Goal: Task Accomplishment & Management: Complete application form

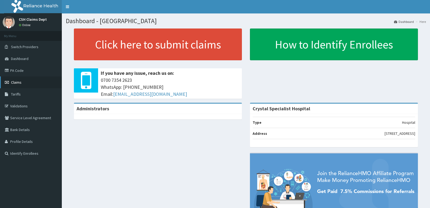
click at [12, 80] on span "Claims" at bounding box center [16, 82] width 10 height 5
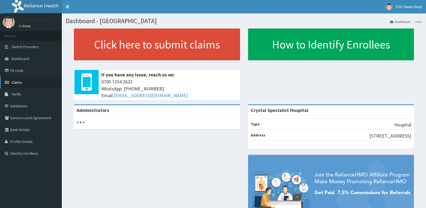
click at [23, 80] on link "Claims" at bounding box center [31, 82] width 62 height 12
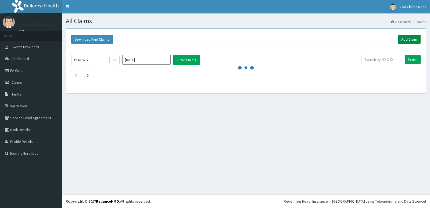
click at [406, 35] on link "Add Claim" at bounding box center [409, 39] width 23 height 9
click at [406, 38] on link "Add Claim" at bounding box center [409, 39] width 23 height 9
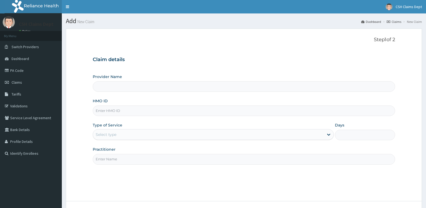
type input "Crystal Specialist Hospital"
click at [128, 113] on input "HMO ID" at bounding box center [244, 110] width 303 height 10
type input "sys/10006/c"
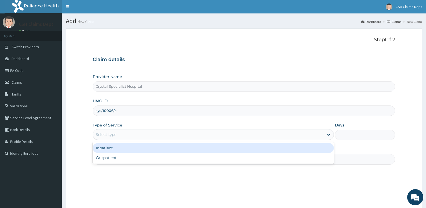
click at [157, 134] on div "Select type" at bounding box center [208, 134] width 231 height 9
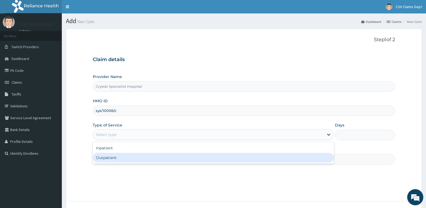
click at [161, 159] on div "Outpatient" at bounding box center [213, 158] width 241 height 10
type input "1"
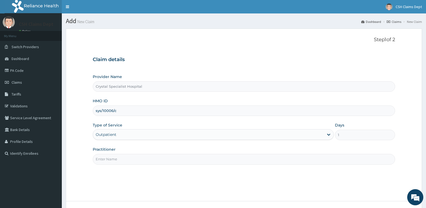
click at [165, 161] on input "Practitioner" at bounding box center [244, 159] width 303 height 10
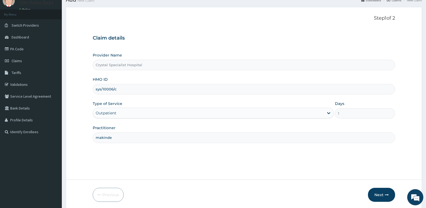
scroll to position [41, 0]
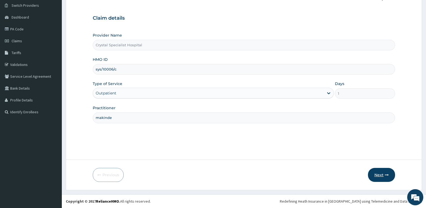
type input "makinde"
click at [377, 179] on button "Next" at bounding box center [381, 175] width 27 height 14
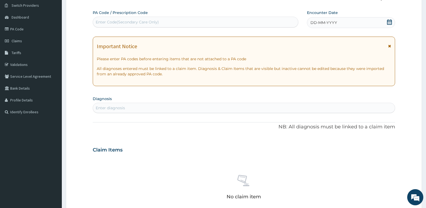
click at [388, 22] on icon at bounding box center [389, 21] width 5 height 5
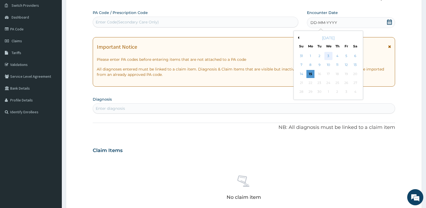
click at [328, 55] on div "3" at bounding box center [329, 56] width 8 height 8
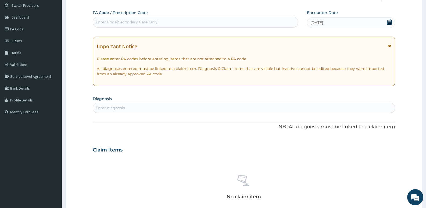
click at [192, 110] on div "Enter diagnosis" at bounding box center [244, 108] width 302 height 9
type input "malaria"
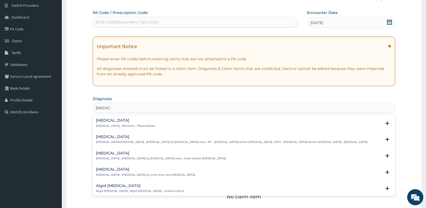
click at [124, 126] on p "Malaria , Paludism , Plasmodiosis" at bounding box center [125, 126] width 59 height 4
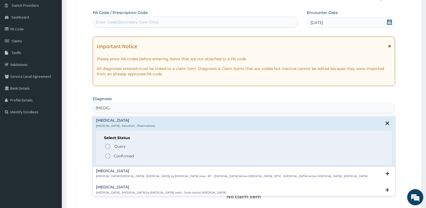
click at [125, 155] on p "Confirmed" at bounding box center [124, 155] width 20 height 5
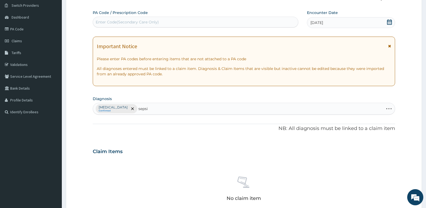
type input "sepsis"
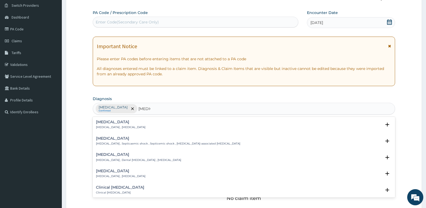
click at [98, 125] on div "Sepsis Systemic infection , Sepsis" at bounding box center [120, 124] width 49 height 9
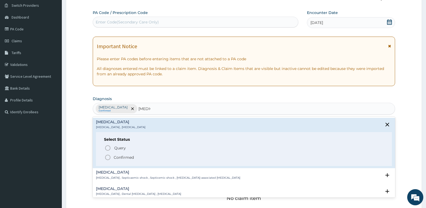
click at [119, 158] on p "Confirmed" at bounding box center [124, 157] width 20 height 5
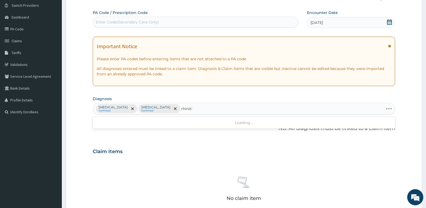
type input "rhinitis"
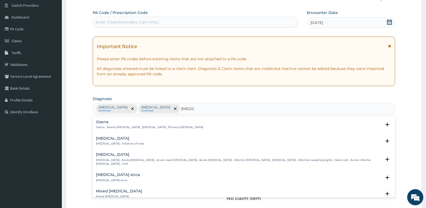
click at [114, 143] on p "Rhinitis , Irritation of nose" at bounding box center [120, 144] width 48 height 4
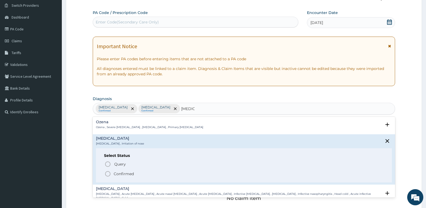
click at [121, 173] on p "Confirmed" at bounding box center [124, 173] width 20 height 5
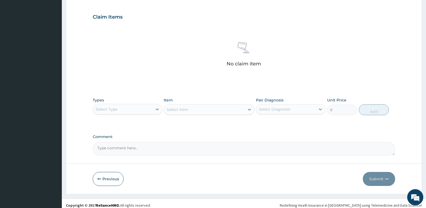
scroll to position [180, 0]
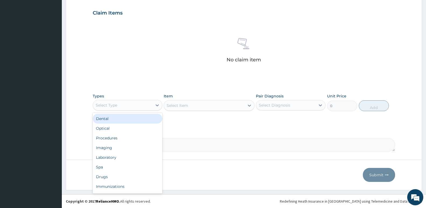
click at [100, 106] on div "Select Type" at bounding box center [107, 104] width 22 height 5
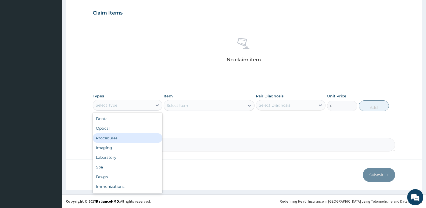
drag, startPoint x: 113, startPoint y: 140, endPoint x: 171, endPoint y: 70, distance: 90.6
click at [113, 139] on div "Procedures" at bounding box center [128, 138] width 70 height 10
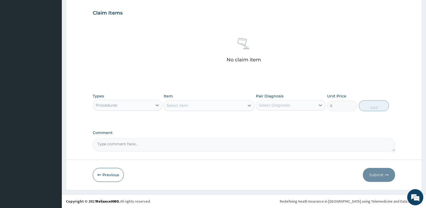
click at [175, 107] on div "Select Item" at bounding box center [178, 105] width 22 height 5
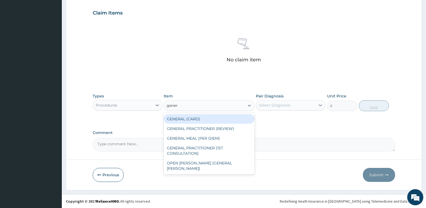
type input "genera"
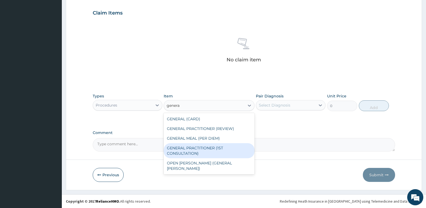
click at [211, 148] on div "GENERAL PRACTITIONER (1ST CONSULTATION)" at bounding box center [209, 150] width 91 height 15
type input "3490"
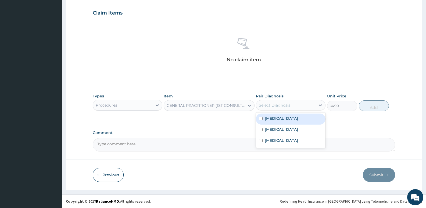
drag, startPoint x: 279, startPoint y: 106, endPoint x: 282, endPoint y: 123, distance: 16.3
click at [280, 106] on div "Select Diagnosis" at bounding box center [274, 104] width 31 height 5
drag, startPoint x: 281, startPoint y: 120, endPoint x: 281, endPoint y: 126, distance: 6.2
click at [281, 120] on div "Malaria" at bounding box center [291, 118] width 70 height 11
checkbox input "true"
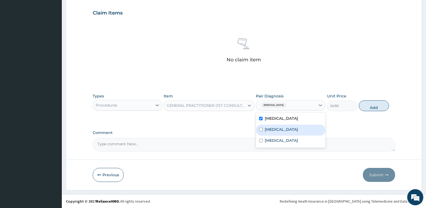
drag, startPoint x: 281, startPoint y: 127, endPoint x: 276, endPoint y: 147, distance: 20.9
click at [281, 129] on div "Sepsis" at bounding box center [291, 130] width 70 height 11
checkbox input "true"
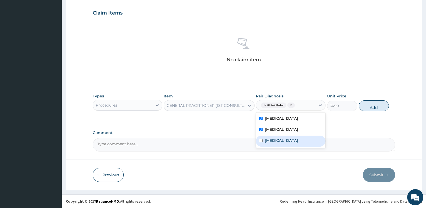
click at [276, 147] on div "Malaria Sepsis Rhinitis" at bounding box center [291, 129] width 70 height 35
click at [278, 141] on label "Rhinitis" at bounding box center [281, 140] width 33 height 5
checkbox input "true"
click at [382, 104] on button "Add" at bounding box center [374, 105] width 30 height 11
type input "0"
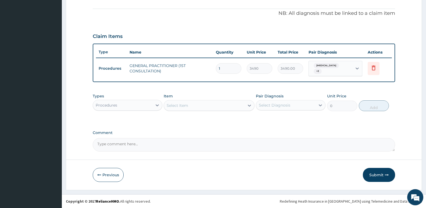
scroll to position [154, 0]
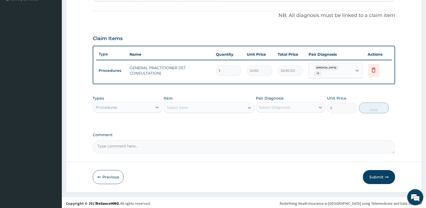
click at [130, 108] on div "Procedures" at bounding box center [122, 107] width 59 height 9
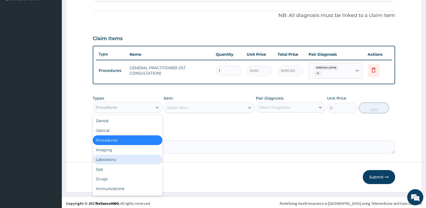
click at [112, 155] on div "Laboratory" at bounding box center [128, 160] width 70 height 10
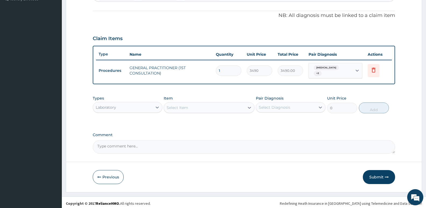
click at [186, 105] on div "Select Item" at bounding box center [178, 107] width 22 height 5
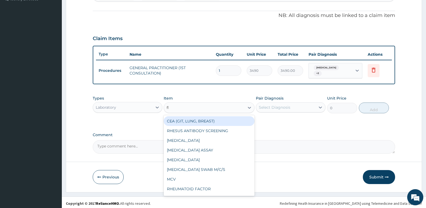
type input "fbc"
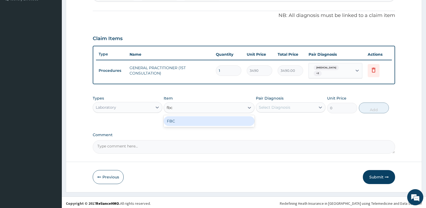
click at [199, 116] on div "FBC" at bounding box center [209, 121] width 91 height 10
type input "4700"
click at [273, 114] on div "Types Laboratory Item FBC Pair Diagnosis Select Diagnosis Unit Price 4700 Add" at bounding box center [244, 108] width 303 height 31
click at [278, 100] on div "Pair Diagnosis Select Diagnosis" at bounding box center [291, 104] width 70 height 18
click at [277, 113] on div "Types Laboratory Item FBC Pair Diagnosis Select Diagnosis Unit Price 4700 Add" at bounding box center [244, 104] width 303 height 23
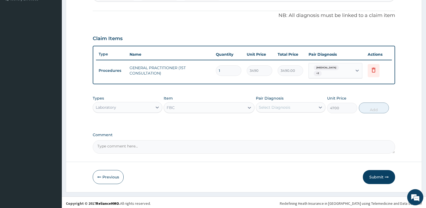
click at [277, 109] on div "Select Diagnosis" at bounding box center [285, 107] width 59 height 9
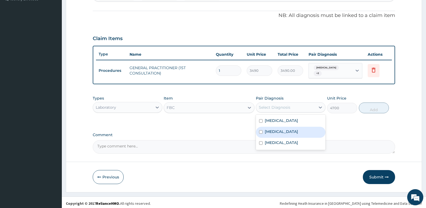
click at [274, 129] on label "Sepsis" at bounding box center [281, 131] width 33 height 5
checkbox input "true"
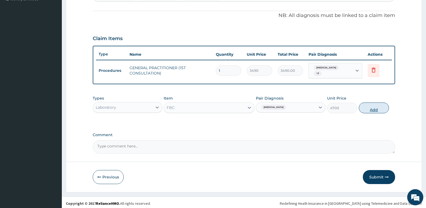
click at [379, 108] on button "Add" at bounding box center [374, 107] width 30 height 11
type input "0"
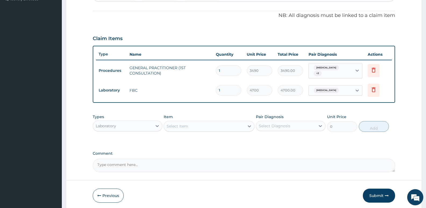
click at [226, 122] on div "Select Item" at bounding box center [204, 126] width 80 height 9
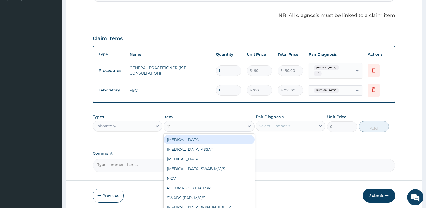
type input "mp"
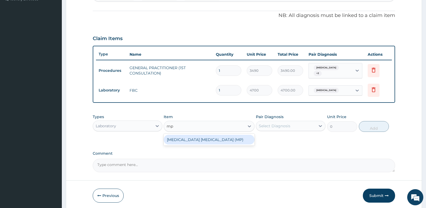
click at [226, 137] on div "MALARIA PARASITE (MP)" at bounding box center [209, 140] width 91 height 10
type input "2740"
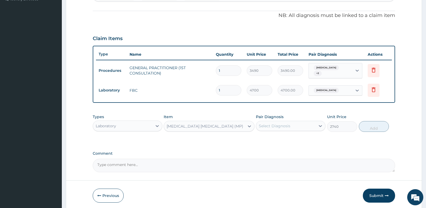
click at [272, 124] on div "Select Diagnosis" at bounding box center [274, 125] width 31 height 5
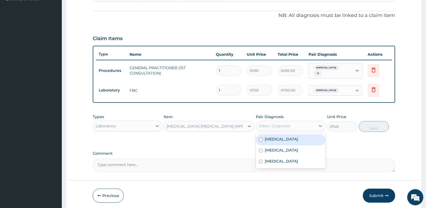
click at [278, 138] on label "Malaria" at bounding box center [281, 138] width 33 height 5
checkbox input "true"
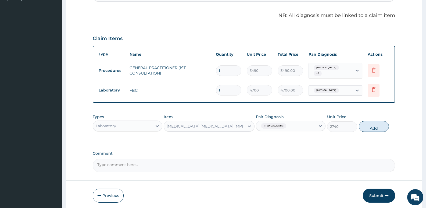
click at [369, 123] on button "Add" at bounding box center [374, 126] width 30 height 11
type input "0"
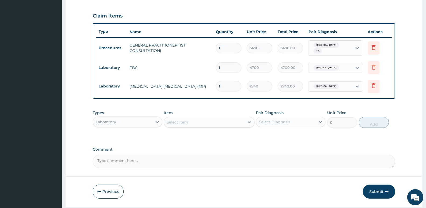
scroll to position [191, 0]
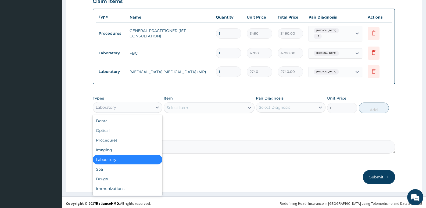
click at [120, 103] on div "Laboratory" at bounding box center [122, 107] width 59 height 9
click at [116, 179] on div "Drugs" at bounding box center [128, 179] width 70 height 10
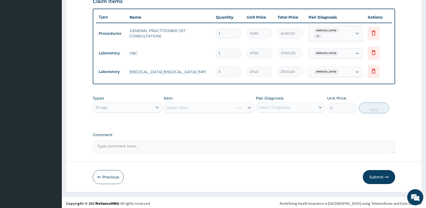
click at [208, 106] on div "Select Item" at bounding box center [209, 107] width 91 height 11
click at [201, 108] on div "Select Item" at bounding box center [204, 107] width 80 height 9
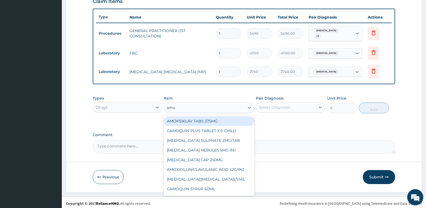
type input "amox"
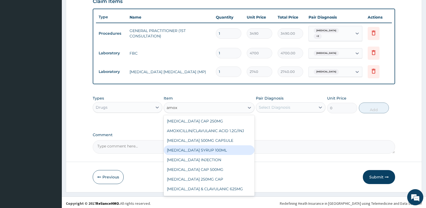
click at [216, 150] on div "[MEDICAL_DATA] SYRUP 100ML" at bounding box center [209, 150] width 91 height 10
type input "1450.89501953125"
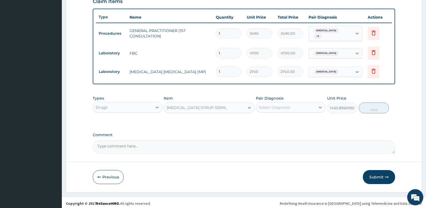
click at [291, 105] on div "Select Diagnosis" at bounding box center [285, 107] width 59 height 9
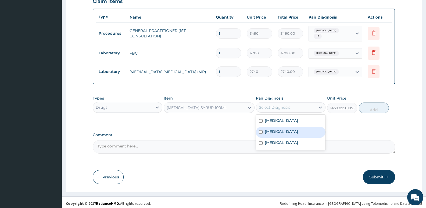
click at [290, 131] on div "[MEDICAL_DATA]" at bounding box center [291, 132] width 70 height 11
checkbox input "true"
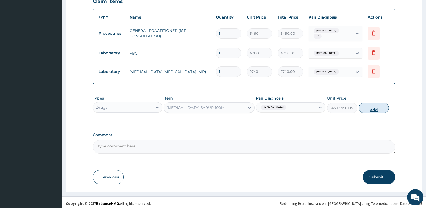
click at [381, 106] on button "Add" at bounding box center [374, 107] width 30 height 11
type input "0"
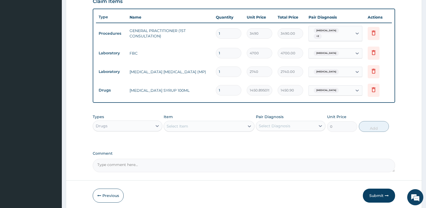
click at [193, 127] on div "Select Item" at bounding box center [204, 126] width 80 height 9
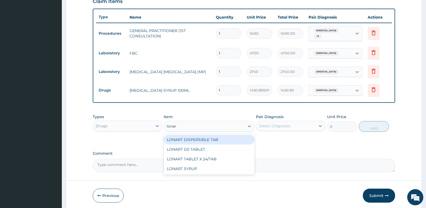
type input "lonart"
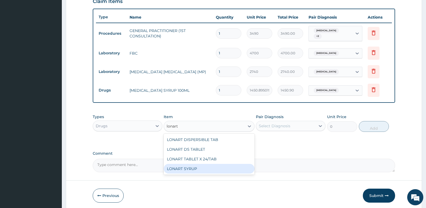
drag, startPoint x: 197, startPoint y: 167, endPoint x: 284, endPoint y: 121, distance: 98.6
click at [197, 166] on div "LONART SYRUP" at bounding box center [209, 169] width 91 height 10
type input "2392.344970703125"
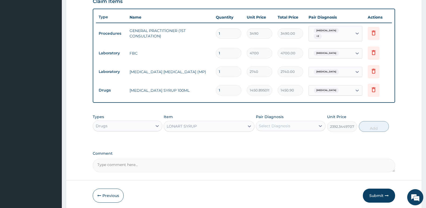
click at [295, 114] on div "Pair Diagnosis Select Diagnosis" at bounding box center [291, 123] width 70 height 18
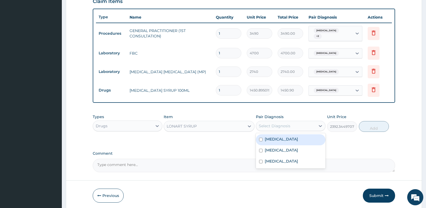
drag, startPoint x: 294, startPoint y: 123, endPoint x: 291, endPoint y: 145, distance: 22.6
click at [294, 123] on div "Select Diagnosis" at bounding box center [285, 126] width 59 height 9
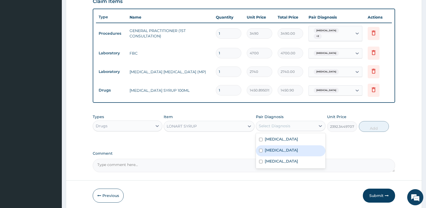
click at [291, 140] on div "[MEDICAL_DATA]" at bounding box center [291, 139] width 70 height 11
checkbox input "true"
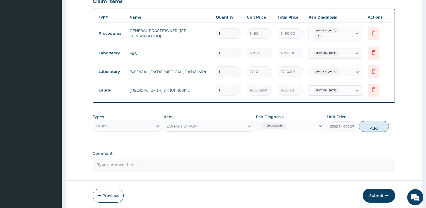
click at [363, 127] on button "Add" at bounding box center [374, 126] width 30 height 11
type input "0"
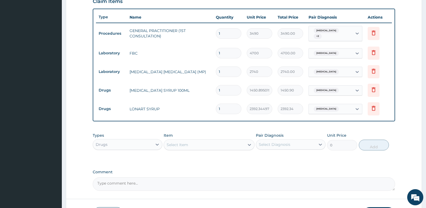
scroll to position [229, 0]
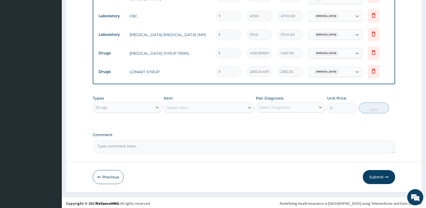
click at [205, 105] on div "Select Item" at bounding box center [204, 107] width 80 height 9
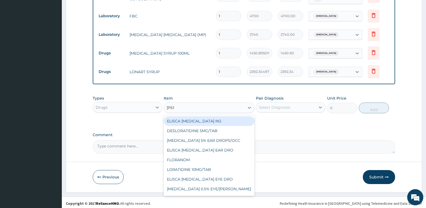
type input "lorat"
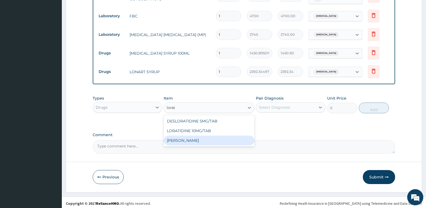
click at [200, 136] on div "[PERSON_NAME]" at bounding box center [209, 141] width 91 height 10
type input "1733.734985351562"
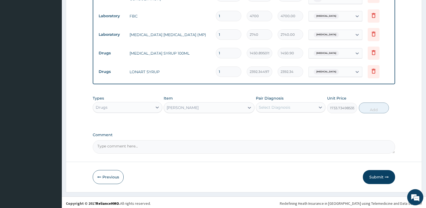
click at [294, 105] on div "Select Diagnosis" at bounding box center [285, 107] width 59 height 9
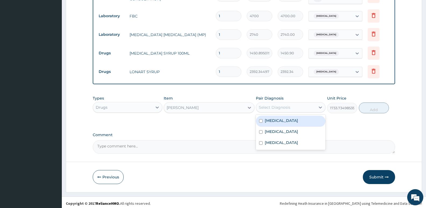
click at [277, 118] on label "[MEDICAL_DATA]" at bounding box center [281, 120] width 33 height 5
checkbox input "true"
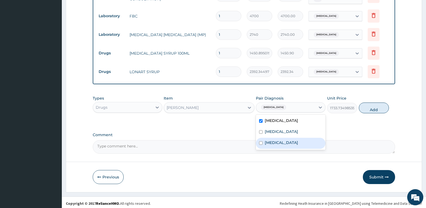
click at [277, 144] on div "Rhinitis" at bounding box center [291, 143] width 70 height 11
checkbox input "true"
click at [282, 116] on div "[MEDICAL_DATA]" at bounding box center [291, 121] width 70 height 11
checkbox input "false"
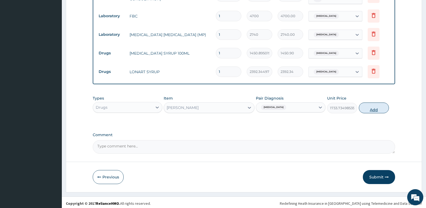
click at [375, 108] on button "Add" at bounding box center [374, 107] width 30 height 11
type input "0"
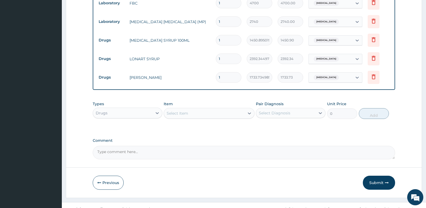
scroll to position [247, 0]
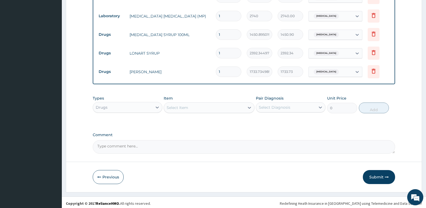
click at [218, 104] on div "Select Item" at bounding box center [204, 107] width 80 height 9
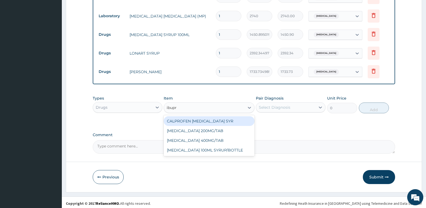
type input "ibupro"
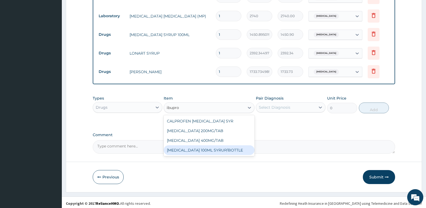
click at [216, 150] on div "IBUPROFEN 100ML SYRUP/BOTTLE" at bounding box center [209, 150] width 91 height 10
type input "792.5800170898438"
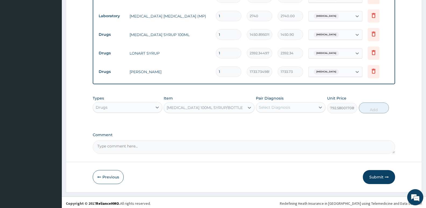
click at [293, 106] on div "Select Diagnosis" at bounding box center [285, 107] width 59 height 9
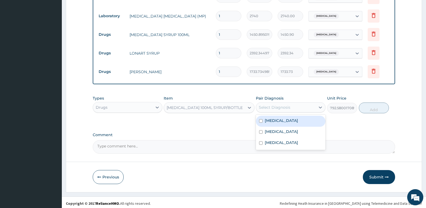
click at [277, 120] on label "Malaria" at bounding box center [281, 120] width 33 height 5
checkbox input "true"
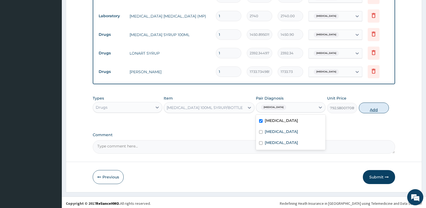
click at [369, 108] on button "Add" at bounding box center [374, 107] width 30 height 11
type input "0"
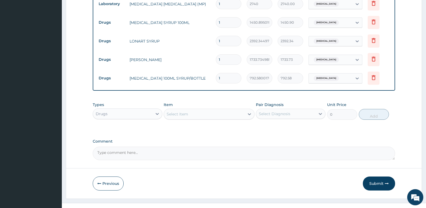
scroll to position [266, 0]
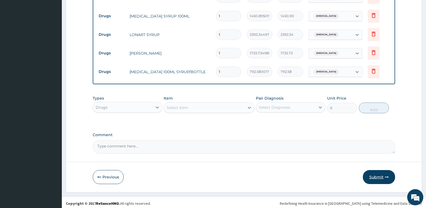
click at [376, 172] on button "Submit" at bounding box center [379, 177] width 32 height 14
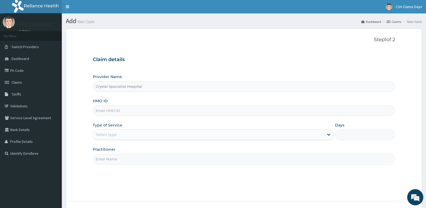
click at [132, 111] on input "HMO ID" at bounding box center [244, 110] width 303 height 10
type input "khg/10001/a"
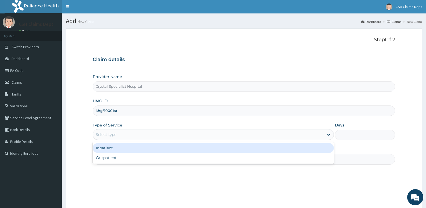
click at [108, 137] on div "Select type" at bounding box center [106, 134] width 21 height 5
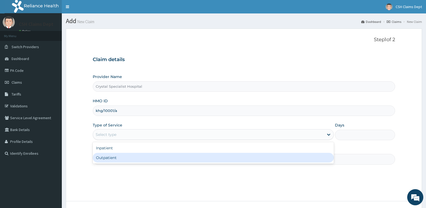
click at [115, 157] on div "Outpatient" at bounding box center [213, 158] width 241 height 10
type input "1"
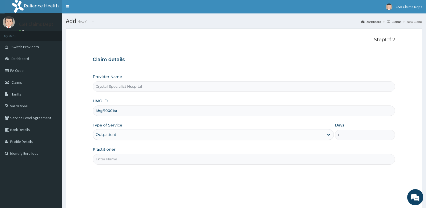
click at [113, 159] on input "Practitioner" at bounding box center [244, 159] width 303 height 10
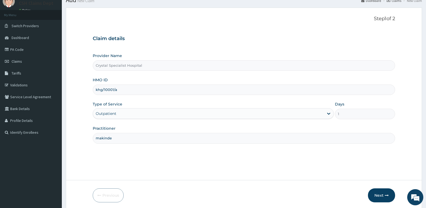
scroll to position [41, 0]
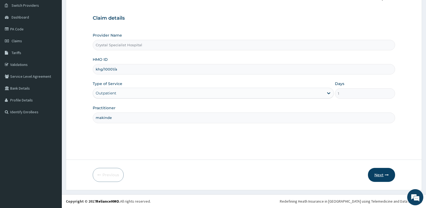
type input "makinde"
click at [380, 177] on button "Next" at bounding box center [381, 175] width 27 height 14
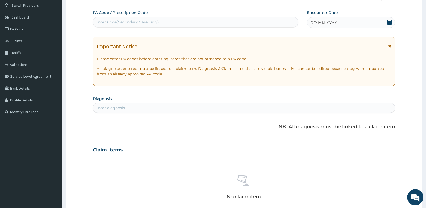
click at [156, 20] on div "Enter Code(Secondary Care Only)" at bounding box center [127, 21] width 63 height 5
type input "PA/B2D160"
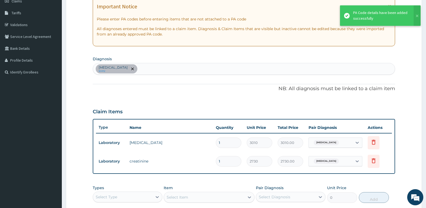
scroll to position [122, 0]
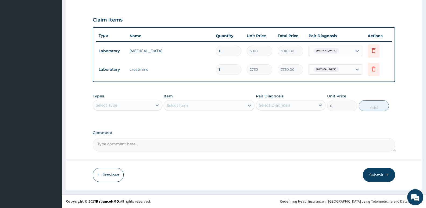
drag, startPoint x: 380, startPoint y: 174, endPoint x: 306, endPoint y: 12, distance: 177.9
click at [379, 174] on button "Submit" at bounding box center [379, 175] width 32 height 14
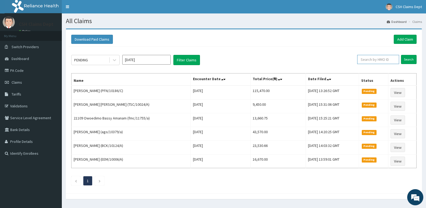
click at [382, 58] on input "text" at bounding box center [378, 59] width 42 height 9
type input "khg/10001/a"
click at [401, 55] on input "Search" at bounding box center [409, 59] width 16 height 9
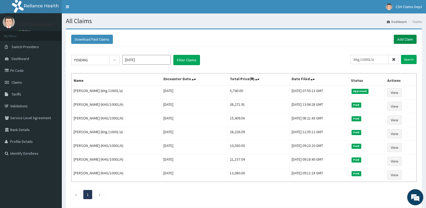
click at [403, 44] on link "Add Claim" at bounding box center [405, 39] width 23 height 9
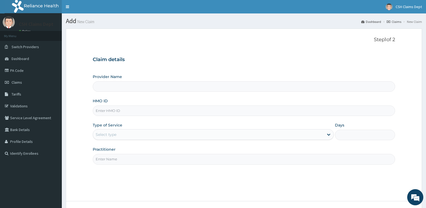
type input "Crystal Specialist Hospital"
click at [127, 112] on input "HMO ID" at bounding box center [244, 110] width 303 height 10
type input "acq/10092/a"
click at [119, 137] on div "Select type" at bounding box center [208, 134] width 231 height 9
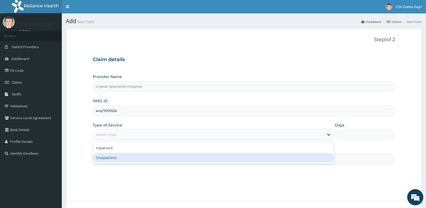
click at [110, 159] on div "Outpatient" at bounding box center [213, 158] width 241 height 10
type input "1"
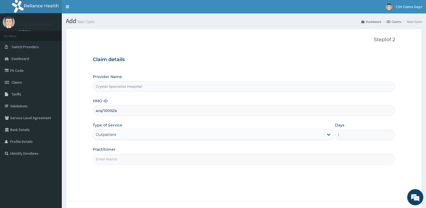
click at [110, 159] on input "Practitioner" at bounding box center [244, 159] width 303 height 10
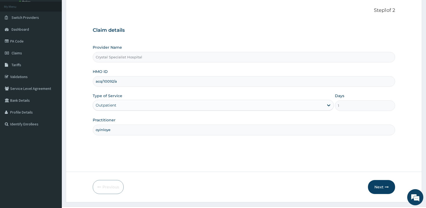
scroll to position [41, 0]
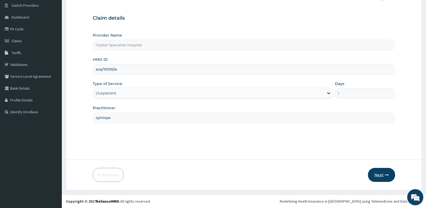
type input "oyinloye"
click at [380, 172] on button "Next" at bounding box center [381, 175] width 27 height 14
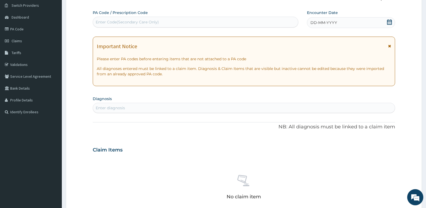
click at [388, 20] on icon at bounding box center [389, 21] width 5 height 5
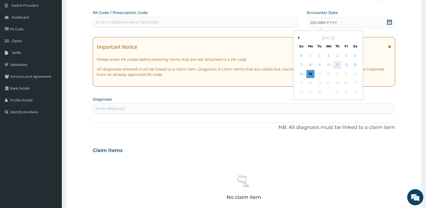
click at [337, 65] on div "11" at bounding box center [337, 65] width 8 height 8
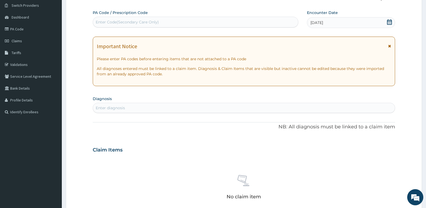
click at [187, 107] on div "Enter diagnosis" at bounding box center [244, 108] width 302 height 9
type input "[MEDICAL_DATA]"
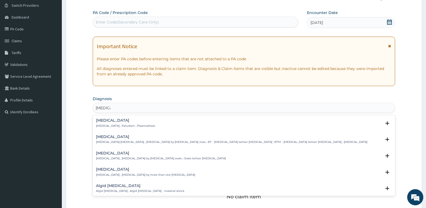
click at [98, 127] on p "[MEDICAL_DATA] , Paludism , Plasmodiosis" at bounding box center [125, 126] width 59 height 4
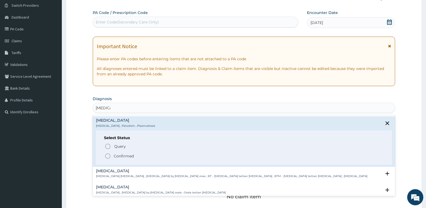
click at [115, 155] on p "Confirmed" at bounding box center [124, 155] width 20 height 5
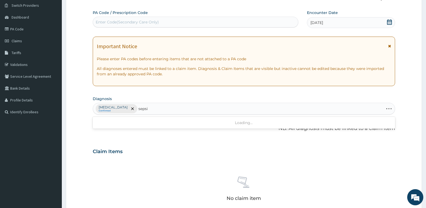
type input "sepsis"
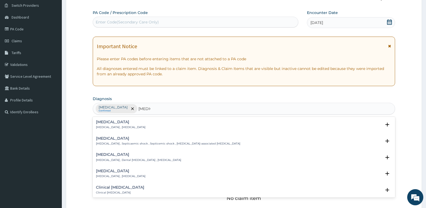
click at [115, 126] on p "[MEDICAL_DATA] , [MEDICAL_DATA]" at bounding box center [120, 127] width 49 height 4
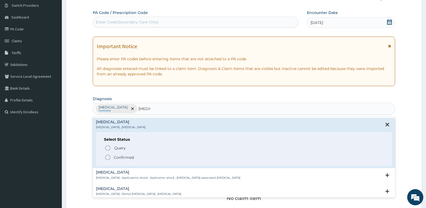
click at [118, 157] on p "Confirmed" at bounding box center [124, 157] width 20 height 5
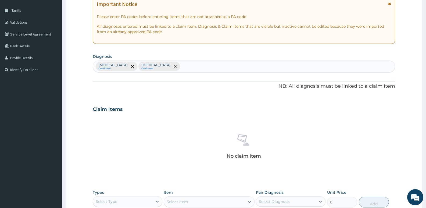
scroll to position [95, 0]
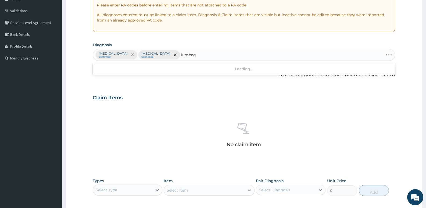
type input "lumbago"
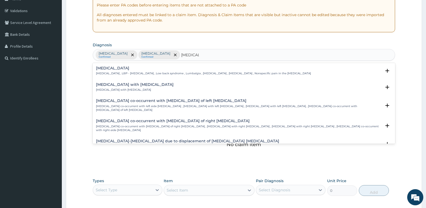
click at [106, 69] on h4 "Low back pain" at bounding box center [203, 68] width 215 height 4
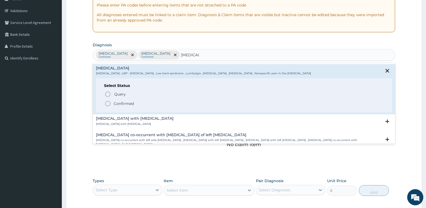
click at [116, 101] on p "Confirmed" at bounding box center [124, 103] width 20 height 5
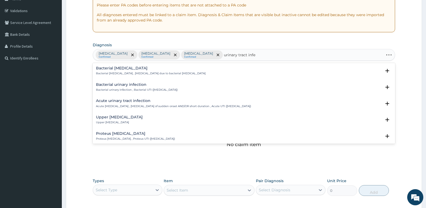
type input "urinary tract infec"
click at [123, 122] on p "Upper urinary tract infection" at bounding box center [119, 122] width 47 height 4
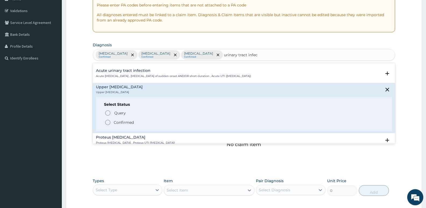
scroll to position [54, 0]
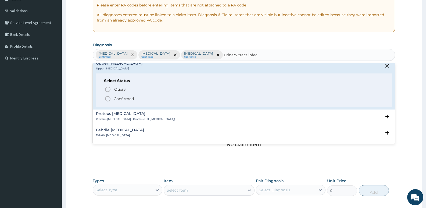
click at [125, 103] on div "Select Status Query Query covers suspected (?), Keep in view (kiv), Ruled out (…" at bounding box center [244, 90] width 296 height 34
click at [126, 97] on p "Confirmed" at bounding box center [124, 98] width 20 height 5
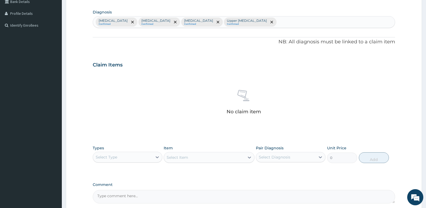
scroll to position [176, 0]
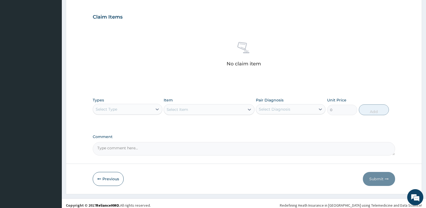
click at [105, 112] on div "Select Type" at bounding box center [122, 109] width 59 height 9
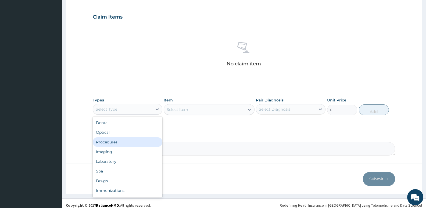
click at [107, 142] on div "Procedures" at bounding box center [128, 142] width 70 height 10
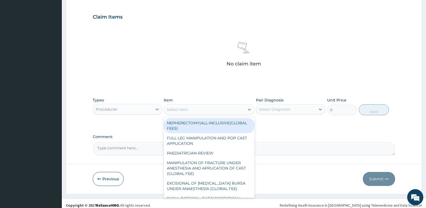
click at [185, 113] on div "Select Item" at bounding box center [204, 109] width 80 height 9
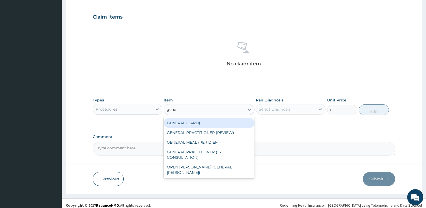
type input "gener"
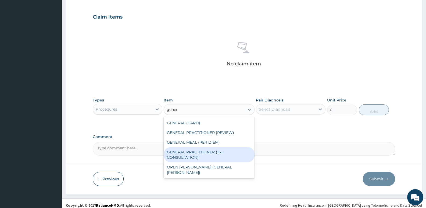
click at [224, 154] on div "GENERAL PRACTITIONER (1ST CONSULTATION)" at bounding box center [209, 154] width 91 height 15
type input "3490"
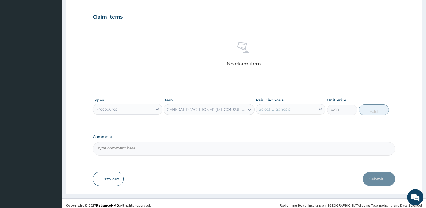
click at [285, 106] on div "Select Diagnosis" at bounding box center [285, 109] width 59 height 9
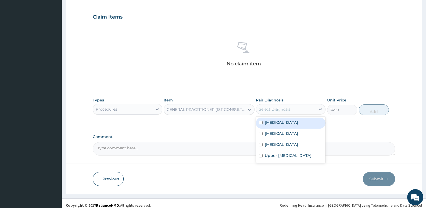
click at [289, 122] on div "[MEDICAL_DATA]" at bounding box center [291, 123] width 70 height 11
checkbox input "true"
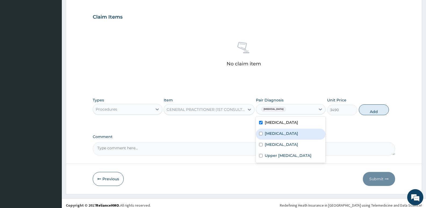
click at [287, 130] on div "[MEDICAL_DATA]" at bounding box center [291, 134] width 70 height 11
checkbox input "true"
click at [289, 142] on label "Low back pain" at bounding box center [281, 144] width 33 height 5
checkbox input "true"
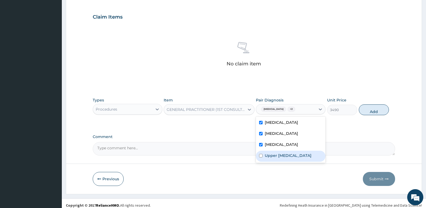
click at [292, 155] on label "Upper urinary tract infection" at bounding box center [288, 155] width 47 height 5
checkbox input "true"
click at [374, 109] on button "Add" at bounding box center [374, 109] width 30 height 11
type input "0"
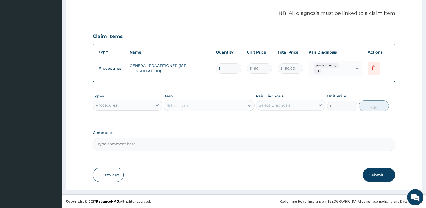
scroll to position [154, 0]
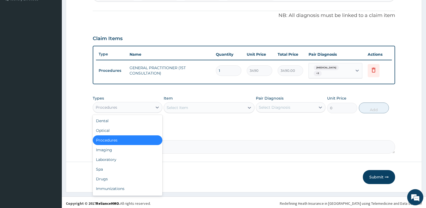
click at [133, 107] on div "Procedures" at bounding box center [122, 107] width 59 height 9
click at [121, 155] on div "Laboratory" at bounding box center [128, 160] width 70 height 10
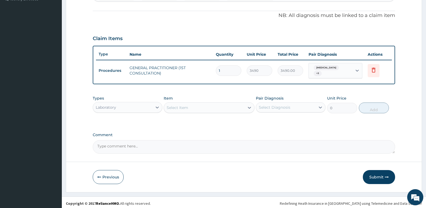
click at [180, 107] on div "Select Item" at bounding box center [178, 107] width 22 height 5
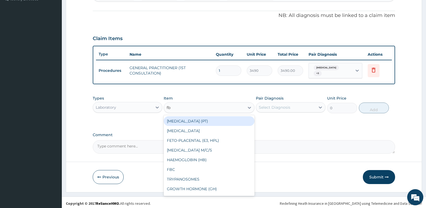
type input "fbc"
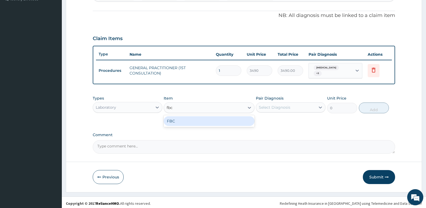
drag, startPoint x: 200, startPoint y: 119, endPoint x: 280, endPoint y: 101, distance: 81.6
click at [201, 119] on div "FBC" at bounding box center [209, 121] width 91 height 10
type input "4700"
click at [281, 103] on div "Select Diagnosis" at bounding box center [285, 107] width 59 height 9
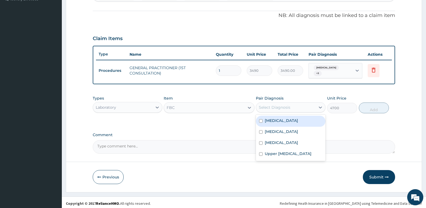
click at [280, 124] on div "Malaria" at bounding box center [291, 121] width 70 height 11
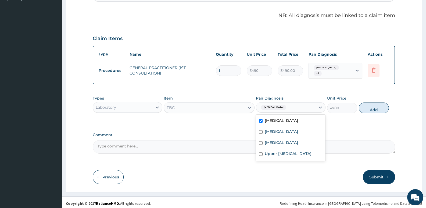
click at [281, 121] on div "Malaria" at bounding box center [291, 121] width 70 height 11
checkbox input "false"
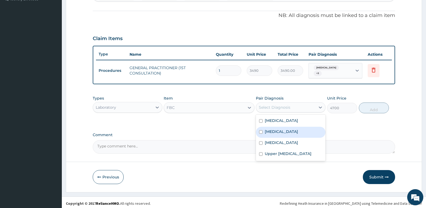
click at [282, 129] on div "Sepsis" at bounding box center [291, 132] width 70 height 11
checkbox input "true"
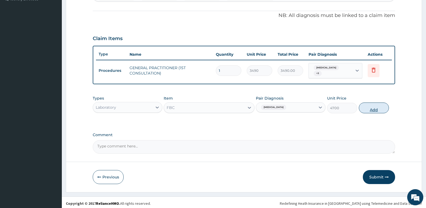
click at [362, 106] on button "Add" at bounding box center [374, 107] width 30 height 11
type input "0"
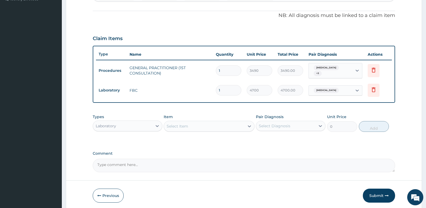
click at [221, 125] on div "Select Item" at bounding box center [204, 126] width 80 height 9
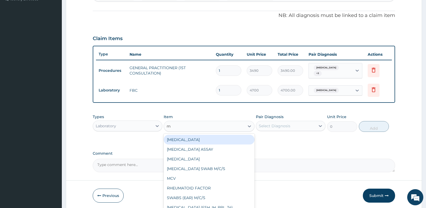
type input "mp"
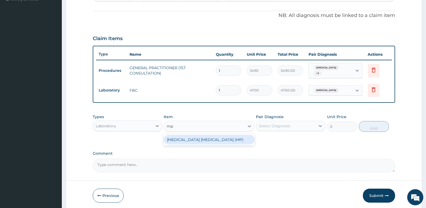
click at [220, 135] on div "MALARIA PARASITE (MP)" at bounding box center [209, 140] width 91 height 10
type input "2740"
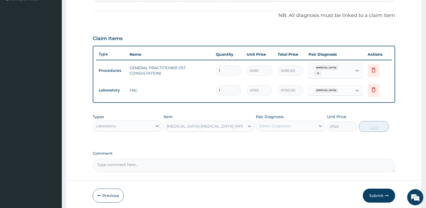
click at [275, 125] on div "Select Diagnosis" at bounding box center [274, 125] width 31 height 5
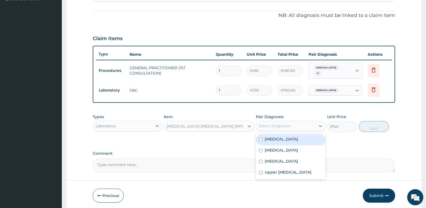
click at [275, 136] on label "Malaria" at bounding box center [281, 138] width 33 height 5
checkbox input "true"
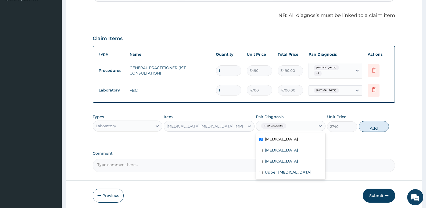
click at [364, 127] on button "Add" at bounding box center [374, 126] width 30 height 11
type input "0"
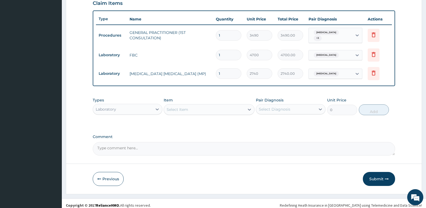
scroll to position [191, 0]
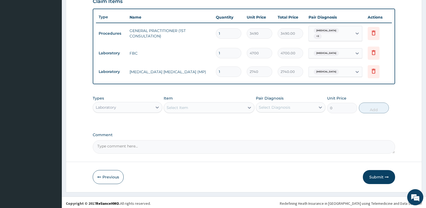
click at [192, 107] on div "Select Item" at bounding box center [204, 107] width 80 height 9
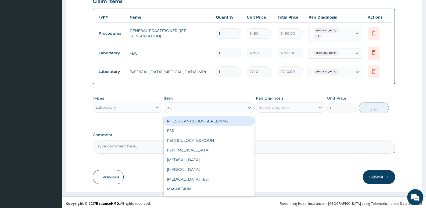
type input "esr"
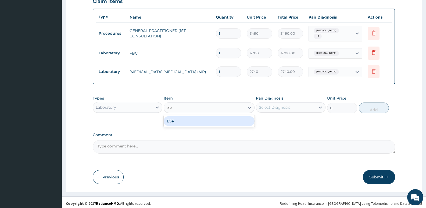
click at [216, 119] on div "ESR" at bounding box center [209, 121] width 91 height 10
type input "3410"
click at [264, 105] on div "Select Diagnosis" at bounding box center [274, 107] width 31 height 5
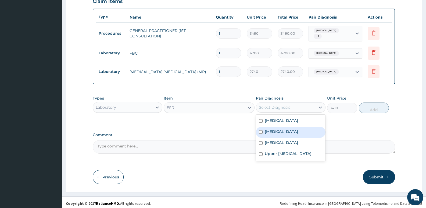
click at [276, 129] on label "Sepsis" at bounding box center [281, 131] width 33 height 5
checkbox input "true"
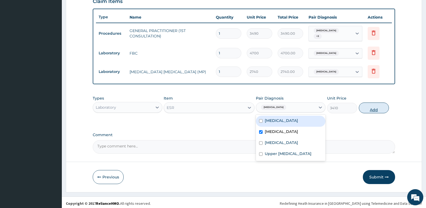
click at [363, 108] on button "Add" at bounding box center [374, 107] width 30 height 11
type input "0"
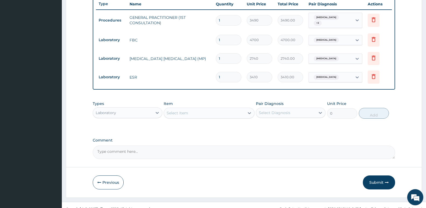
scroll to position [210, 0]
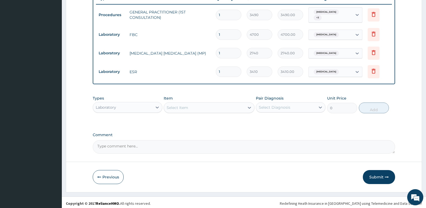
click at [119, 109] on div "Laboratory" at bounding box center [128, 107] width 70 height 11
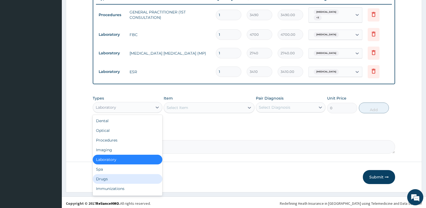
drag, startPoint x: 117, startPoint y: 175, endPoint x: 140, endPoint y: 151, distance: 33.1
click at [117, 175] on div "Drugs" at bounding box center [128, 179] width 70 height 10
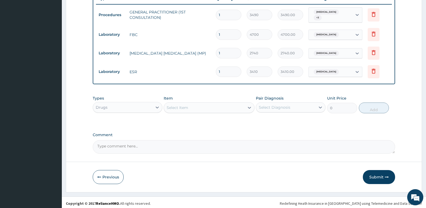
click at [173, 109] on div "Select Item" at bounding box center [204, 107] width 80 height 9
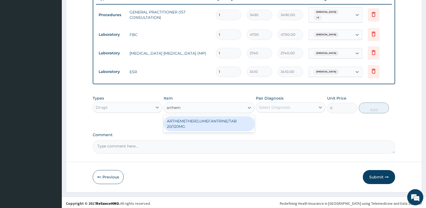
type input "artheme"
click at [224, 126] on div "ARTHEMETHER/LUMEFANTRINE/TAB 20/120MG" at bounding box center [209, 123] width 91 height 15
type input "130"
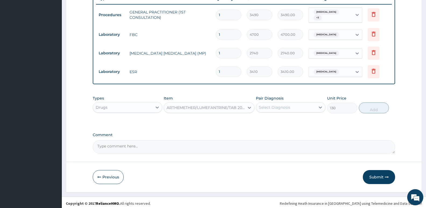
drag, startPoint x: 285, startPoint y: 94, endPoint x: 284, endPoint y: 107, distance: 13.2
click at [285, 95] on div "Pair Diagnosis Select Diagnosis" at bounding box center [291, 104] width 70 height 18
click at [284, 107] on div "Select Diagnosis" at bounding box center [274, 107] width 31 height 5
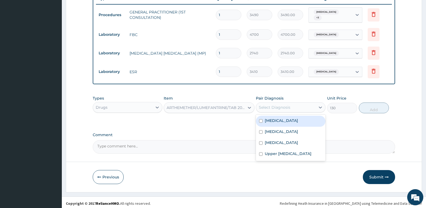
click at [286, 118] on div "Malaria" at bounding box center [291, 121] width 70 height 11
checkbox input "true"
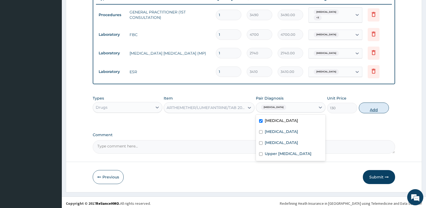
click at [385, 107] on button "Add" at bounding box center [374, 107] width 30 height 11
type input "0"
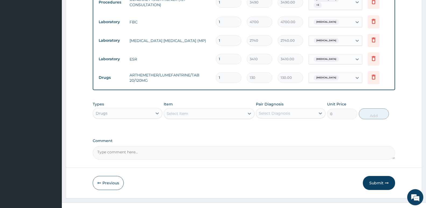
scroll to position [229, 0]
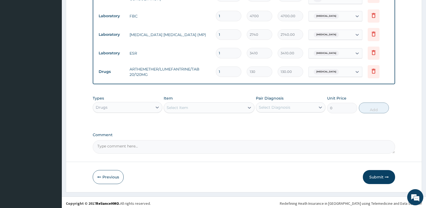
click at [197, 104] on div "Select Item" at bounding box center [204, 107] width 80 height 9
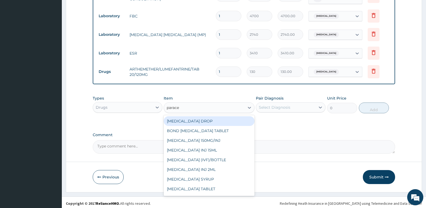
type input "paracet"
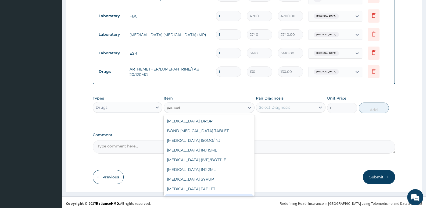
scroll to position [9, 0]
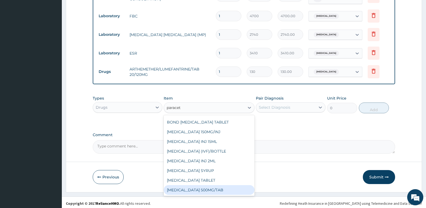
click at [211, 187] on div "PARACETAMOL 500MG/TAB" at bounding box center [209, 190] width 91 height 10
type input "22.625"
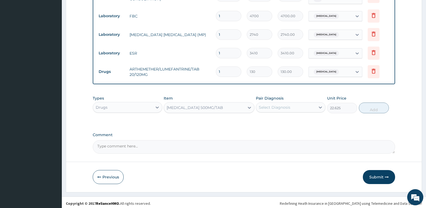
click at [293, 103] on div "Select Diagnosis" at bounding box center [285, 107] width 59 height 9
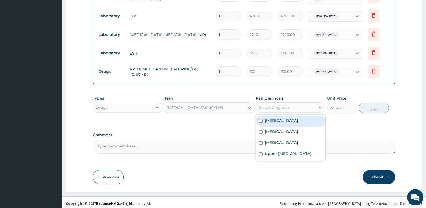
click at [288, 118] on div "Malaria" at bounding box center [291, 121] width 70 height 11
checkbox input "true"
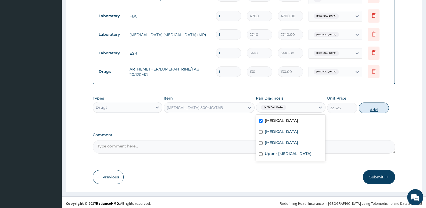
click at [376, 102] on button "Add" at bounding box center [374, 107] width 30 height 11
type input "0"
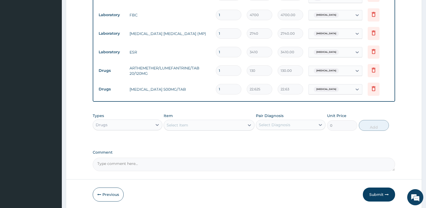
scroll to position [247, 0]
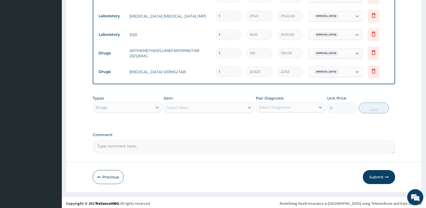
click at [203, 106] on div "Select Item" at bounding box center [204, 107] width 80 height 9
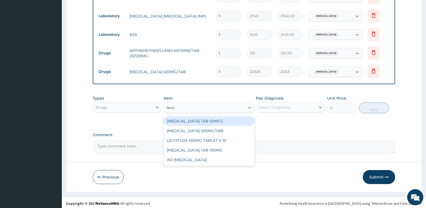
type input "levof"
click at [210, 119] on div "LEVOFLOXACIN 500MG/TAB" at bounding box center [209, 121] width 91 height 10
type input "366.7699890136719"
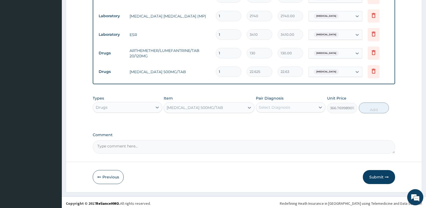
click at [302, 110] on div "Select Diagnosis" at bounding box center [291, 107] width 70 height 10
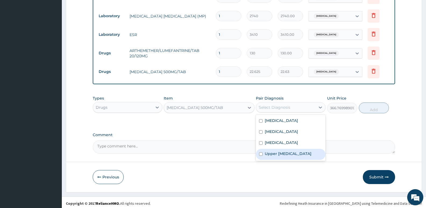
click at [274, 152] on label "Upper urinary tract infection" at bounding box center [288, 153] width 47 height 5
checkbox input "true"
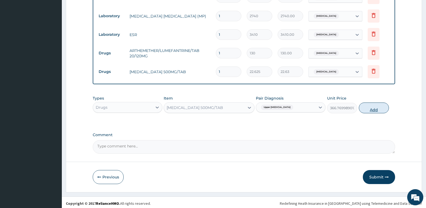
click at [370, 105] on button "Add" at bounding box center [374, 107] width 30 height 11
type input "0"
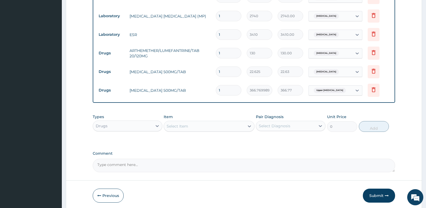
click at [188, 123] on div "Select Item" at bounding box center [178, 125] width 22 height 5
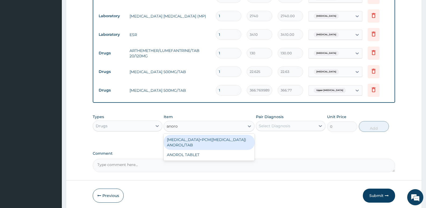
type input "anorol"
click at [213, 138] on div "ORPHENADRINE+PCM(MARGESIC) ANOROL/TAB" at bounding box center [209, 142] width 91 height 15
type input "181.0800018310547"
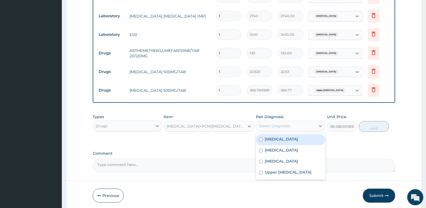
click at [293, 122] on div "Select Diagnosis" at bounding box center [285, 126] width 59 height 9
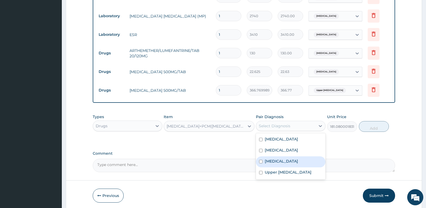
click at [288, 161] on label "Low back pain" at bounding box center [281, 160] width 33 height 5
checkbox input "true"
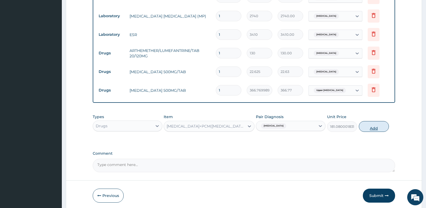
click at [378, 124] on button "Add" at bounding box center [374, 126] width 30 height 11
type input "0"
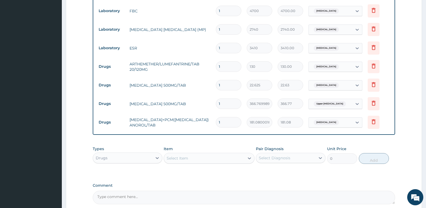
scroll to position [230, 0]
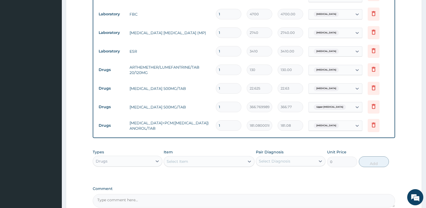
drag, startPoint x: 229, startPoint y: 67, endPoint x: 200, endPoint y: 71, distance: 28.8
click at [200, 71] on tr "Drugs ARTHEMETHER/LUMEFANTRINE/TAB 20/120MG 1 130 130.00 Malaria Delete" at bounding box center [244, 70] width 296 height 19
type input "2"
type input "260.00"
type input "24"
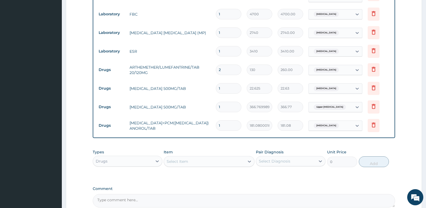
type input "3120.00"
type input "24"
click at [230, 87] on input "1" at bounding box center [229, 88] width 26 height 10
type input "18"
type input "407.25"
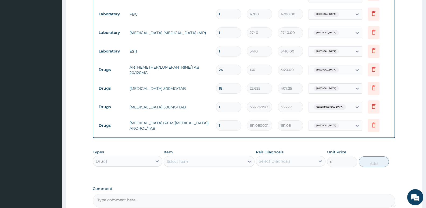
type input "18"
click at [230, 104] on input "1" at bounding box center [229, 107] width 26 height 10
type input "0.00"
type input "7"
type input "2567.39"
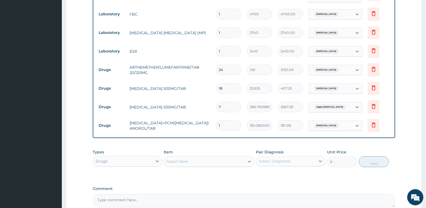
type input "7"
drag, startPoint x: 230, startPoint y: 124, endPoint x: 200, endPoint y: 124, distance: 30.4
click at [200, 124] on tr "Drugs ORPHENADRINE+PCM(MARGESIC) ANOROL/TAB 1 181.0800018310547 181.08 Low back…" at bounding box center [244, 125] width 296 height 19
type input "2"
type input "362.16"
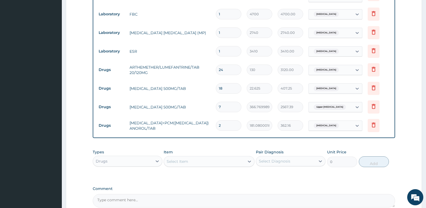
type input "20"
type input "3621.60"
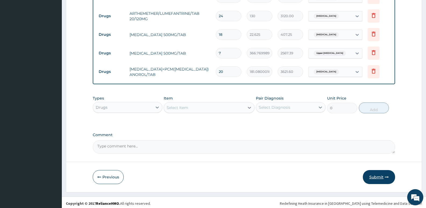
type input "20"
click at [376, 171] on button "Submit" at bounding box center [379, 177] width 32 height 14
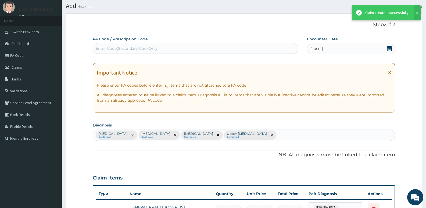
scroll to position [284, 0]
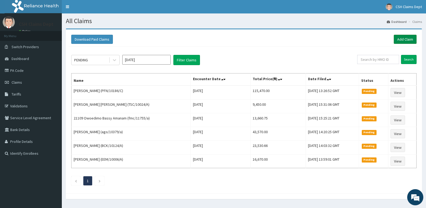
click at [407, 41] on link "Add Claim" at bounding box center [405, 39] width 23 height 9
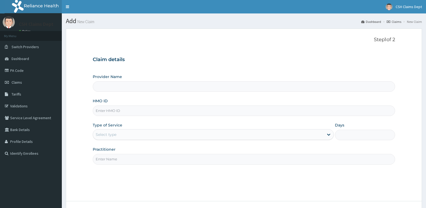
type input "Crystal Specialist Hospital"
click at [129, 112] on input "HMO ID" at bounding box center [244, 110] width 303 height 10
type input "acq/10092/d"
click at [128, 136] on div "Select type" at bounding box center [208, 134] width 231 height 9
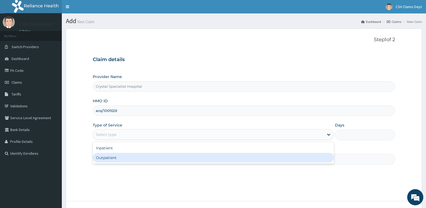
click at [121, 160] on div "Outpatient" at bounding box center [213, 158] width 241 height 10
type input "1"
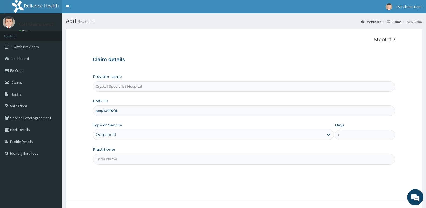
click at [120, 159] on input "Practitioner" at bounding box center [244, 159] width 303 height 10
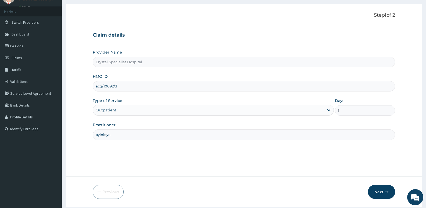
scroll to position [41, 0]
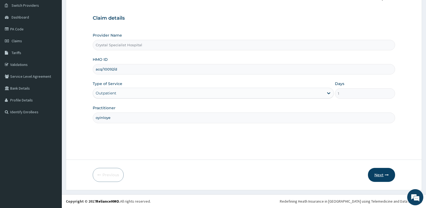
type input "oyinloye"
click at [379, 171] on button "Next" at bounding box center [381, 175] width 27 height 14
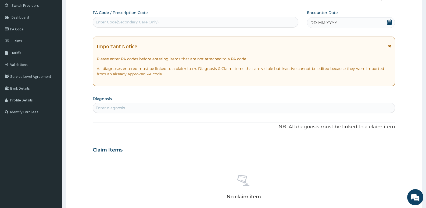
click at [387, 23] on icon at bounding box center [389, 21] width 5 height 5
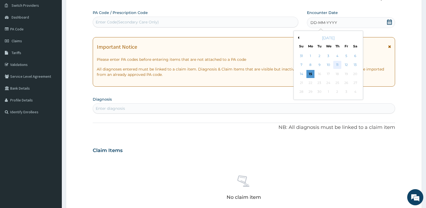
click at [339, 63] on div "11" at bounding box center [337, 65] width 8 height 8
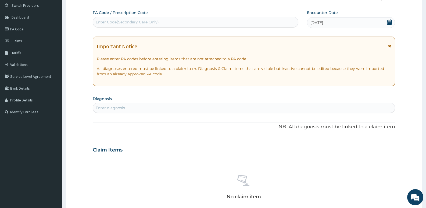
click at [216, 110] on div "Enter diagnosis" at bounding box center [244, 108] width 302 height 9
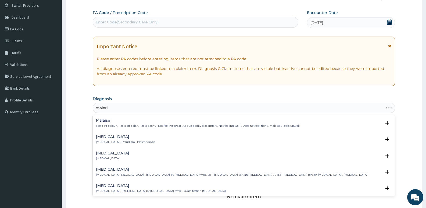
type input "[MEDICAL_DATA]"
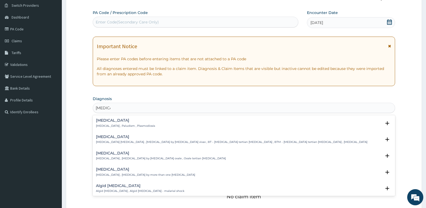
click at [100, 124] on p "[MEDICAL_DATA] , Paludism , Plasmodiosis" at bounding box center [125, 126] width 59 height 4
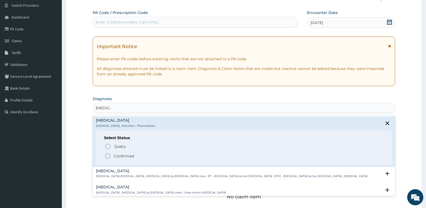
click at [127, 157] on p "Confirmed" at bounding box center [124, 155] width 20 height 5
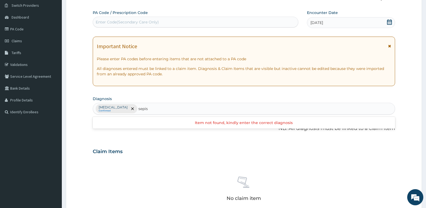
click at [138, 110] on input "sepis" at bounding box center [143, 108] width 10 height 5
type input "[MEDICAL_DATA]"
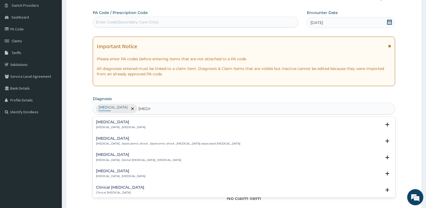
click at [126, 128] on p "[MEDICAL_DATA] , [MEDICAL_DATA]" at bounding box center [120, 127] width 49 height 4
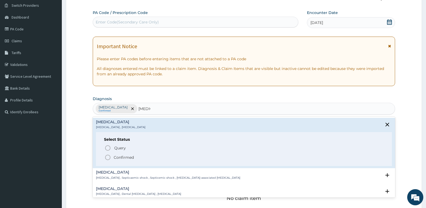
click at [123, 156] on p "Confirmed" at bounding box center [124, 157] width 20 height 5
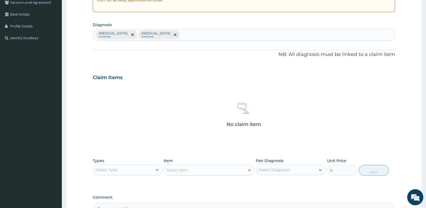
scroll to position [122, 0]
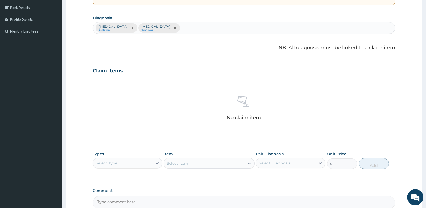
drag, startPoint x: 109, startPoint y: 160, endPoint x: 110, endPoint y: 166, distance: 6.2
click at [109, 160] on div "Select Type" at bounding box center [107, 162] width 22 height 5
click at [114, 197] on div "Procedures" at bounding box center [128, 196] width 70 height 10
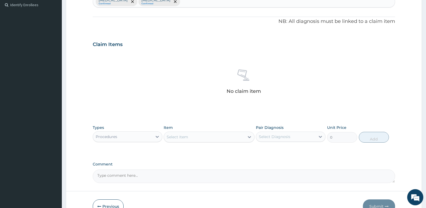
scroll to position [180, 0]
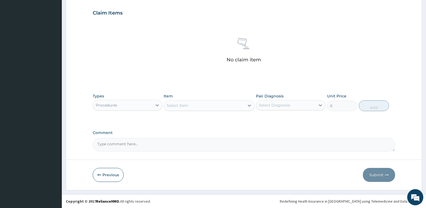
click at [195, 103] on div "Select Item" at bounding box center [204, 105] width 80 height 9
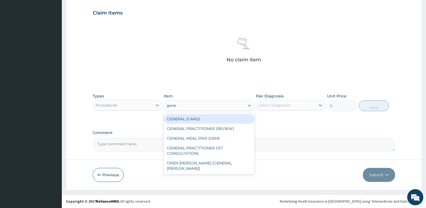
type input "gener"
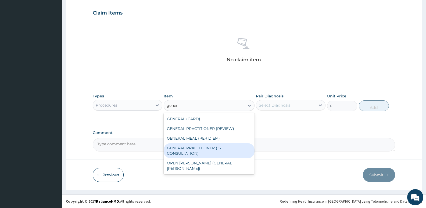
click at [210, 151] on div "GENERAL PRACTITIONER (1ST CONSULTATION)" at bounding box center [209, 150] width 91 height 15
type input "3490"
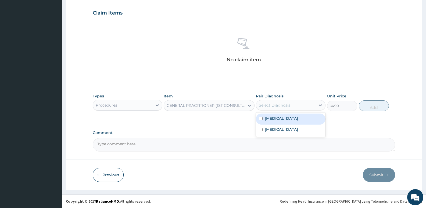
click at [289, 108] on div "Select Diagnosis" at bounding box center [274, 104] width 31 height 5
drag, startPoint x: 292, startPoint y: 118, endPoint x: 289, endPoint y: 134, distance: 16.4
click at [292, 126] on div "Malaria Sepsis" at bounding box center [291, 124] width 70 height 24
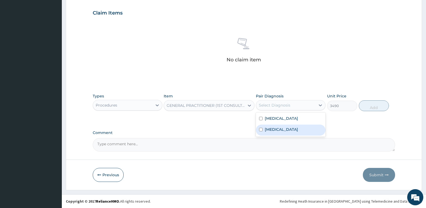
click at [289, 134] on div "[MEDICAL_DATA]" at bounding box center [291, 130] width 70 height 11
checkbox input "true"
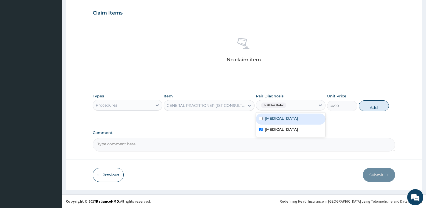
click at [333, 69] on div "No claim item" at bounding box center [244, 51] width 303 height 62
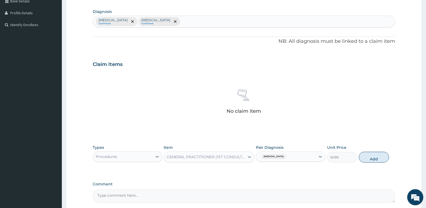
scroll to position [126, 0]
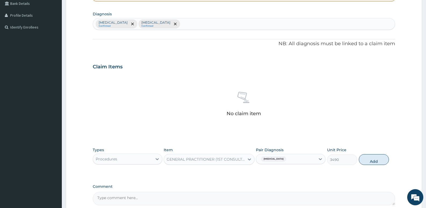
click at [165, 28] on div "Malaria Confirmed Sepsis Confirmed" at bounding box center [244, 23] width 302 height 11
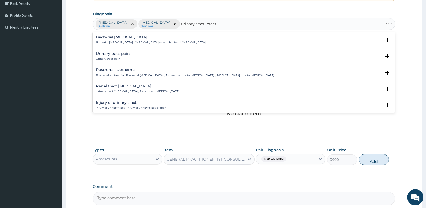
type input "urinary tract infectio"
click at [125, 89] on div "Upper urinary tract infection Upper urinary tract infection" at bounding box center [119, 88] width 47 height 9
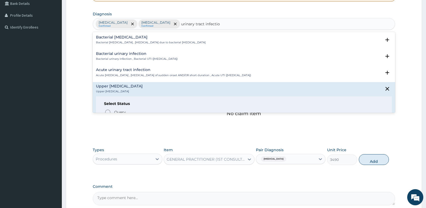
scroll to position [27, 0]
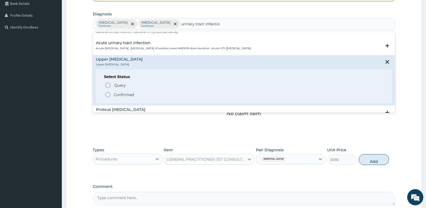
click at [123, 89] on div "Query Query covers suspected (?), Keep in view (kiv), Ruled out (r/o) Confirmed" at bounding box center [244, 89] width 280 height 16
click at [124, 94] on p "Confirmed" at bounding box center [124, 94] width 20 height 5
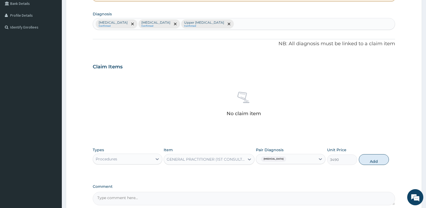
click at [180, 98] on div "No claim item" at bounding box center [244, 105] width 303 height 62
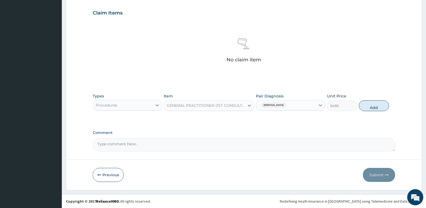
click at [290, 111] on div "Types Procedures Item GENERAL PRACTITIONER (1ST CONSULTATION) Pair Diagnosis Se…" at bounding box center [244, 102] width 303 height 23
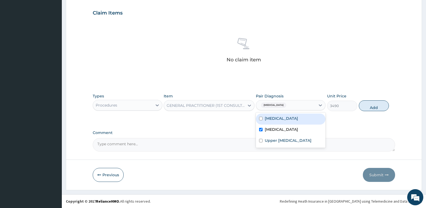
click at [276, 109] on div "[MEDICAL_DATA]" at bounding box center [285, 105] width 59 height 9
click at [272, 121] on label "[MEDICAL_DATA]" at bounding box center [281, 118] width 33 height 5
checkbox input "true"
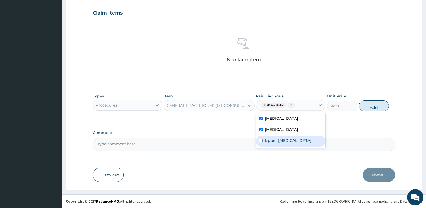
click at [272, 139] on label "Upper urinary tract infection" at bounding box center [288, 140] width 47 height 5
checkbox input "true"
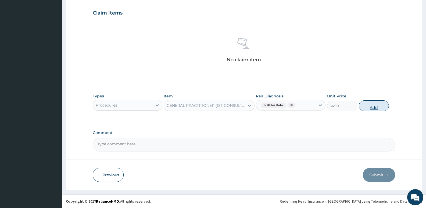
click at [369, 107] on button "Add" at bounding box center [374, 105] width 30 height 11
type input "0"
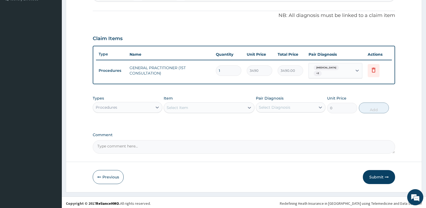
click at [130, 108] on div "Procedures" at bounding box center [122, 107] width 59 height 9
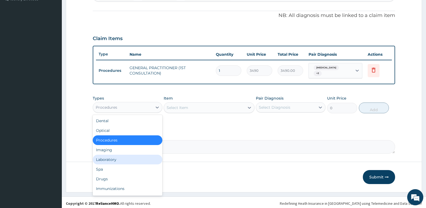
click at [112, 159] on div "Laboratory" at bounding box center [128, 160] width 70 height 10
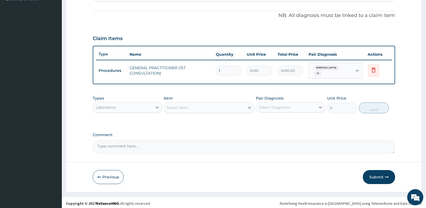
click at [191, 106] on div "Select Item" at bounding box center [204, 107] width 80 height 9
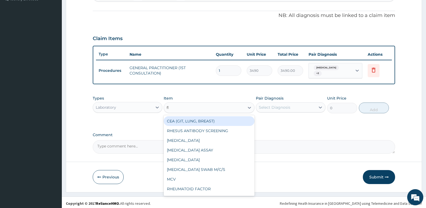
type input "fbc"
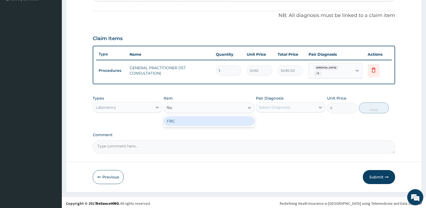
click at [191, 119] on div "FBC" at bounding box center [209, 121] width 91 height 10
type input "4700"
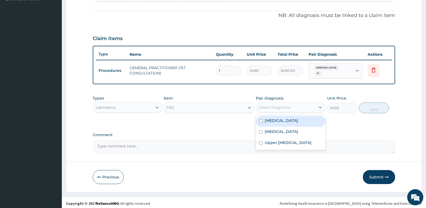
click at [278, 107] on div "Select Diagnosis" at bounding box center [274, 107] width 31 height 5
click at [276, 118] on label "[MEDICAL_DATA]" at bounding box center [281, 120] width 33 height 5
checkbox input "true"
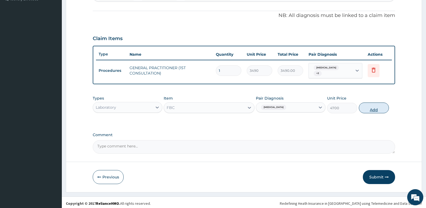
click at [375, 108] on button "Add" at bounding box center [374, 107] width 30 height 11
type input "0"
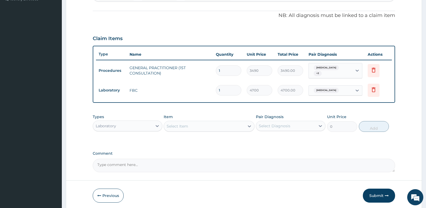
click at [224, 126] on div "Select Item" at bounding box center [204, 126] width 80 height 9
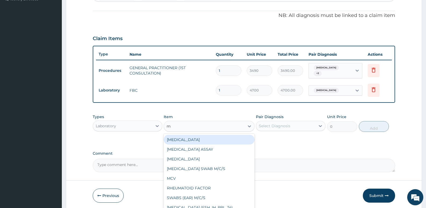
type input "mp"
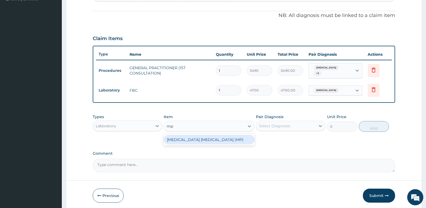
click at [224, 135] on div "MALARIA PARASITE (MP)" at bounding box center [209, 140] width 91 height 10
type input "2740"
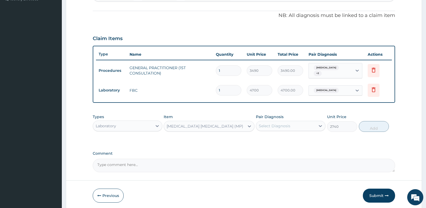
click at [283, 125] on div "Select Diagnosis" at bounding box center [274, 125] width 31 height 5
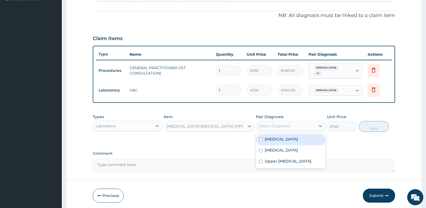
click at [276, 140] on div "[MEDICAL_DATA]" at bounding box center [291, 139] width 70 height 11
checkbox input "true"
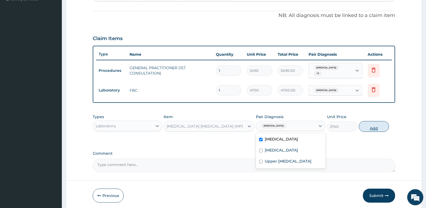
click at [374, 126] on button "Add" at bounding box center [374, 126] width 30 height 11
type input "0"
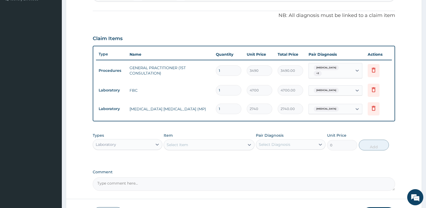
click at [201, 146] on div "Select Item" at bounding box center [204, 144] width 80 height 9
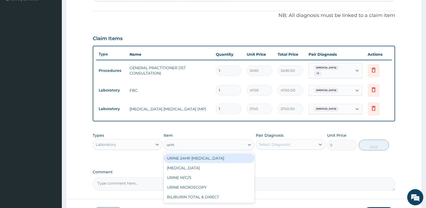
type input "urina"
click at [201, 153] on div "URINALYSIS" at bounding box center [209, 158] width 91 height 10
type input "2450"
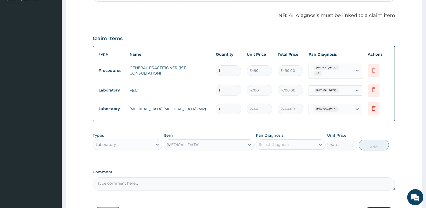
click at [264, 142] on div "Select Diagnosis" at bounding box center [274, 144] width 31 height 5
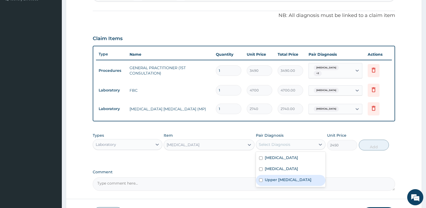
click at [275, 177] on label "Upper urinary tract infection" at bounding box center [288, 179] width 47 height 5
checkbox input "true"
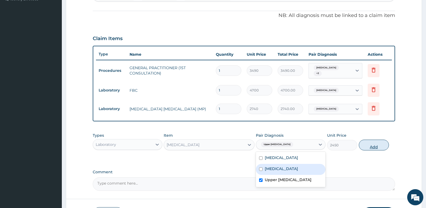
click at [369, 146] on button "Add" at bounding box center [374, 145] width 30 height 11
type input "0"
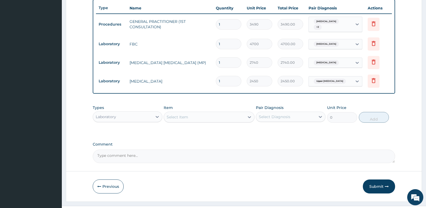
scroll to position [210, 0]
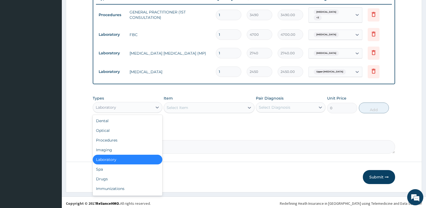
click at [110, 105] on div "Laboratory" at bounding box center [106, 107] width 20 height 5
click at [117, 179] on div "Drugs" at bounding box center [128, 179] width 70 height 10
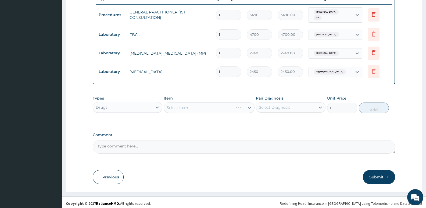
click at [183, 109] on div "Select Item" at bounding box center [209, 107] width 91 height 11
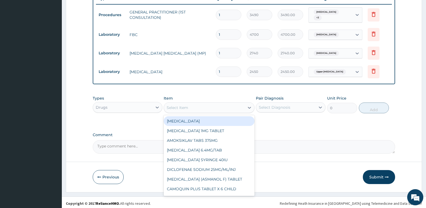
click at [183, 105] on div "Select Item" at bounding box center [178, 107] width 22 height 5
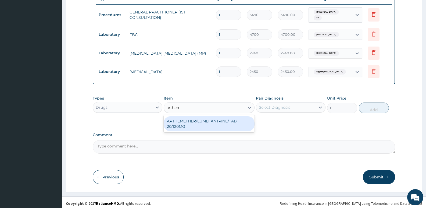
type input "artheme"
drag, startPoint x: 223, startPoint y: 125, endPoint x: 233, endPoint y: 122, distance: 10.5
click at [223, 125] on div "ARTHEMETHER/LUMEFANTRINE/TAB 20/120MG" at bounding box center [209, 123] width 91 height 15
type input "130"
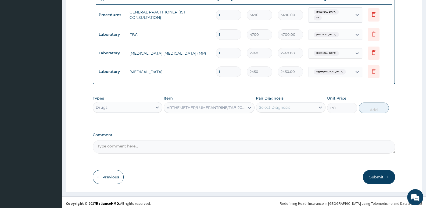
click at [284, 105] on div "Select Diagnosis" at bounding box center [274, 107] width 31 height 5
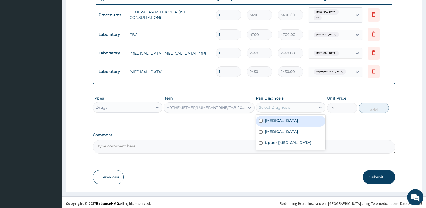
drag, startPoint x: 278, startPoint y: 121, endPoint x: 346, endPoint y: 105, distance: 70.4
click at [278, 121] on div "Malaria" at bounding box center [291, 121] width 70 height 11
checkbox input "true"
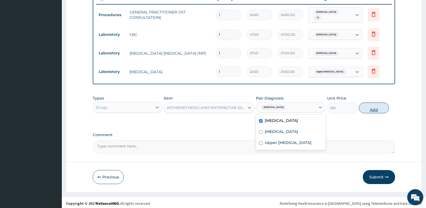
click at [366, 108] on button "Add" at bounding box center [374, 107] width 30 height 11
type input "0"
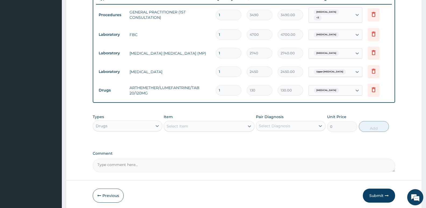
scroll to position [229, 0]
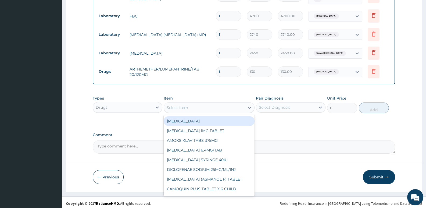
click at [197, 106] on div "Select Item" at bounding box center [204, 107] width 80 height 9
type input "paracet"
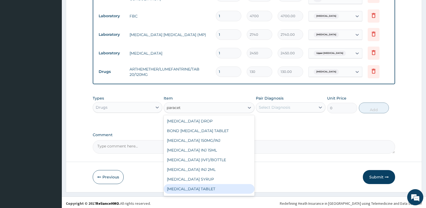
scroll to position [9, 0]
click at [210, 186] on div "PARACETAMOL 500MG/TAB" at bounding box center [209, 190] width 91 height 10
type input "22.625"
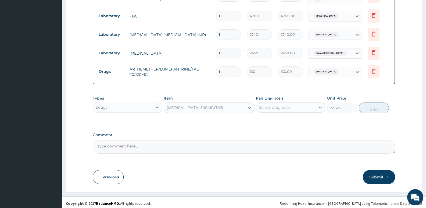
click at [278, 105] on div "Select Diagnosis" at bounding box center [274, 107] width 31 height 5
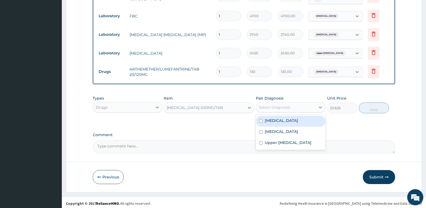
click at [278, 119] on label "Malaria" at bounding box center [281, 120] width 33 height 5
checkbox input "true"
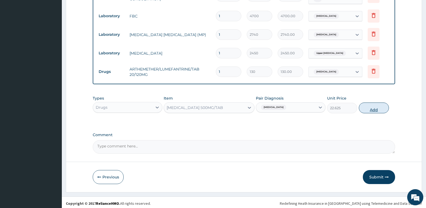
drag, startPoint x: 376, startPoint y: 107, endPoint x: 194, endPoint y: 104, distance: 182.4
click at [376, 107] on button "Add" at bounding box center [374, 107] width 30 height 11
type input "0"
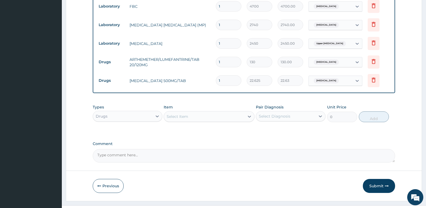
scroll to position [247, 0]
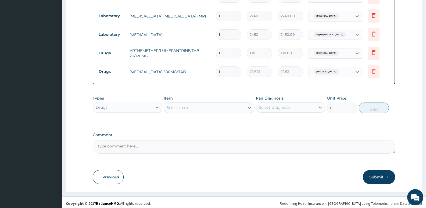
click at [176, 105] on div "Select Item" at bounding box center [178, 107] width 22 height 5
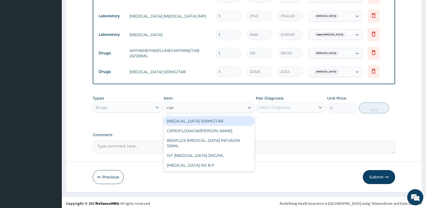
type input "cipro"
click at [215, 120] on div "CIPROFLOXACIN 500MG/TAB" at bounding box center [209, 121] width 91 height 10
type input "192.0399932861328"
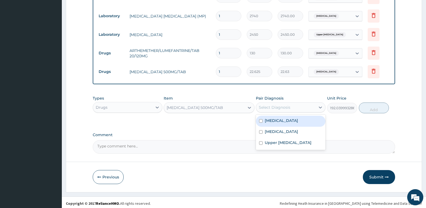
click at [282, 106] on div "Select Diagnosis" at bounding box center [274, 107] width 31 height 5
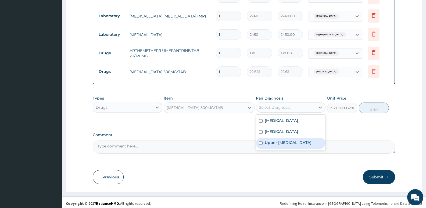
click at [279, 140] on label "Upper urinary tract infection" at bounding box center [288, 142] width 47 height 5
checkbox input "true"
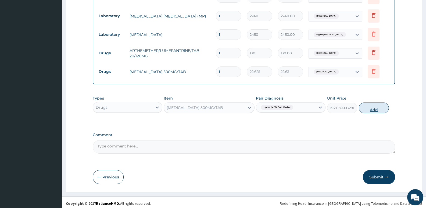
click at [375, 109] on button "Add" at bounding box center [374, 107] width 30 height 11
type input "0"
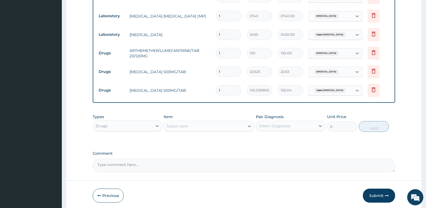
drag, startPoint x: 230, startPoint y: 88, endPoint x: 204, endPoint y: 90, distance: 26.4
click at [204, 90] on tr "Drugs CIPROFLOXACIN 500MG/TAB 1 192.0399932861328 192.04 Upper urinary tract in…" at bounding box center [244, 90] width 296 height 19
type input "10"
type input "1920.40"
type input "10"
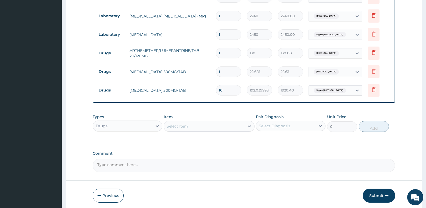
click at [225, 71] on input "1" at bounding box center [229, 71] width 26 height 10
type input "18"
type input "407.25"
type input "18"
drag, startPoint x: 223, startPoint y: 49, endPoint x: 198, endPoint y: 54, distance: 26.4
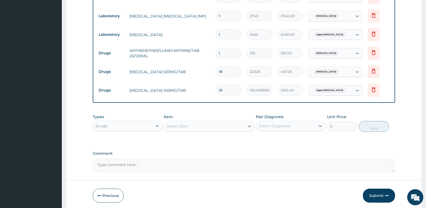
click at [198, 54] on tr "Drugs ARTHEMETHER/LUMEFANTRINE/TAB 20/120MG 1 130 130.00 Malaria Delete" at bounding box center [244, 53] width 296 height 19
type input "2"
type input "260.00"
type input "24"
type input "3120.00"
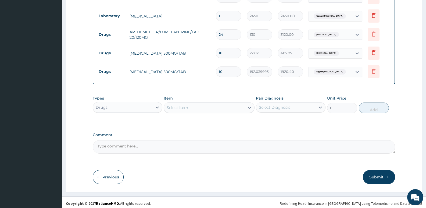
type input "24"
click at [376, 173] on button "Submit" at bounding box center [379, 177] width 32 height 14
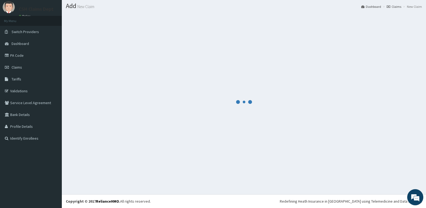
scroll to position [266, 0]
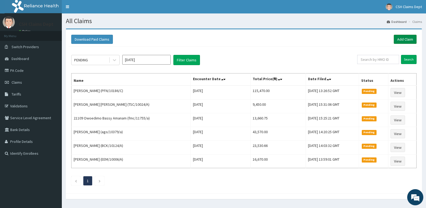
click at [409, 41] on link "Add Claim" at bounding box center [405, 39] width 23 height 9
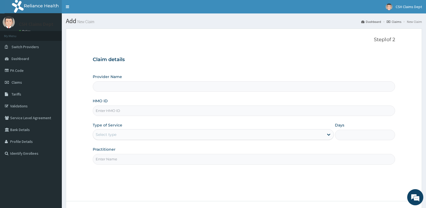
type input "Crystal Specialist Hospital"
click at [146, 112] on input "HMO ID" at bounding box center [244, 110] width 303 height 10
type input "pfn/10177/b"
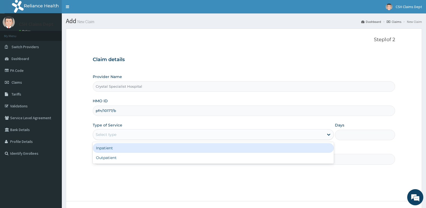
click at [139, 135] on div "Select type" at bounding box center [208, 134] width 231 height 9
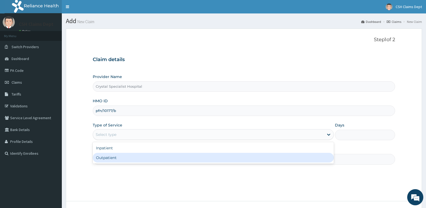
click at [129, 158] on div "Outpatient" at bounding box center [213, 158] width 241 height 10
type input "1"
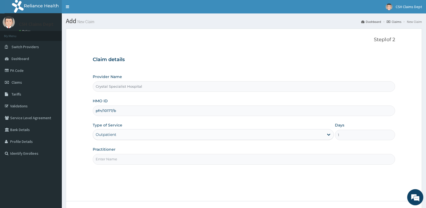
click at [118, 162] on input "Practitioner" at bounding box center [244, 159] width 303 height 10
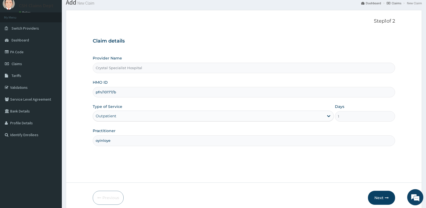
scroll to position [41, 0]
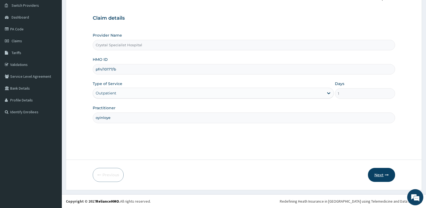
type input "oyinloye"
click at [375, 173] on button "Next" at bounding box center [381, 175] width 27 height 14
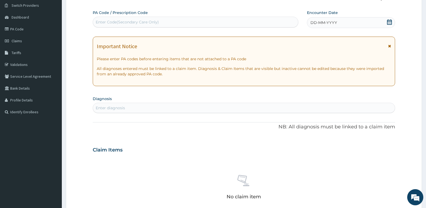
click at [388, 24] on icon at bounding box center [389, 21] width 5 height 5
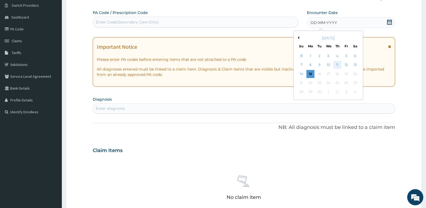
click at [339, 63] on div "11" at bounding box center [337, 65] width 8 height 8
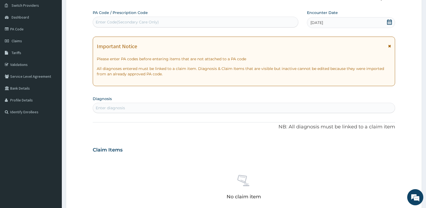
click at [157, 109] on div "Enter diagnosis" at bounding box center [244, 108] width 302 height 9
type input "[MEDICAL_DATA]"
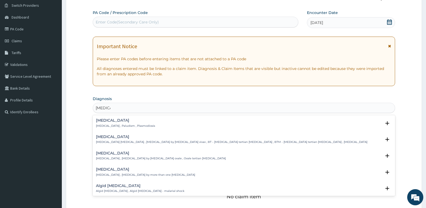
click at [119, 125] on p "[MEDICAL_DATA] , Paludism , Plasmodiosis" at bounding box center [125, 126] width 59 height 4
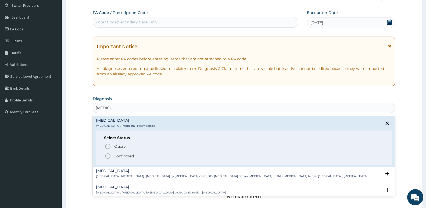
click at [123, 155] on p "Confirmed" at bounding box center [124, 155] width 20 height 5
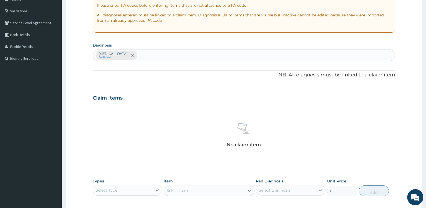
scroll to position [95, 0]
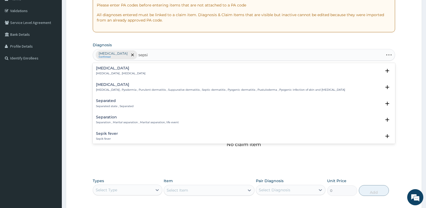
type input "[MEDICAL_DATA]"
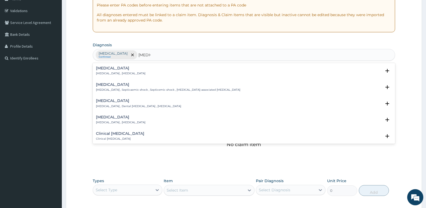
click at [111, 74] on p "[MEDICAL_DATA] , [MEDICAL_DATA]" at bounding box center [120, 74] width 49 height 4
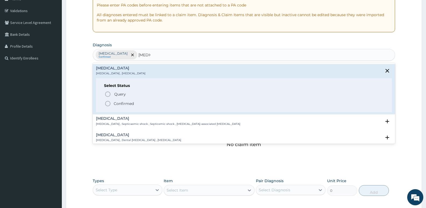
click at [121, 104] on p "Confirmed" at bounding box center [124, 103] width 20 height 5
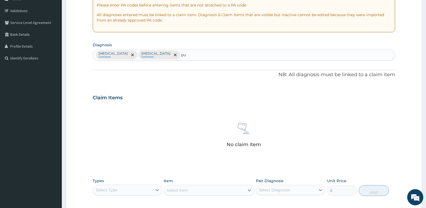
type input "pud"
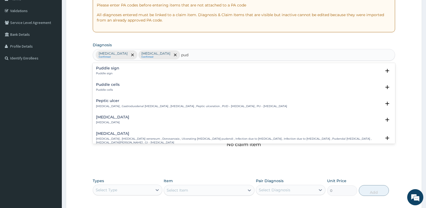
click at [115, 103] on div "[MEDICAL_DATA] [MEDICAL_DATA] , Gastroduodenal [MEDICAL_DATA] , [MEDICAL_DATA] …" at bounding box center [191, 103] width 191 height 9
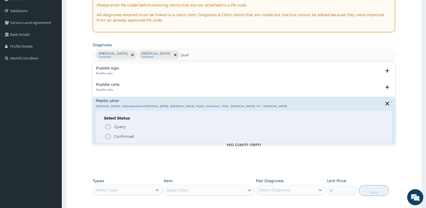
click at [125, 137] on p "Confirmed" at bounding box center [124, 136] width 20 height 5
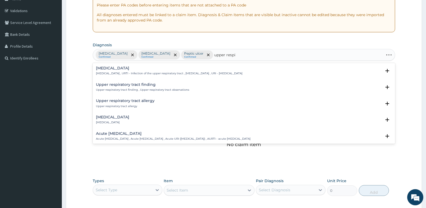
type input "upper respir"
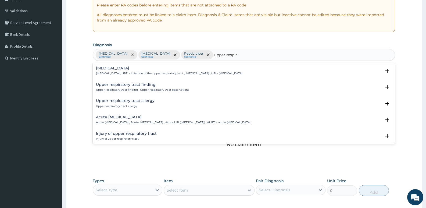
click at [111, 66] on h4 "[MEDICAL_DATA]" at bounding box center [169, 68] width 147 height 4
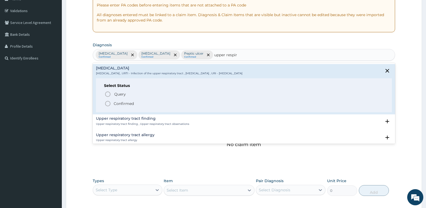
click at [123, 106] on p "Confirmed" at bounding box center [124, 103] width 20 height 5
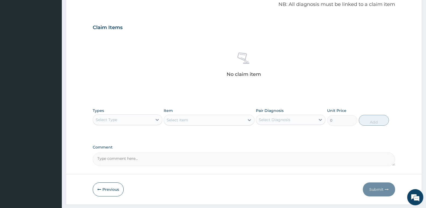
scroll to position [180, 0]
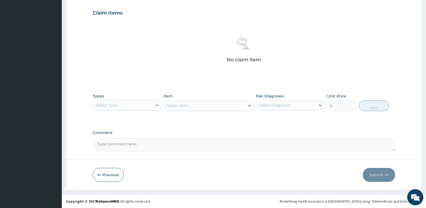
click at [128, 108] on div "Select Type" at bounding box center [122, 105] width 59 height 9
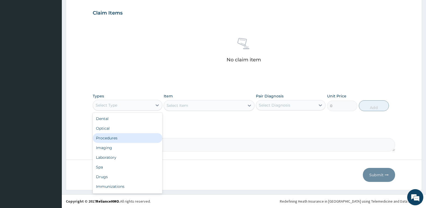
click at [128, 136] on div "Procedures" at bounding box center [128, 138] width 70 height 10
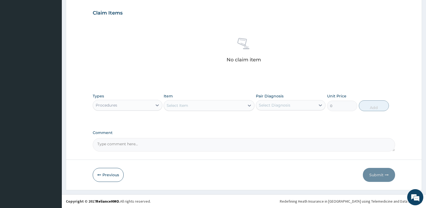
click at [194, 107] on div "Select Item" at bounding box center [204, 105] width 80 height 9
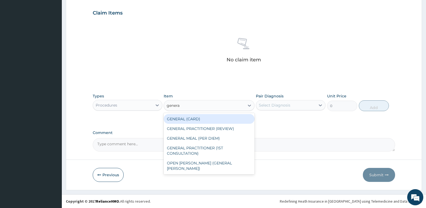
type input "general"
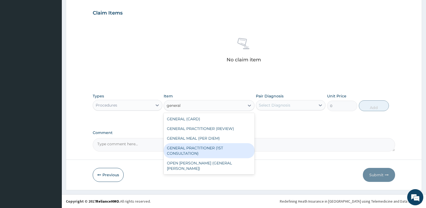
click at [196, 156] on div "GENERAL PRACTITIONER (1ST CONSULTATION)" at bounding box center [209, 150] width 91 height 15
type input "3490"
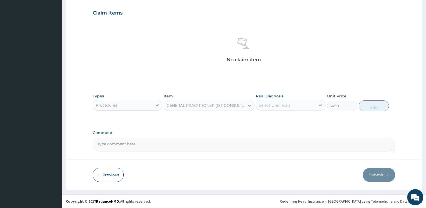
click at [288, 103] on div "Select Diagnosis" at bounding box center [274, 104] width 31 height 5
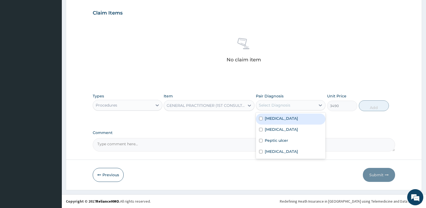
click at [283, 122] on div "[MEDICAL_DATA]" at bounding box center [291, 118] width 70 height 11
checkbox input "true"
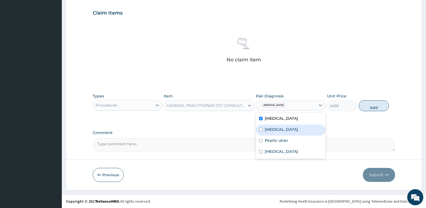
click at [282, 131] on div "[MEDICAL_DATA]" at bounding box center [291, 130] width 70 height 11
checkbox input "true"
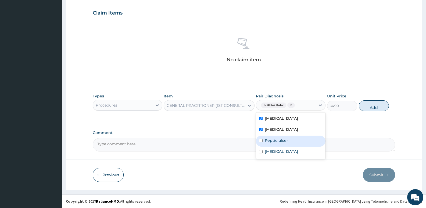
click at [282, 144] on div "Peptic ulcer" at bounding box center [291, 141] width 70 height 11
checkbox input "true"
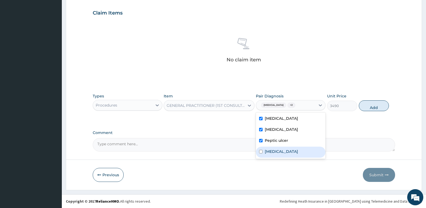
click at [283, 157] on div "[MEDICAL_DATA]" at bounding box center [291, 152] width 70 height 11
checkbox input "true"
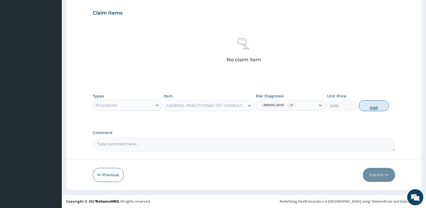
click at [372, 104] on button "Add" at bounding box center [374, 105] width 30 height 11
type input "0"
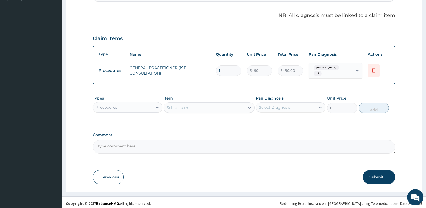
click at [115, 107] on div "Procedures" at bounding box center [107, 107] width 22 height 5
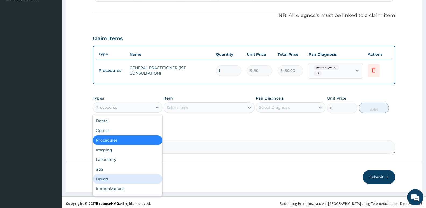
click at [115, 175] on div "Drugs" at bounding box center [128, 179] width 70 height 10
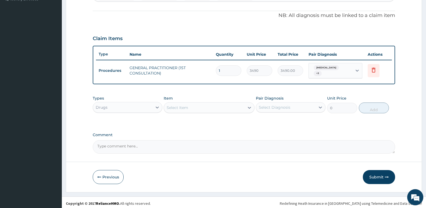
click at [190, 108] on div "Select Item" at bounding box center [204, 107] width 80 height 9
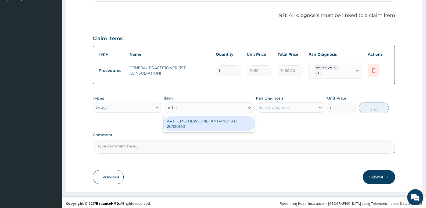
type input "arthem"
click at [219, 118] on div "ARTHEMETHER/LUMEFANTRINE/TAB 20/120MG" at bounding box center [209, 123] width 91 height 15
type input "130"
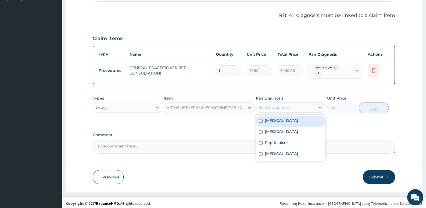
click at [288, 102] on div "Select Diagnosis" at bounding box center [291, 107] width 70 height 10
click at [287, 120] on div "Malaria" at bounding box center [291, 121] width 70 height 11
checkbox input "true"
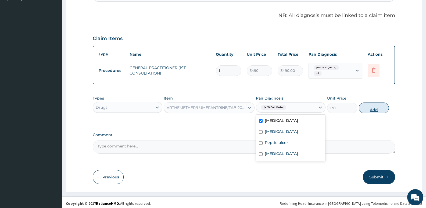
click at [377, 107] on button "Add" at bounding box center [374, 107] width 30 height 11
type input "0"
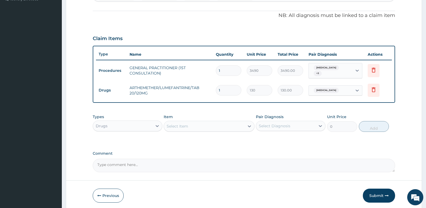
click at [214, 122] on div "Select Item" at bounding box center [204, 126] width 80 height 9
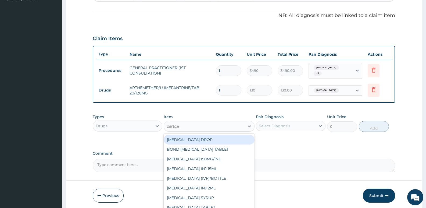
type input "paracet"
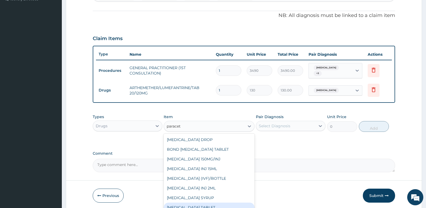
scroll to position [9, 0]
click at [216, 206] on div "PARACETAMOL 500MG/TAB" at bounding box center [209, 209] width 91 height 10
type input "22.625"
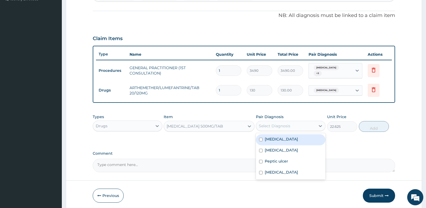
click at [298, 122] on div "Select Diagnosis" at bounding box center [285, 126] width 59 height 9
click at [289, 136] on div "Malaria" at bounding box center [291, 139] width 70 height 11
checkbox input "true"
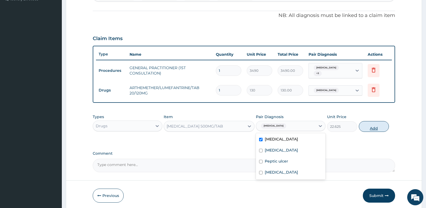
click at [379, 125] on button "Add" at bounding box center [374, 126] width 30 height 11
type input "0"
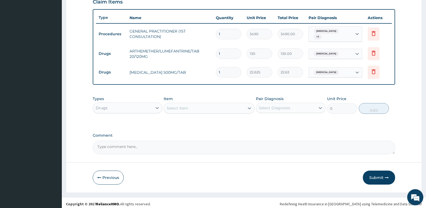
scroll to position [191, 0]
click at [181, 105] on div "Select Item" at bounding box center [178, 107] width 22 height 5
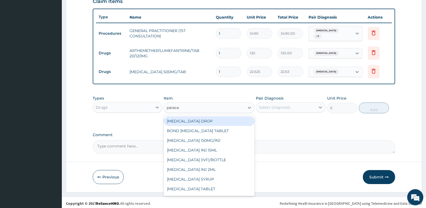
type input "paracet"
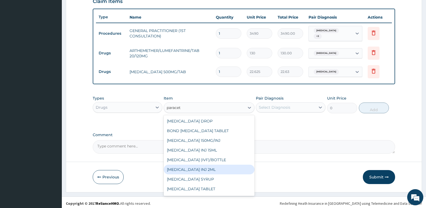
click at [212, 169] on div "PARACETAMOL INJ 2ML" at bounding box center [209, 170] width 91 height 10
type input "1191"
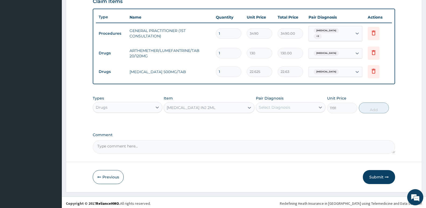
click at [277, 106] on div "Select Diagnosis" at bounding box center [274, 107] width 31 height 5
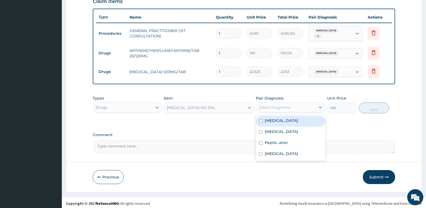
click at [283, 119] on div "[MEDICAL_DATA]" at bounding box center [291, 121] width 70 height 11
checkbox input "true"
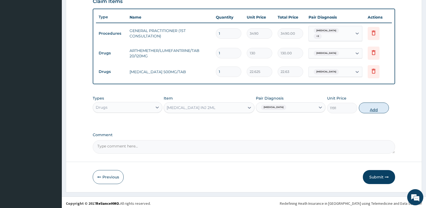
click at [375, 107] on button "Add" at bounding box center [374, 107] width 30 height 11
type input "0"
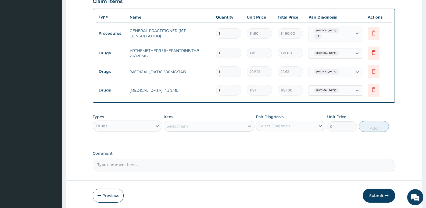
click at [207, 126] on div "Select Item" at bounding box center [204, 126] width 80 height 9
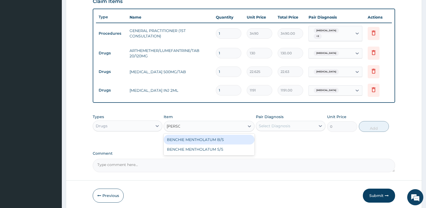
type input "mentho"
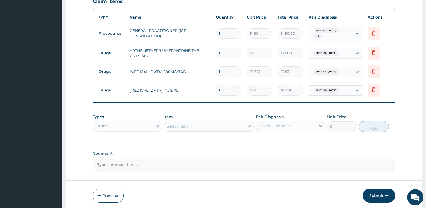
drag, startPoint x: 192, startPoint y: 125, endPoint x: 127, endPoint y: 125, distance: 65.3
click at [127, 125] on div "Types Drugs Item option PARACETAMOL INJ 2ML, selected. Select is focused ,type …" at bounding box center [244, 122] width 303 height 23
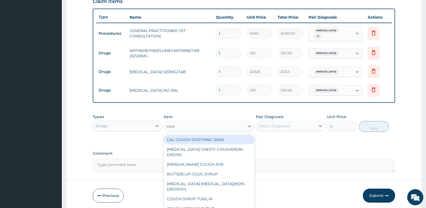
type input "cough"
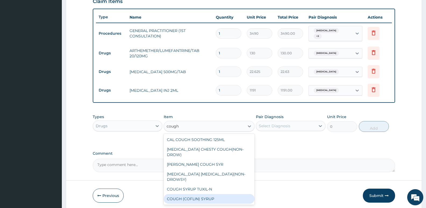
click at [201, 194] on div "COUGH (COFLIN) SYRUP" at bounding box center [209, 199] width 91 height 10
type input "1032.06005859375"
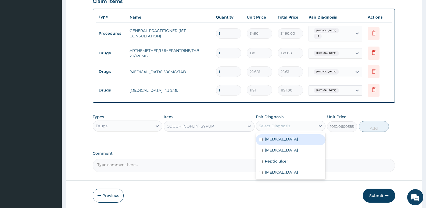
click at [277, 124] on div "Select Diagnosis" at bounding box center [274, 125] width 31 height 5
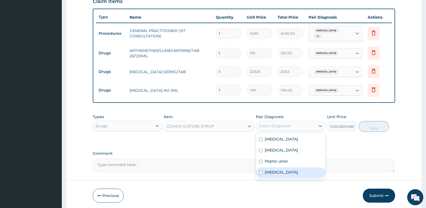
click at [277, 169] on label "Upper respiratory infection" at bounding box center [281, 171] width 33 height 5
checkbox input "true"
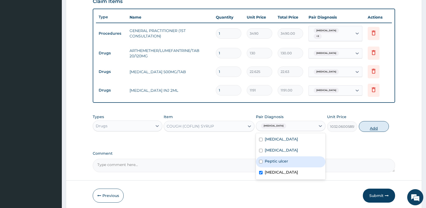
click at [373, 123] on button "Add" at bounding box center [374, 126] width 30 height 11
type input "0"
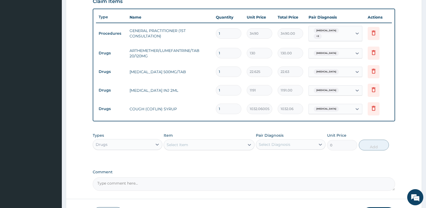
click at [208, 142] on div "Select Item" at bounding box center [204, 144] width 80 height 9
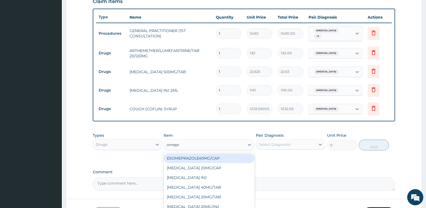
type input "omepra"
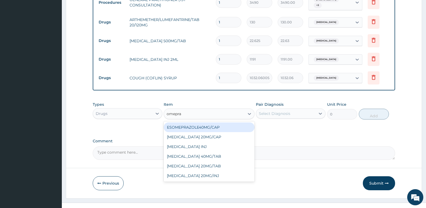
scroll to position [229, 0]
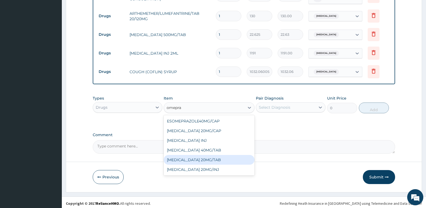
click at [203, 159] on div "OMEPRAZOLE 20MG/TAB" at bounding box center [209, 160] width 91 height 10
type input "305.7799987792969"
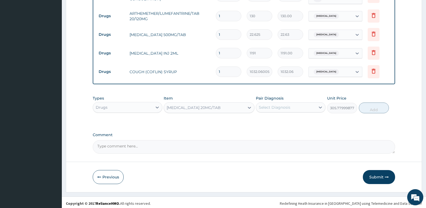
click at [292, 106] on div "Select Diagnosis" at bounding box center [285, 107] width 59 height 9
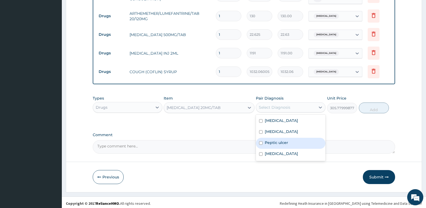
click at [286, 140] on label "Peptic ulcer" at bounding box center [276, 142] width 23 height 5
checkbox input "true"
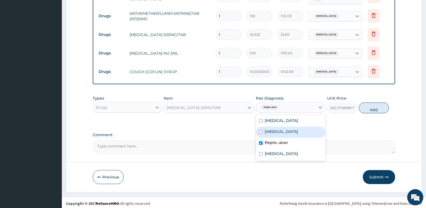
click at [388, 102] on div "Types Drugs Item OMEPRAZOLE 20MG/TAB Pair Diagnosis option Peptic ulcer, select…" at bounding box center [244, 104] width 303 height 23
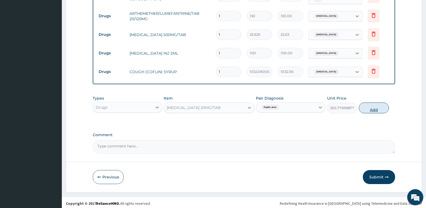
click at [369, 107] on button "Add" at bounding box center [374, 107] width 30 height 11
type input "0"
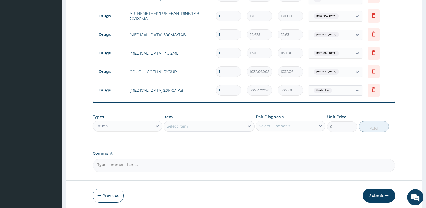
click at [223, 124] on div "Select Item" at bounding box center [204, 126] width 80 height 9
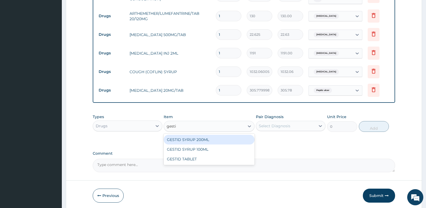
type input "gestid"
click at [201, 138] on div "GESTID SYRUP 200ML" at bounding box center [209, 140] width 91 height 10
type input "1403.405029296875"
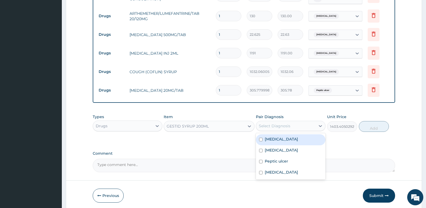
click at [298, 123] on div "Select Diagnosis" at bounding box center [285, 126] width 59 height 9
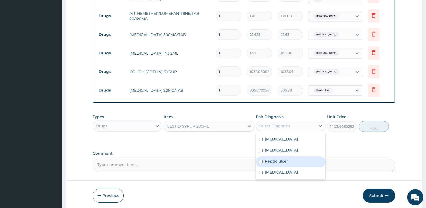
click at [273, 160] on label "Peptic ulcer" at bounding box center [276, 160] width 23 height 5
checkbox input "true"
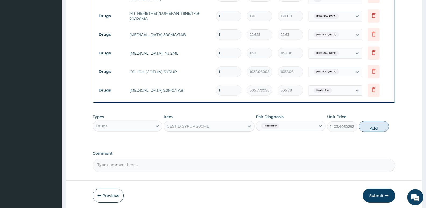
click at [374, 122] on button "Add" at bounding box center [374, 126] width 30 height 11
type input "0"
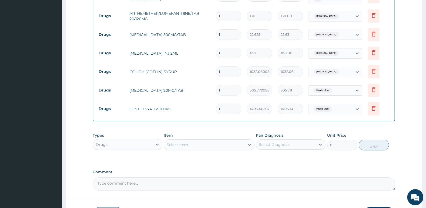
click at [227, 88] on input "1" at bounding box center [229, 90] width 26 height 10
type input "14"
type input "4280.92"
type input "14"
drag, startPoint x: 226, startPoint y: 50, endPoint x: 213, endPoint y: 52, distance: 12.7
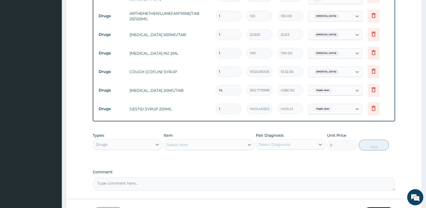
click at [213, 52] on td "1" at bounding box center [228, 53] width 31 height 16
type input "4"
type input "4764.00"
type input "4"
click at [232, 32] on input "1" at bounding box center [229, 34] width 26 height 10
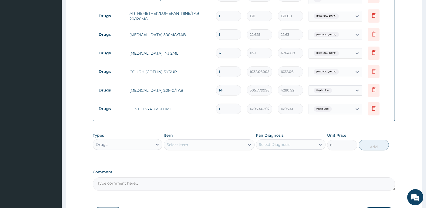
type input "18"
type input "407.25"
type input "18"
drag, startPoint x: 229, startPoint y: 13, endPoint x: 187, endPoint y: 16, distance: 42.1
click at [187, 16] on tr "Drugs ARTHEMETHER/LUMEFANTRINE/TAB 20/120MG 1 130 130.00 Malaria Delete" at bounding box center [244, 16] width 296 height 19
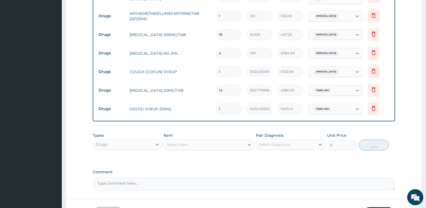
type input "2"
type input "260.00"
type input "24"
type input "3120.00"
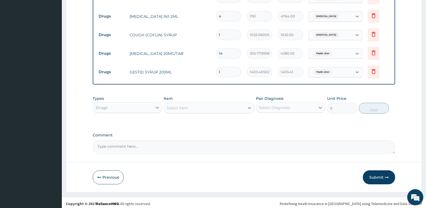
scroll to position [266, 0]
type input "24"
click at [383, 174] on button "Submit" at bounding box center [379, 177] width 32 height 14
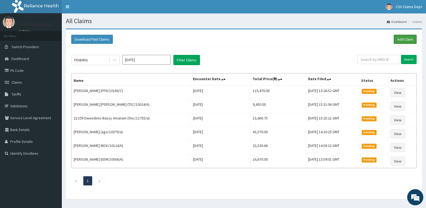
drag, startPoint x: 403, startPoint y: 40, endPoint x: 307, endPoint y: 27, distance: 96.9
click at [403, 40] on link "Add Claim" at bounding box center [405, 39] width 23 height 9
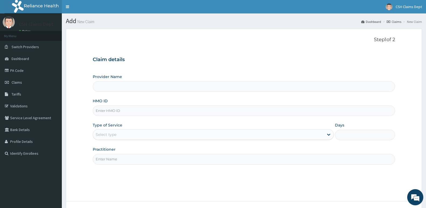
type input "Crystal Specialist Hospital"
click at [129, 110] on input "HMO ID" at bounding box center [244, 110] width 303 height 10
type input "dge/10031/a"
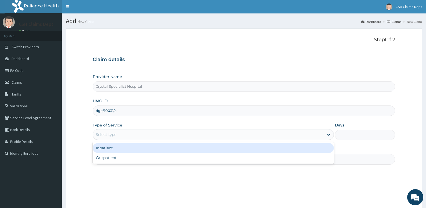
click at [125, 132] on div "Select type" at bounding box center [208, 134] width 231 height 9
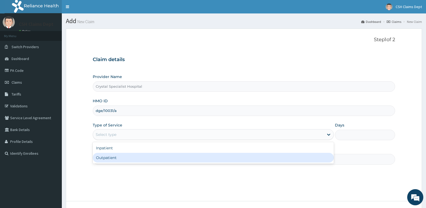
click at [128, 160] on div "Outpatient" at bounding box center [213, 158] width 241 height 10
type input "1"
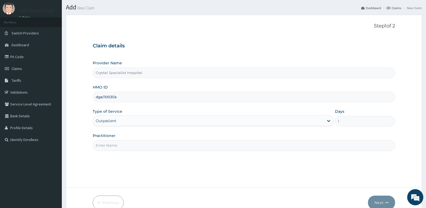
scroll to position [27, 0]
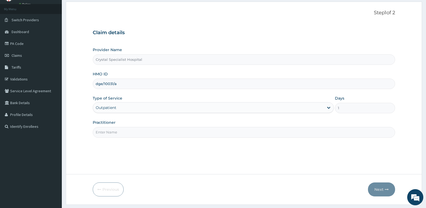
click at [119, 134] on input "Practitioner" at bounding box center [244, 132] width 303 height 10
type input "makinde"
click at [381, 185] on button "Next" at bounding box center [381, 189] width 27 height 14
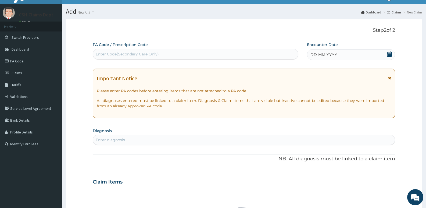
scroll to position [0, 0]
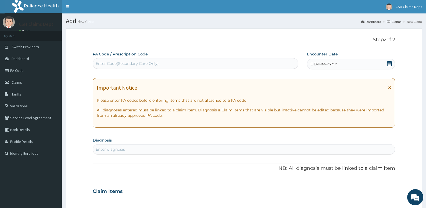
click at [389, 65] on icon at bounding box center [389, 63] width 5 height 5
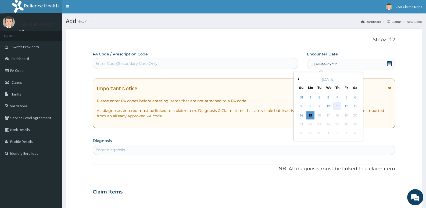
click at [337, 105] on div "11" at bounding box center [337, 106] width 8 height 8
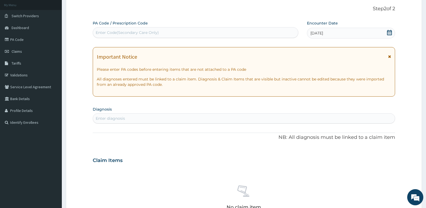
scroll to position [81, 0]
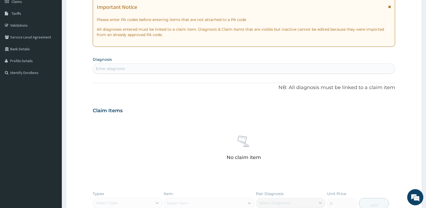
click at [156, 66] on div "Enter diagnosis" at bounding box center [244, 68] width 302 height 9
type input "[MEDICAL_DATA]"
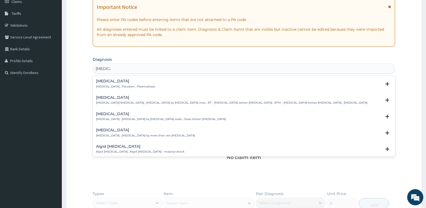
click at [105, 86] on p "[MEDICAL_DATA] , Paludism , Plasmodiosis" at bounding box center [125, 87] width 59 height 4
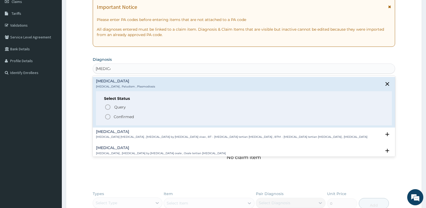
click at [116, 116] on p "Confirmed" at bounding box center [124, 116] width 20 height 5
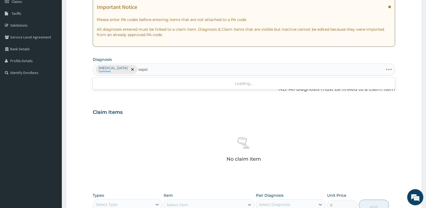
type input "[MEDICAL_DATA]"
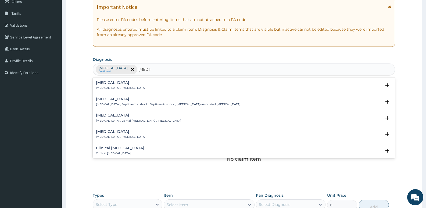
click at [114, 89] on p "[MEDICAL_DATA] , [MEDICAL_DATA]" at bounding box center [120, 88] width 49 height 4
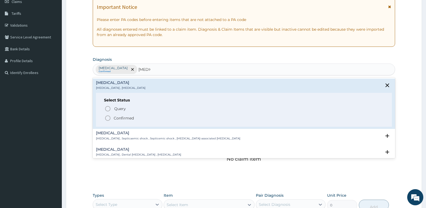
click at [117, 118] on p "Confirmed" at bounding box center [124, 117] width 20 height 5
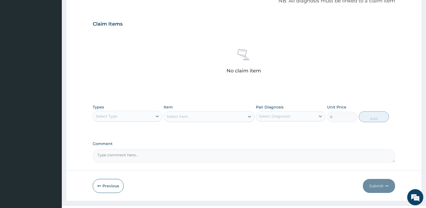
scroll to position [180, 0]
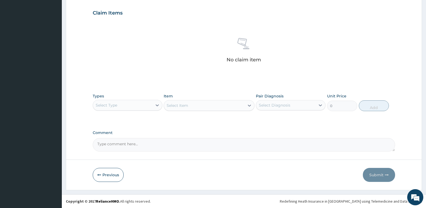
click at [126, 105] on div "Select Type" at bounding box center [122, 105] width 59 height 9
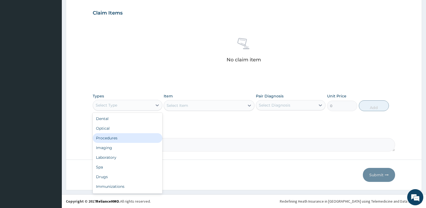
click at [118, 135] on div "Procedures" at bounding box center [128, 138] width 70 height 10
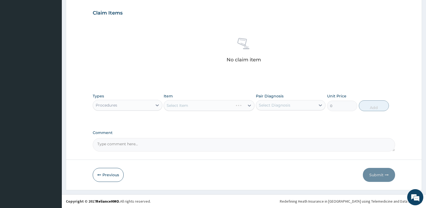
click at [213, 109] on div "Select Item" at bounding box center [209, 105] width 91 height 11
click at [211, 107] on div "Select Item" at bounding box center [209, 105] width 91 height 11
click at [204, 109] on div "Select Item" at bounding box center [209, 105] width 91 height 11
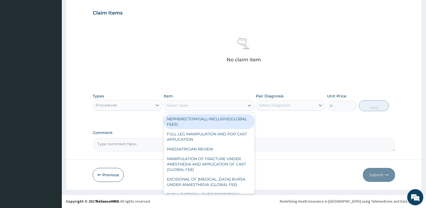
click at [211, 107] on div "Select Item" at bounding box center [204, 105] width 80 height 9
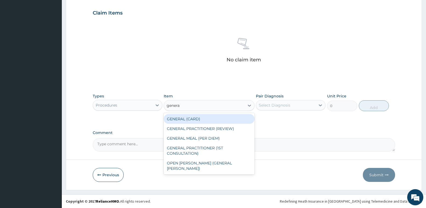
type input "general"
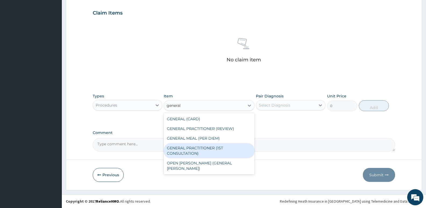
click at [215, 148] on div "GENERAL PRACTITIONER (1ST CONSULTATION)" at bounding box center [209, 150] width 91 height 15
type input "3490"
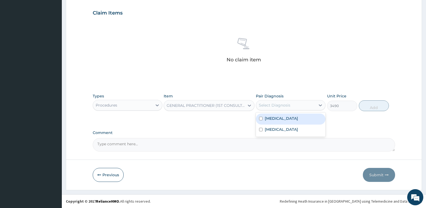
click at [311, 104] on div "Select Diagnosis" at bounding box center [285, 105] width 59 height 9
drag, startPoint x: 284, startPoint y: 117, endPoint x: 285, endPoint y: 130, distance: 12.7
click at [284, 120] on div "Malaria" at bounding box center [291, 118] width 70 height 11
checkbox input "true"
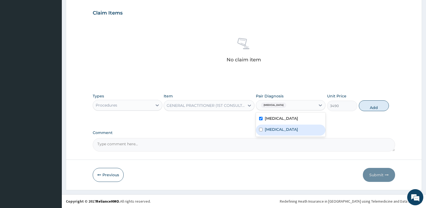
click at [285, 130] on div "Sepsis" at bounding box center [291, 130] width 70 height 11
checkbox input "true"
click at [380, 106] on button "Add" at bounding box center [374, 105] width 30 height 11
type input "0"
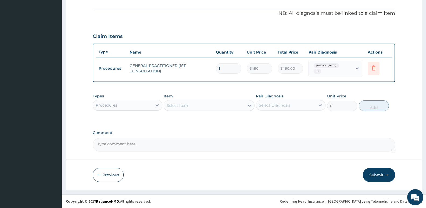
scroll to position [154, 0]
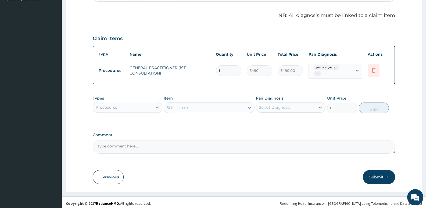
click at [135, 105] on div "Procedures" at bounding box center [122, 107] width 59 height 9
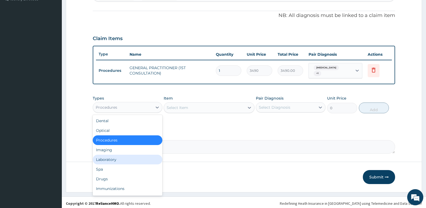
click at [121, 157] on div "Laboratory" at bounding box center [128, 160] width 70 height 10
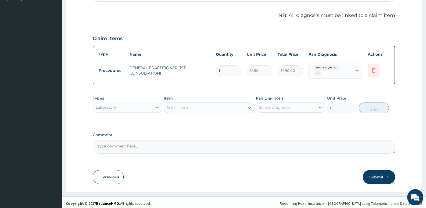
click at [202, 107] on div "Select Item" at bounding box center [204, 107] width 80 height 9
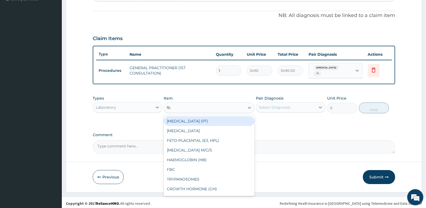
type input "fbc"
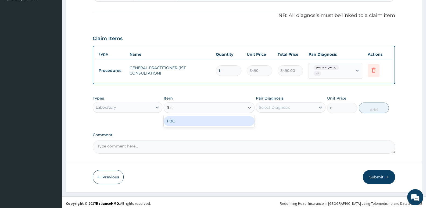
click at [213, 119] on div "FBC" at bounding box center [209, 121] width 91 height 10
type input "4700"
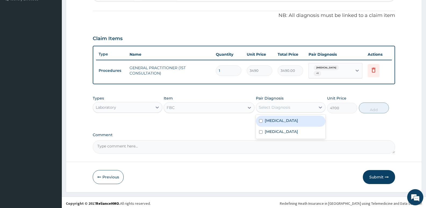
click at [284, 105] on div "Select Diagnosis" at bounding box center [274, 107] width 31 height 5
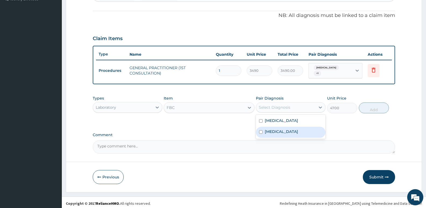
click at [284, 130] on div "Sepsis" at bounding box center [291, 132] width 70 height 11
checkbox input "true"
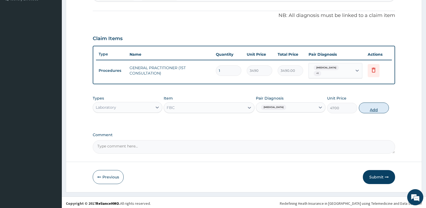
click at [376, 103] on button "Add" at bounding box center [374, 107] width 30 height 11
type input "0"
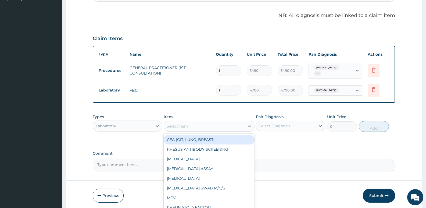
click at [178, 123] on div "Select Item" at bounding box center [178, 125] width 22 height 5
type input "mp"
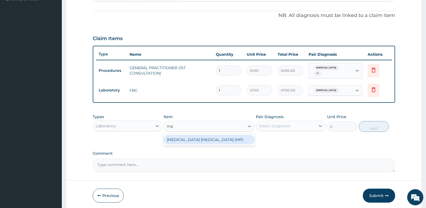
drag, startPoint x: 196, startPoint y: 140, endPoint x: 265, endPoint y: 121, distance: 72.6
click at [196, 140] on div "MALARIA PARASITE (MP)" at bounding box center [209, 140] width 91 height 10
type input "2740"
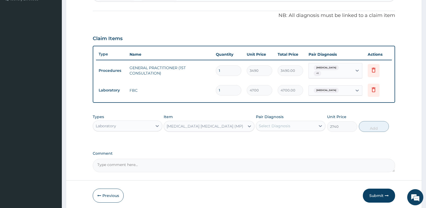
click at [275, 117] on label "Pair Diagnosis" at bounding box center [270, 116] width 28 height 5
click at [279, 128] on div "Select Diagnosis" at bounding box center [291, 126] width 70 height 10
click at [278, 136] on label "Malaria" at bounding box center [281, 138] width 33 height 5
checkbox input "true"
click at [381, 125] on button "Add" at bounding box center [374, 126] width 30 height 11
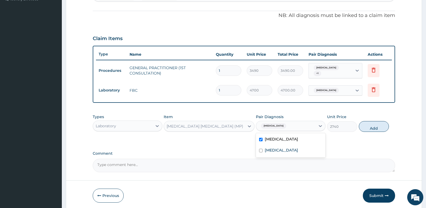
type input "0"
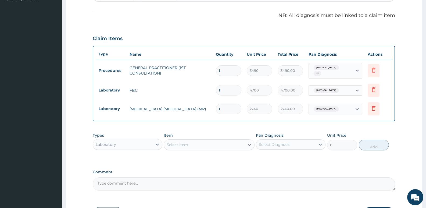
scroll to position [191, 0]
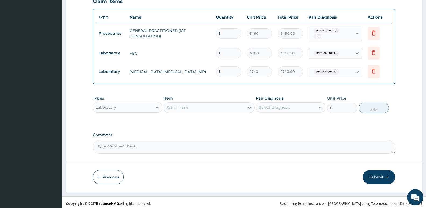
click at [133, 109] on div "Laboratory" at bounding box center [122, 107] width 59 height 9
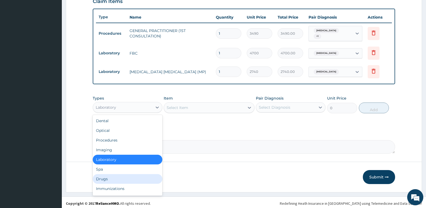
click at [113, 175] on div "Drugs" at bounding box center [128, 179] width 70 height 10
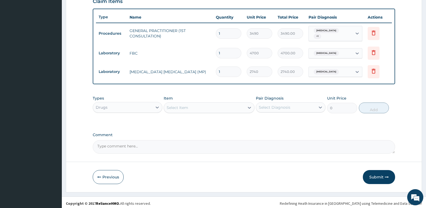
click at [191, 105] on div "Select Item" at bounding box center [204, 107] width 80 height 9
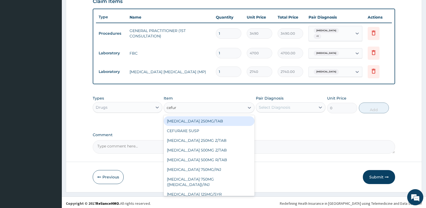
type input "cefuro"
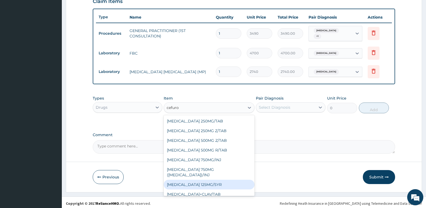
click at [215, 180] on div "CEFUROXIME 125MG/SYR" at bounding box center [209, 185] width 91 height 10
type input "6035.77001953125"
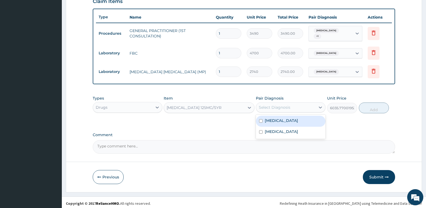
click at [284, 105] on div "Select Diagnosis" at bounding box center [274, 107] width 31 height 5
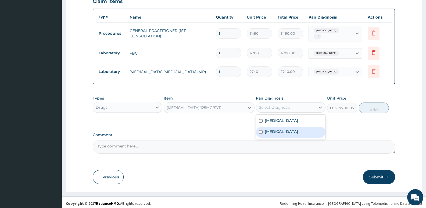
click at [284, 129] on div "Sepsis" at bounding box center [291, 132] width 70 height 11
checkbox input "true"
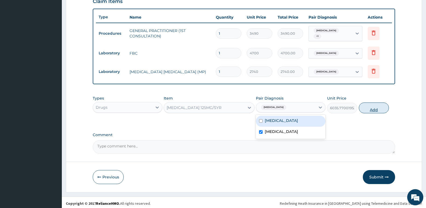
click at [372, 109] on button "Add" at bounding box center [374, 107] width 30 height 11
type input "0"
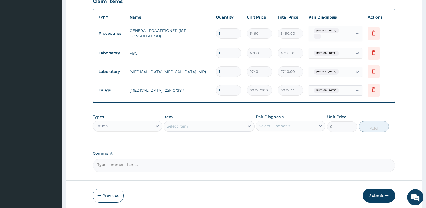
click at [206, 122] on div "Select Item" at bounding box center [204, 126] width 80 height 9
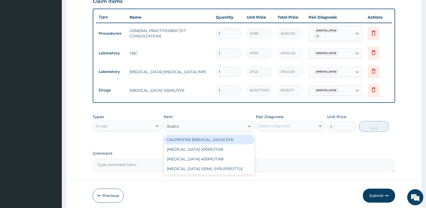
type input "ibuprof"
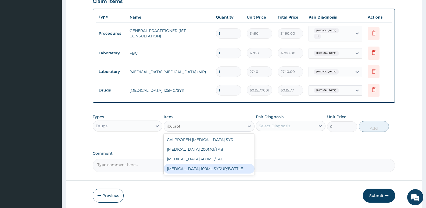
click at [209, 167] on div "IBUPROFEN 100ML SYRUP/BOTTLE" at bounding box center [209, 169] width 91 height 10
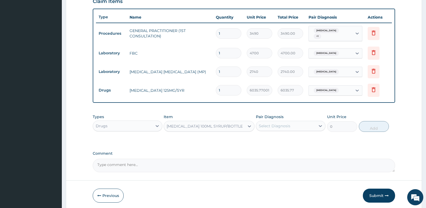
type input "792.5800170898438"
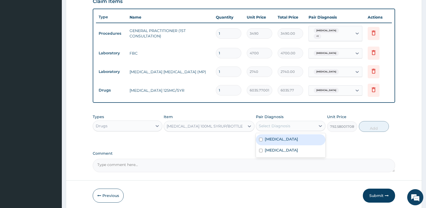
click at [286, 122] on div "Select Diagnosis" at bounding box center [285, 126] width 59 height 9
click at [285, 137] on div "Malaria" at bounding box center [291, 139] width 70 height 11
checkbox input "true"
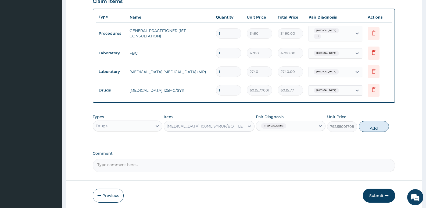
click at [372, 122] on button "Add" at bounding box center [374, 126] width 30 height 11
type input "0"
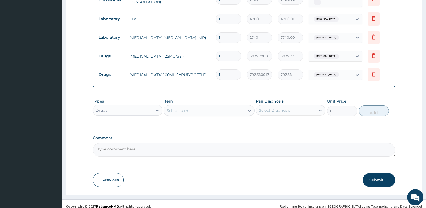
scroll to position [229, 0]
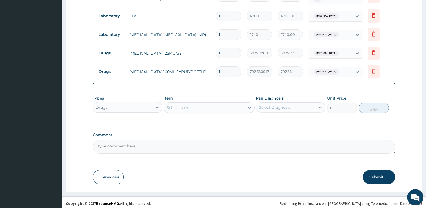
click at [186, 108] on div "Select Item" at bounding box center [204, 107] width 80 height 9
type input "lonar"
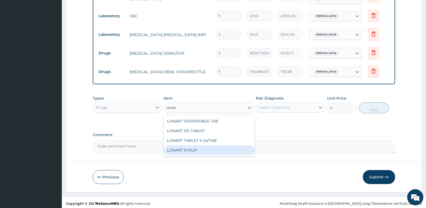
click at [183, 149] on div "LONART SYRUP" at bounding box center [209, 150] width 91 height 10
type input "2392.344970703125"
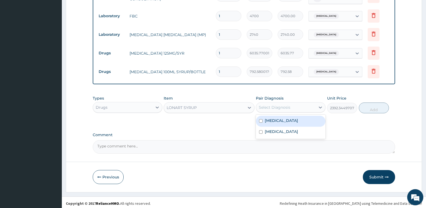
click at [278, 105] on div "Select Diagnosis" at bounding box center [274, 107] width 31 height 5
click at [281, 118] on div "Malaria" at bounding box center [291, 121] width 70 height 11
checkbox input "true"
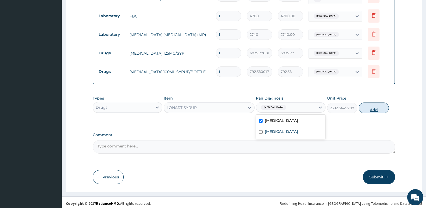
click at [378, 106] on button "Add" at bounding box center [374, 107] width 30 height 11
type input "0"
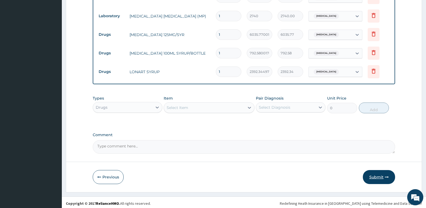
click at [387, 175] on icon "button" at bounding box center [387, 177] width 4 height 4
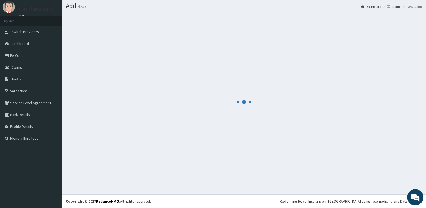
scroll to position [247, 0]
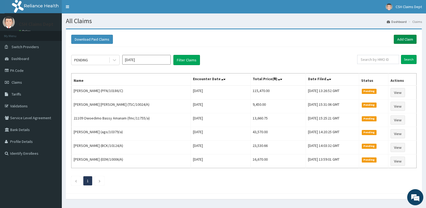
click at [406, 40] on link "Add Claim" at bounding box center [405, 39] width 23 height 9
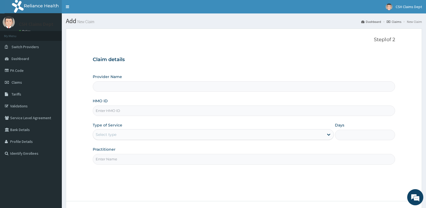
type input "Crystal Specialist Hospital"
click at [120, 110] on input "HMO ID" at bounding box center [244, 110] width 303 height 10
type input "pss/10023/a"
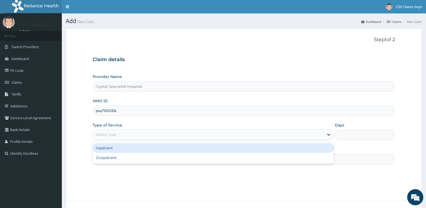
click at [108, 134] on div "Select type" at bounding box center [106, 134] width 21 height 5
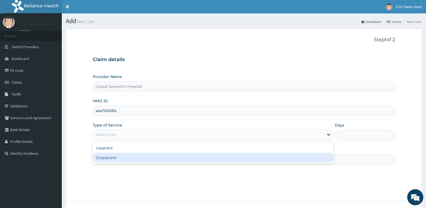
click at [118, 161] on div "Outpatient" at bounding box center [213, 158] width 241 height 10
type input "1"
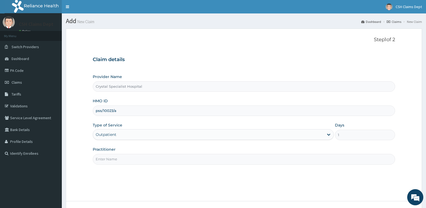
click at [115, 161] on input "Practitioner" at bounding box center [244, 159] width 303 height 10
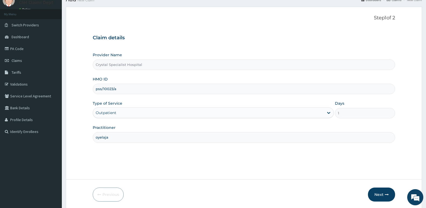
scroll to position [41, 0]
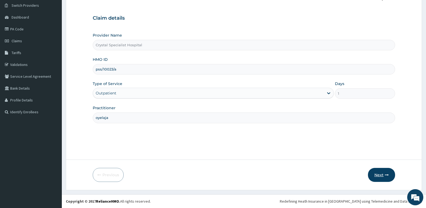
type input "oyelaja"
click at [376, 173] on button "Next" at bounding box center [381, 175] width 27 height 14
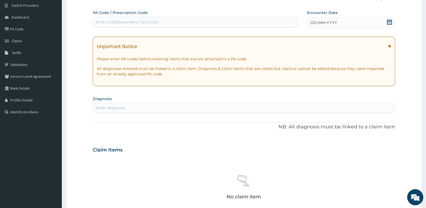
click at [224, 22] on div "Enter Code(Secondary Care Only)" at bounding box center [195, 22] width 205 height 9
type input "PA/0A97C0"
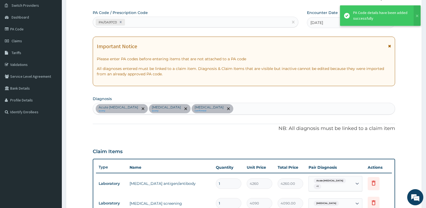
scroll to position [157, 0]
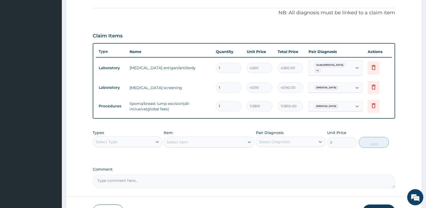
type input "18"
type input "2048580.00"
type input "180"
type input "20485800.00"
type input "1804"
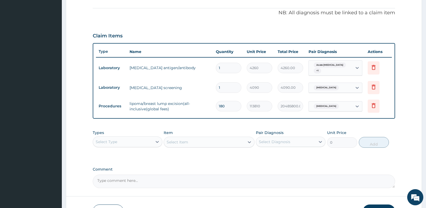
type input "205313240.00"
type input "18041"
type input "2053246210.00"
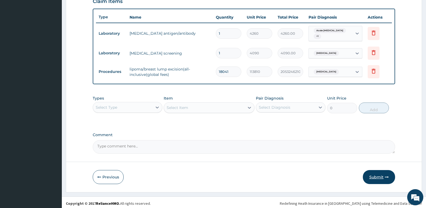
type input "18041"
click at [374, 176] on button "Submit" at bounding box center [379, 177] width 32 height 14
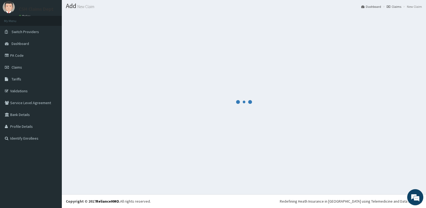
scroll to position [15, 0]
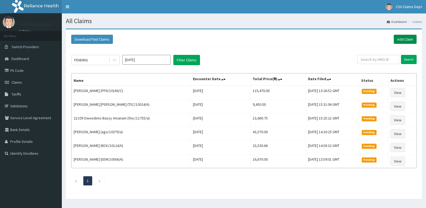
click at [399, 38] on link "Add Claim" at bounding box center [405, 39] width 23 height 9
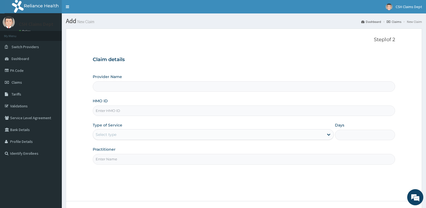
type input "Crystal Specialist Hospital"
click at [129, 113] on input "HMO ID" at bounding box center [244, 110] width 303 height 10
type input "pfn/10011/d"
click at [174, 135] on div "Select type" at bounding box center [208, 134] width 231 height 9
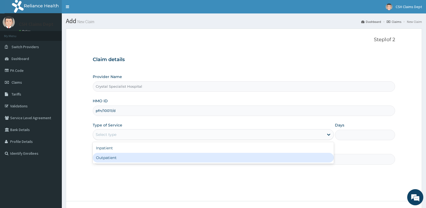
click at [152, 162] on div "Outpatient" at bounding box center [213, 158] width 241 height 10
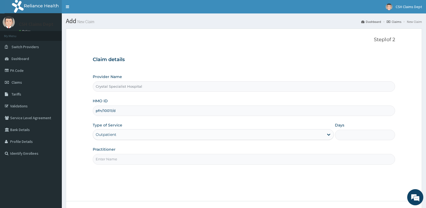
type input "1"
click at [117, 162] on input "Practitioner" at bounding box center [244, 159] width 303 height 10
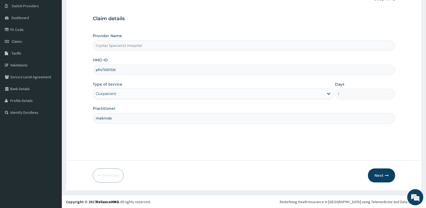
scroll to position [41, 0]
type input "makinde"
click at [385, 176] on icon "button" at bounding box center [387, 175] width 4 height 4
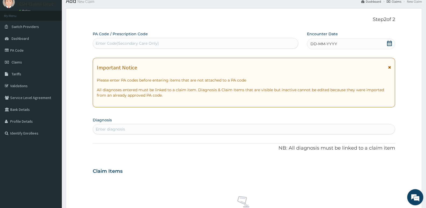
scroll to position [0, 0]
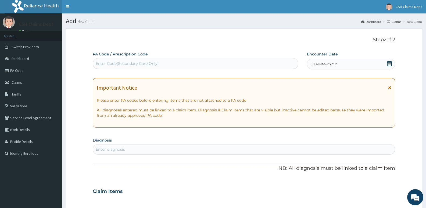
click at [388, 62] on icon at bounding box center [389, 63] width 5 height 5
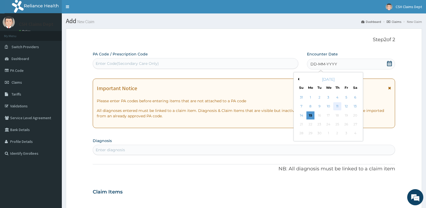
click at [337, 106] on div "11" at bounding box center [337, 106] width 8 height 8
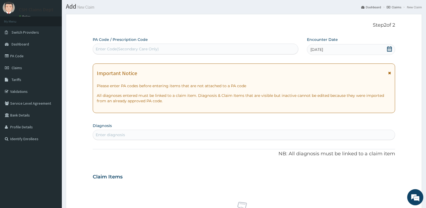
scroll to position [27, 0]
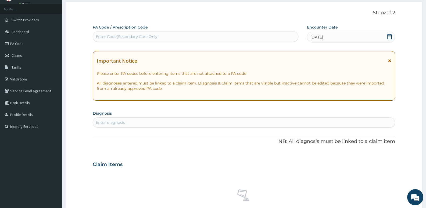
click at [173, 118] on div "Enter diagnosis" at bounding box center [244, 122] width 303 height 10
type input "[MEDICAL_DATA]"
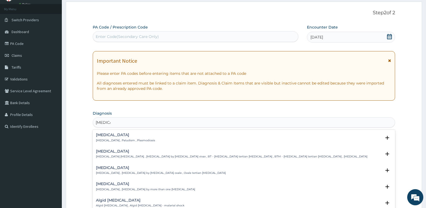
click at [115, 138] on div "[MEDICAL_DATA] [MEDICAL_DATA] , Paludism , Plasmodiosis" at bounding box center [125, 137] width 59 height 9
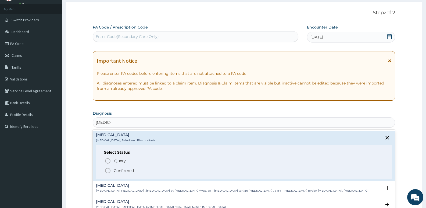
click at [122, 172] on p "Confirmed" at bounding box center [124, 170] width 20 height 5
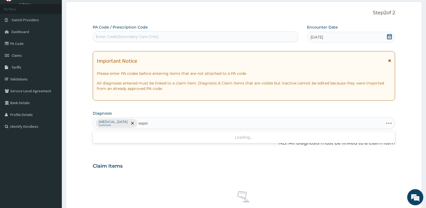
type input "[MEDICAL_DATA]"
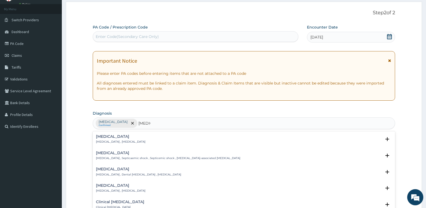
click at [112, 138] on h4 "[MEDICAL_DATA]" at bounding box center [120, 136] width 49 height 4
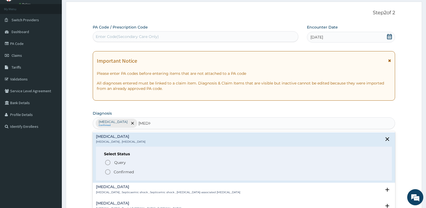
click at [124, 174] on p "Confirmed" at bounding box center [124, 171] width 20 height 5
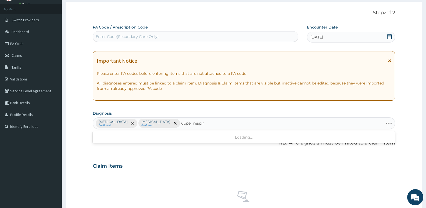
type input "upper respira"
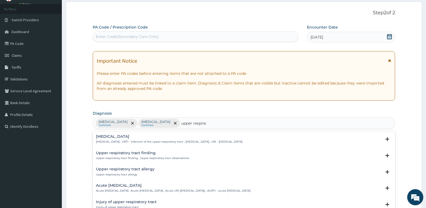
click at [124, 141] on p "[MEDICAL_DATA] , URTI - Infection of the upper respiratory tract , [MEDICAL_DAT…" at bounding box center [169, 142] width 147 height 4
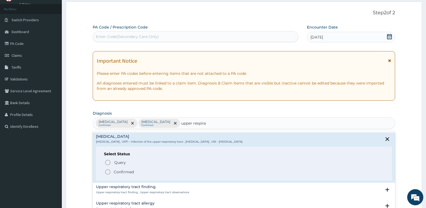
click at [128, 171] on p "Confirmed" at bounding box center [124, 171] width 20 height 5
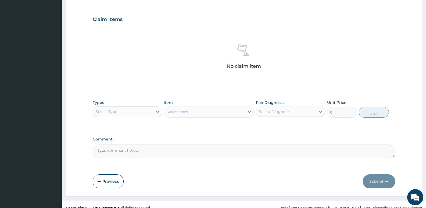
scroll to position [180, 0]
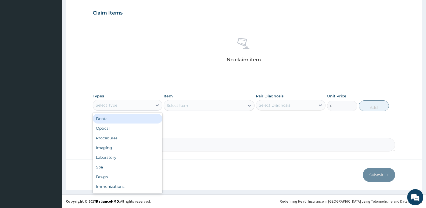
click at [117, 109] on div "Select Type" at bounding box center [128, 105] width 70 height 11
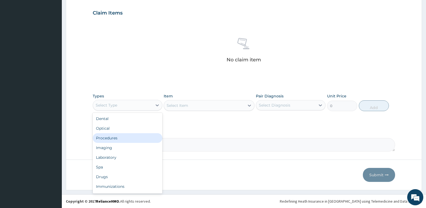
click at [118, 139] on div "Procedures" at bounding box center [128, 138] width 70 height 10
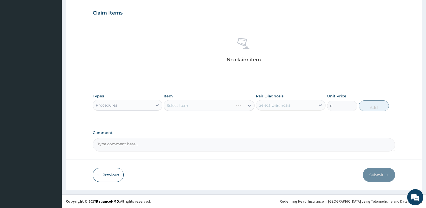
click at [194, 106] on div "Select Item" at bounding box center [209, 105] width 91 height 11
click at [195, 110] on div "Select Item" at bounding box center [209, 105] width 91 height 11
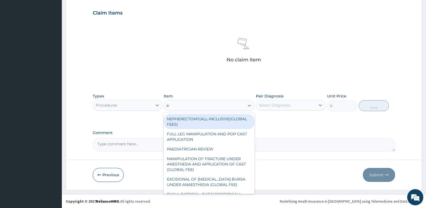
type input "e"
click at [175, 82] on div "PA Code / Prescription Code Enter Code(Secondary Care Only) Encounter Date 11-0…" at bounding box center [244, 11] width 303 height 280
click at [181, 106] on div "Select Item" at bounding box center [178, 105] width 22 height 5
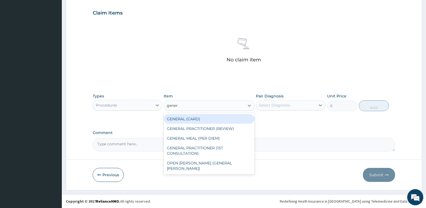
type input "genera"
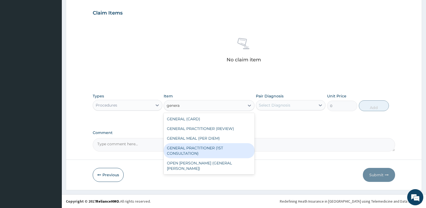
click at [212, 149] on div "GENERAL PRACTITIONER (1ST CONSULTATION)" at bounding box center [209, 150] width 91 height 15
type input "3490"
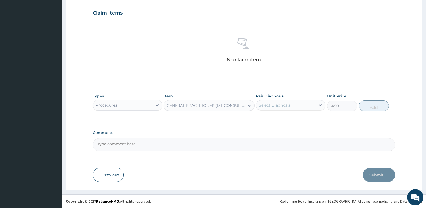
click at [279, 105] on div "Select Diagnosis" at bounding box center [274, 104] width 31 height 5
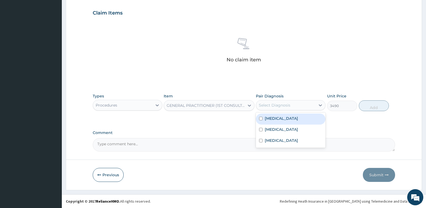
click at [284, 122] on div "Malaria" at bounding box center [291, 118] width 70 height 11
checkbox input "true"
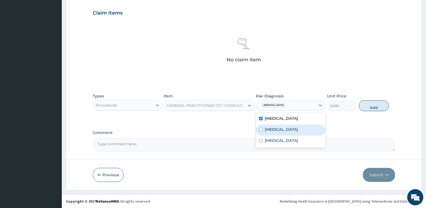
click at [285, 128] on div "Sepsis" at bounding box center [291, 130] width 70 height 11
checkbox input "true"
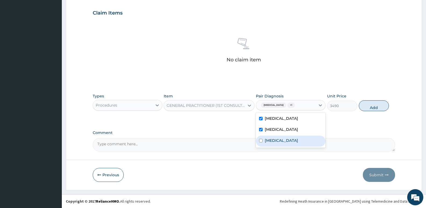
click at [293, 141] on label "Upper respiratory infection" at bounding box center [281, 140] width 33 height 5
checkbox input "true"
click at [369, 108] on button "Add" at bounding box center [374, 105] width 30 height 11
type input "0"
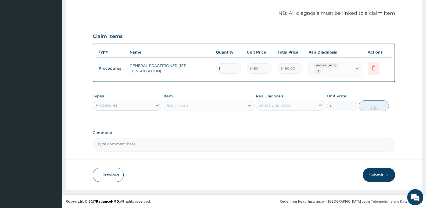
scroll to position [154, 0]
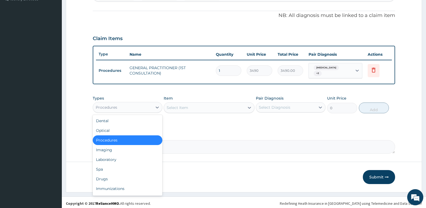
click at [131, 108] on div "Procedures" at bounding box center [122, 107] width 59 height 9
click at [122, 161] on div "Laboratory" at bounding box center [128, 160] width 70 height 10
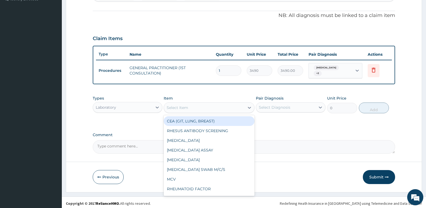
click at [177, 105] on div "Select Item" at bounding box center [178, 107] width 22 height 5
type input "fbc"
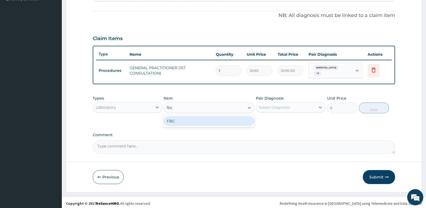
click at [197, 121] on div "FBC" at bounding box center [209, 121] width 91 height 10
type input "4700"
click at [289, 103] on div "Select Diagnosis" at bounding box center [285, 107] width 59 height 9
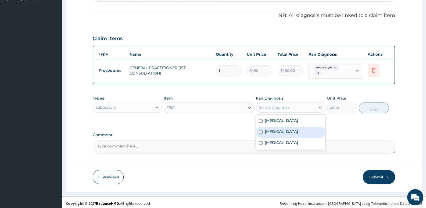
click at [285, 129] on div "Sepsis" at bounding box center [291, 132] width 70 height 11
checkbox input "true"
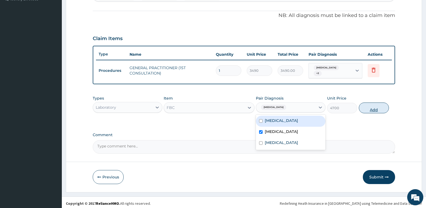
click at [368, 110] on button "Add" at bounding box center [374, 107] width 30 height 11
type input "0"
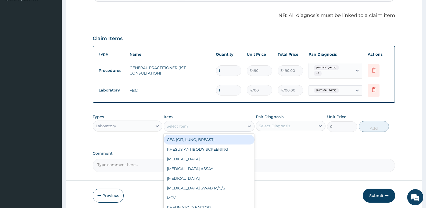
click at [227, 125] on div "Select Item" at bounding box center [204, 126] width 80 height 9
type input "mp"
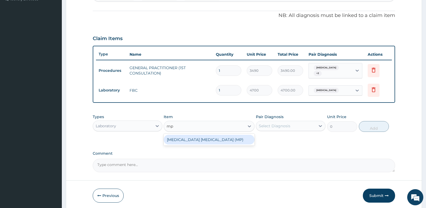
click at [230, 138] on div "[MEDICAL_DATA] [MEDICAL_DATA] (MP)" at bounding box center [209, 140] width 91 height 10
type input "2740"
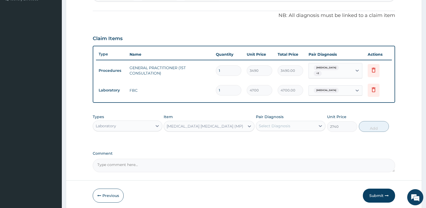
click at [282, 122] on div "Select Diagnosis" at bounding box center [285, 126] width 59 height 9
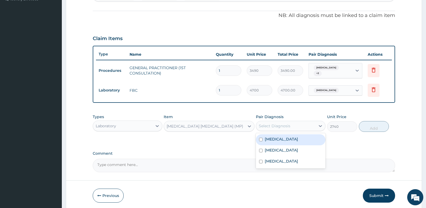
click at [280, 135] on div "[MEDICAL_DATA]" at bounding box center [291, 139] width 70 height 11
checkbox input "true"
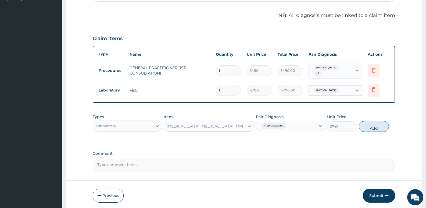
click at [361, 127] on button "Add" at bounding box center [374, 126] width 30 height 11
type input "0"
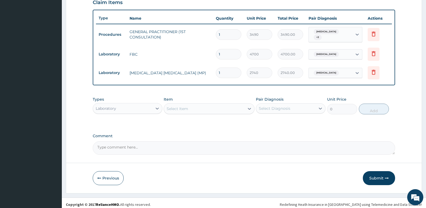
scroll to position [191, 0]
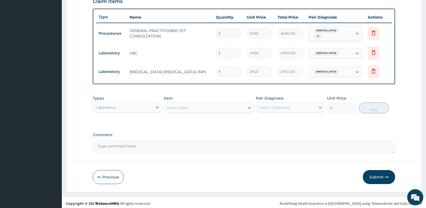
click at [117, 105] on div "Laboratory" at bounding box center [122, 107] width 59 height 9
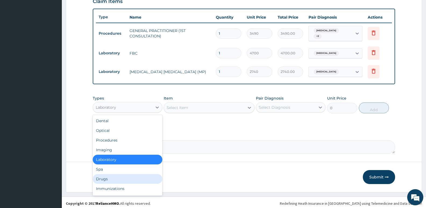
click at [125, 174] on div "Drugs" at bounding box center [128, 179] width 70 height 10
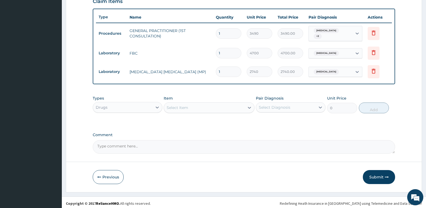
click at [187, 107] on div "Select Item" at bounding box center [178, 107] width 22 height 5
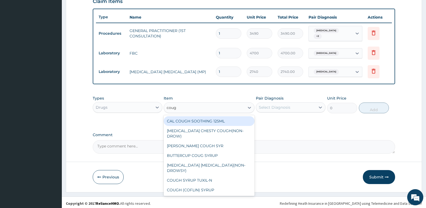
type input "cough"
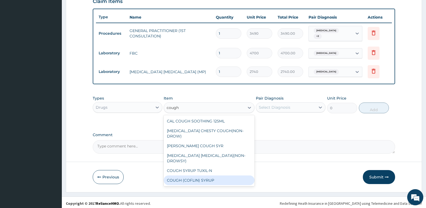
click at [208, 175] on div "COUGH (COFLIN) SYRUP" at bounding box center [209, 180] width 91 height 10
type input "1032.06005859375"
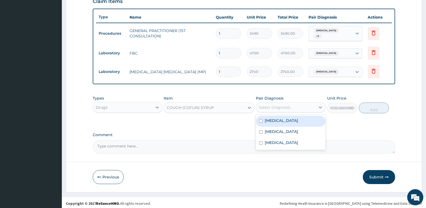
click at [285, 109] on div "Select Diagnosis" at bounding box center [285, 107] width 59 height 9
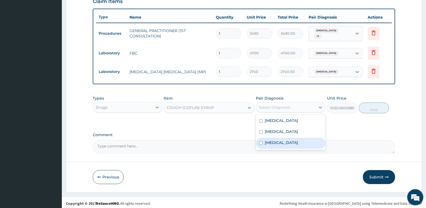
click at [278, 140] on label "Upper respiratory infection" at bounding box center [281, 142] width 33 height 5
checkbox input "true"
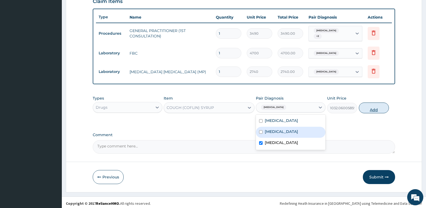
click at [370, 104] on button "Add" at bounding box center [374, 107] width 30 height 11
type input "0"
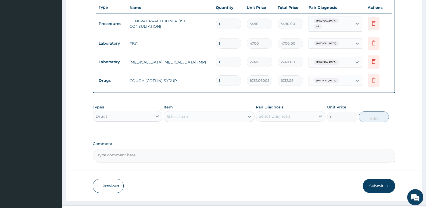
scroll to position [210, 0]
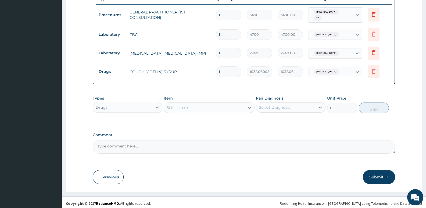
click at [211, 107] on div "Select Item" at bounding box center [204, 107] width 80 height 9
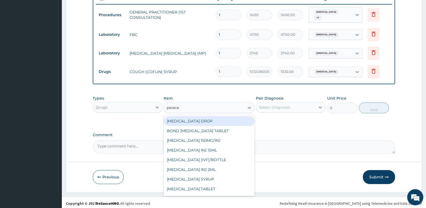
type input "paracet"
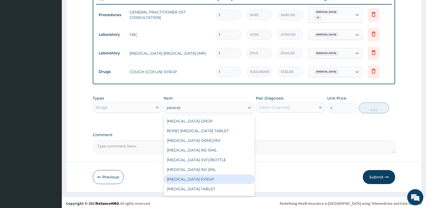
click at [220, 174] on div "[MEDICAL_DATA] SYRUP" at bounding box center [209, 179] width 91 height 10
type input "840.5150146484375"
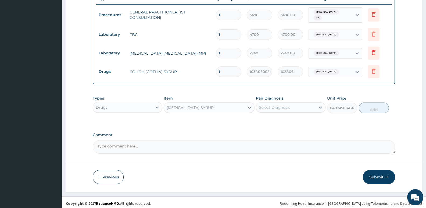
click at [296, 104] on div "Select Diagnosis" at bounding box center [285, 107] width 59 height 9
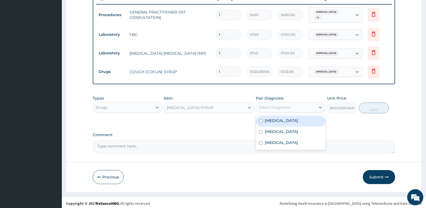
click at [292, 117] on div "[MEDICAL_DATA]" at bounding box center [291, 121] width 70 height 11
checkbox input "true"
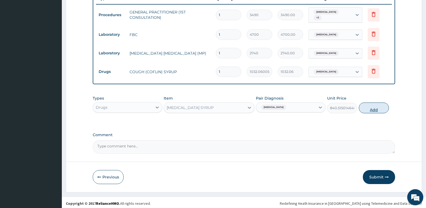
click at [369, 107] on button "Add" at bounding box center [374, 107] width 30 height 11
type input "0"
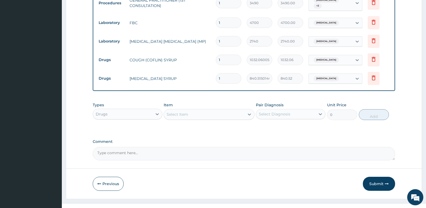
scroll to position [229, 0]
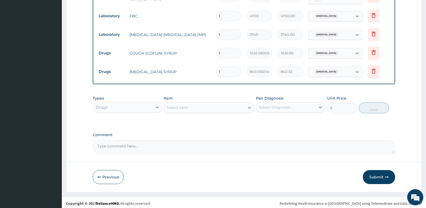
click at [214, 106] on div "Select Item" at bounding box center [204, 107] width 80 height 9
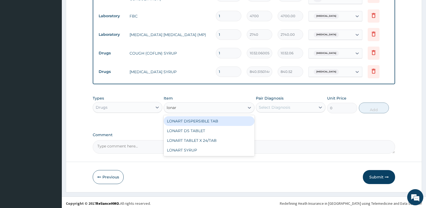
type input "lonart"
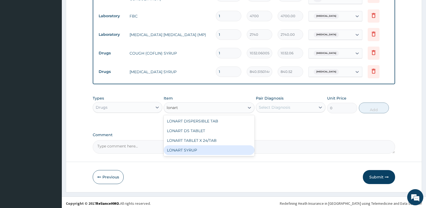
click at [214, 150] on div "LONART SYRUP" at bounding box center [209, 150] width 91 height 10
type input "2392.344970703125"
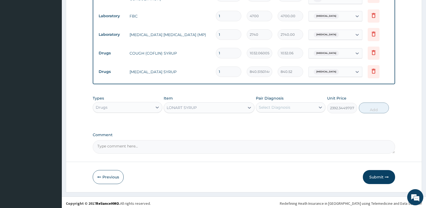
click at [287, 109] on div "Select Diagnosis" at bounding box center [285, 107] width 59 height 9
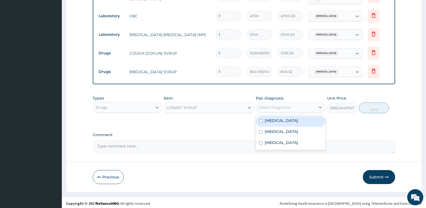
click at [286, 116] on div "[MEDICAL_DATA]" at bounding box center [291, 121] width 70 height 11
checkbox input "true"
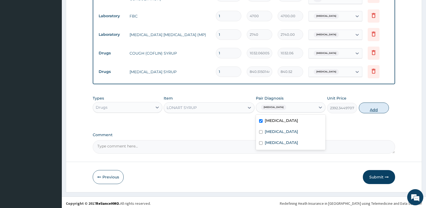
click at [373, 103] on button "Add" at bounding box center [374, 107] width 30 height 11
type input "0"
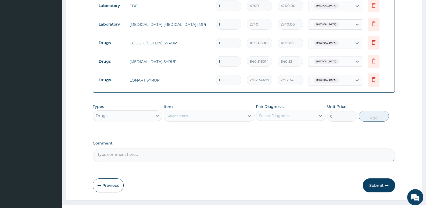
scroll to position [247, 0]
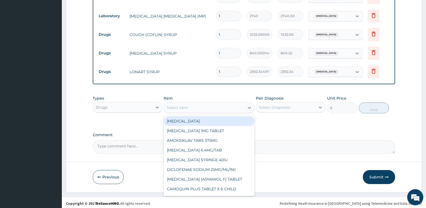
click at [201, 107] on div "Select Item" at bounding box center [204, 107] width 80 height 9
type input "amox"
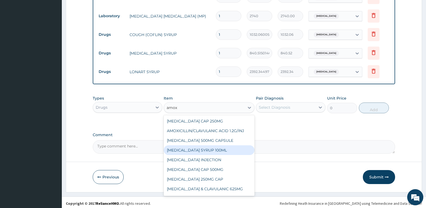
click at [202, 147] on div "[MEDICAL_DATA] SYRUP 100ML" at bounding box center [209, 150] width 91 height 10
type input "1450.89501953125"
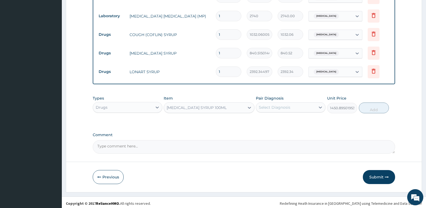
click at [284, 105] on div "Select Diagnosis" at bounding box center [274, 107] width 31 height 5
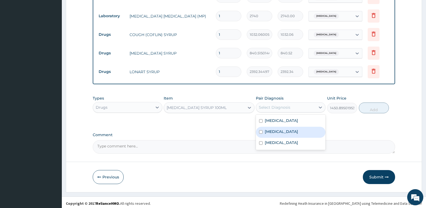
drag, startPoint x: 276, startPoint y: 128, endPoint x: 392, endPoint y: 104, distance: 118.9
click at [276, 129] on label "[MEDICAL_DATA]" at bounding box center [281, 131] width 33 height 5
checkbox input "true"
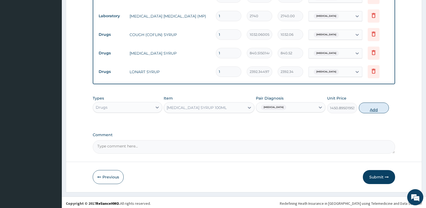
click at [378, 105] on button "Add" at bounding box center [374, 107] width 30 height 11
type input "0"
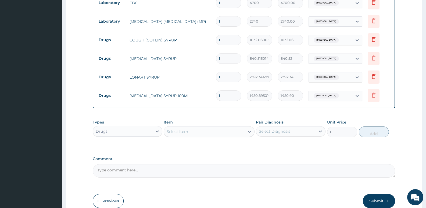
scroll to position [212, 0]
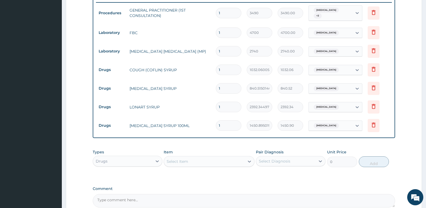
type input "0"
type input "0.00"
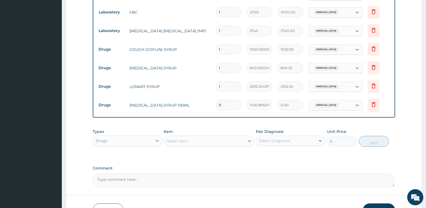
scroll to position [266, 0]
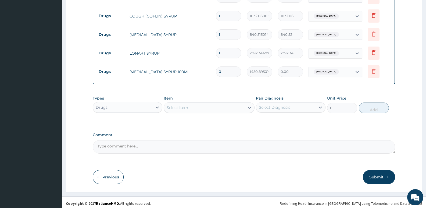
click at [371, 174] on button "Submit" at bounding box center [379, 177] width 32 height 14
drag, startPoint x: 232, startPoint y: 69, endPoint x: 198, endPoint y: 69, distance: 33.4
click at [198, 69] on tr "Drugs AMOXIL SYRUP 100ML 0 1450.89501953125 0.00 Sepsis Delete" at bounding box center [244, 71] width 296 height 19
type input "1"
type input "1450.90"
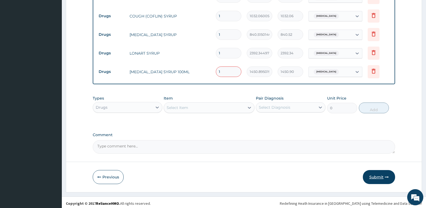
type input "1"
drag, startPoint x: 376, startPoint y: 175, endPoint x: 246, endPoint y: 1, distance: 217.8
click at [376, 173] on button "Submit" at bounding box center [379, 177] width 32 height 14
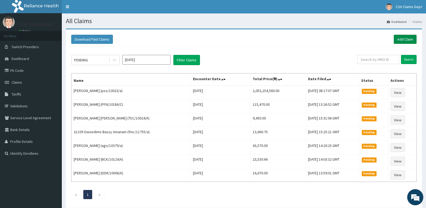
click at [405, 42] on link "Add Claim" at bounding box center [405, 39] width 23 height 9
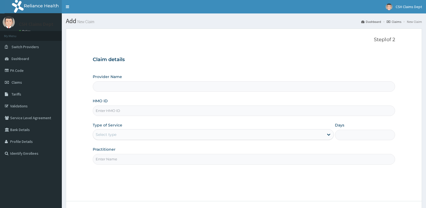
type input "Crystal Specialist Hospital"
click at [182, 108] on input "HMO ID" at bounding box center [244, 110] width 303 height 10
type input "srh/10262/b"
click at [140, 130] on div "Select type" at bounding box center [208, 134] width 231 height 9
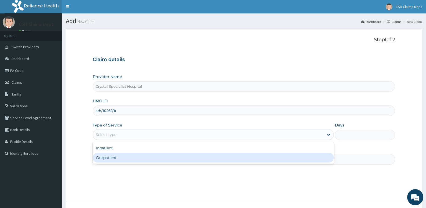
click at [130, 162] on div "Outpatient" at bounding box center [213, 158] width 241 height 10
type input "1"
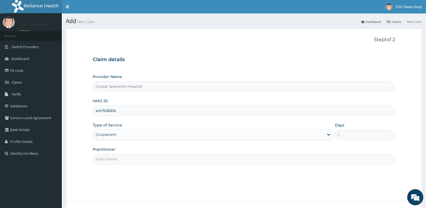
click at [128, 158] on input "Practitioner" at bounding box center [244, 159] width 303 height 10
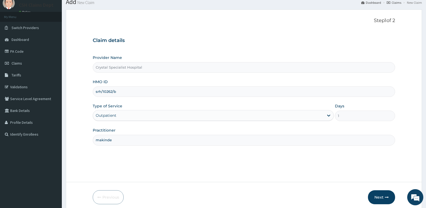
scroll to position [41, 0]
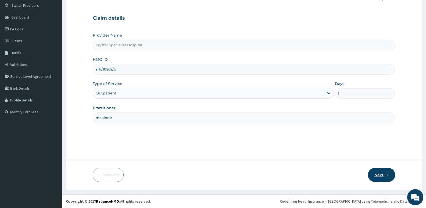
type input "makinde"
click at [375, 176] on button "Next" at bounding box center [381, 175] width 27 height 14
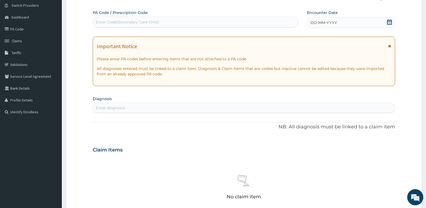
click at [393, 21] on div "DD-MM-YYYY" at bounding box center [351, 22] width 88 height 11
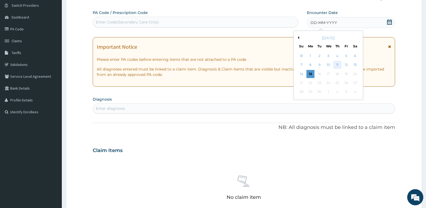
click at [339, 63] on div "11" at bounding box center [337, 65] width 8 height 8
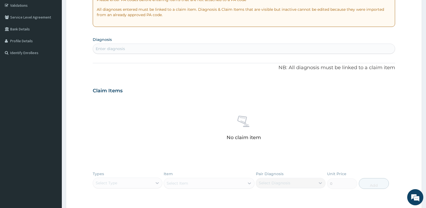
scroll to position [122, 0]
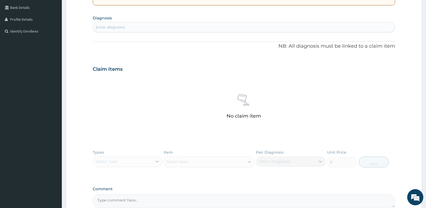
click at [127, 29] on div "Enter diagnosis" at bounding box center [244, 27] width 302 height 9
type input "malaria"
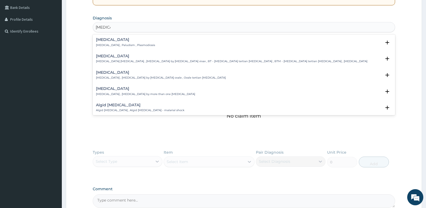
click at [118, 44] on p "Malaria , Paludism , Plasmodiosis" at bounding box center [125, 45] width 59 height 4
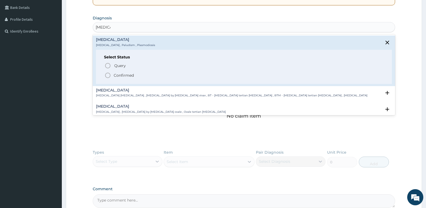
click at [120, 76] on p "Confirmed" at bounding box center [124, 75] width 20 height 5
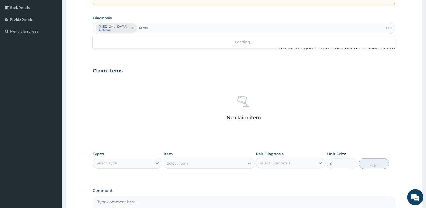
type input "sepsis"
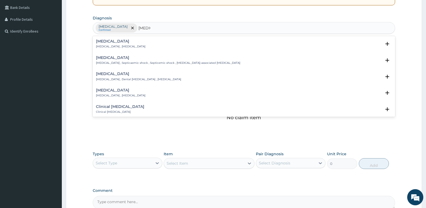
click at [103, 45] on p "Systemic infection , Sepsis" at bounding box center [120, 47] width 49 height 4
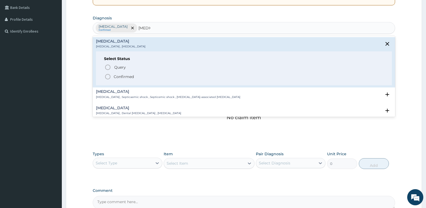
click at [124, 77] on p "Confirmed" at bounding box center [124, 76] width 20 height 5
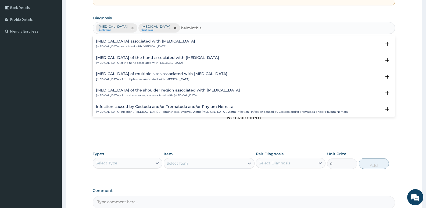
type input "helminthias"
click at [140, 40] on h4 "Arthropathy associated with helminthiasis" at bounding box center [145, 41] width 99 height 4
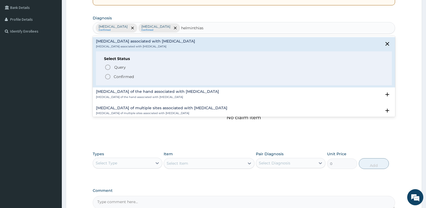
click at [129, 76] on p "Confirmed" at bounding box center [124, 76] width 20 height 5
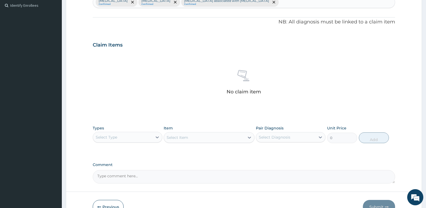
scroll to position [180, 0]
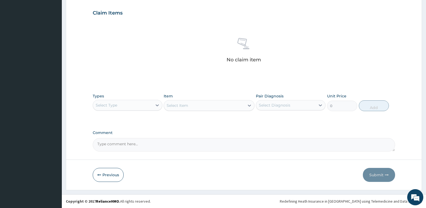
click at [124, 107] on div "Select Type" at bounding box center [122, 105] width 59 height 9
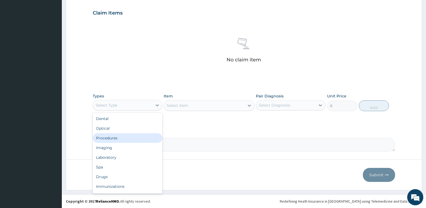
click at [112, 136] on div "Procedures" at bounding box center [128, 138] width 70 height 10
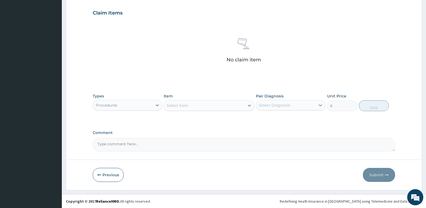
click at [190, 107] on div "Select Item" at bounding box center [204, 105] width 80 height 9
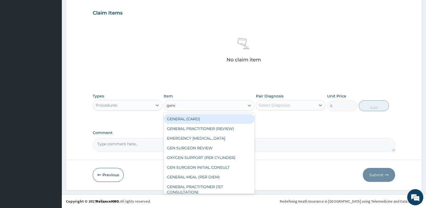
type input "gener"
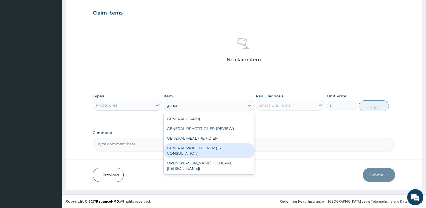
click at [208, 150] on div "GENERAL PRACTITIONER (1ST CONSULTATION)" at bounding box center [209, 150] width 91 height 15
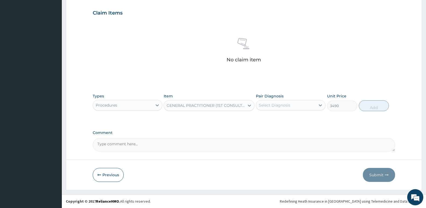
type input "3490"
click at [280, 105] on div "Select Diagnosis" at bounding box center [274, 104] width 31 height 5
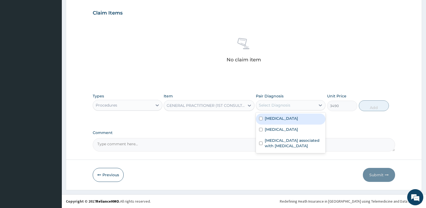
click at [282, 123] on div "Malaria" at bounding box center [291, 118] width 70 height 11
checkbox input "true"
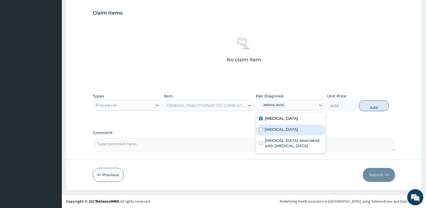
click at [281, 128] on div "Sepsis" at bounding box center [291, 130] width 70 height 11
checkbox input "true"
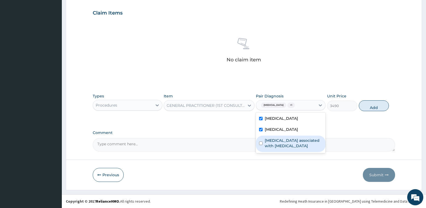
click at [283, 146] on label "Arthropathy associated with helminthiasis" at bounding box center [294, 143] width 58 height 11
checkbox input "true"
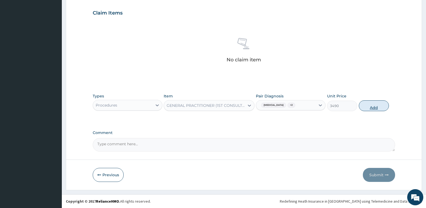
click at [369, 102] on button "Add" at bounding box center [374, 105] width 30 height 11
type input "0"
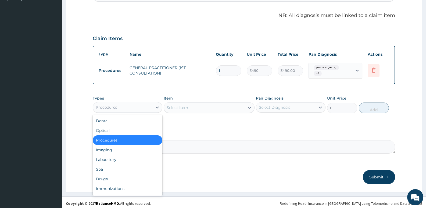
click at [133, 109] on div "Procedures" at bounding box center [122, 107] width 59 height 9
click at [122, 155] on div "Laboratory" at bounding box center [128, 160] width 70 height 10
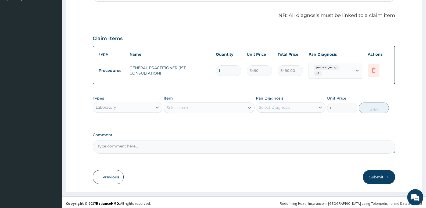
click at [187, 108] on div "Select Item" at bounding box center [204, 107] width 80 height 9
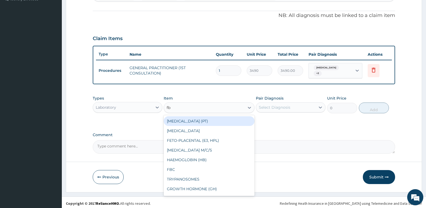
type input "fbc"
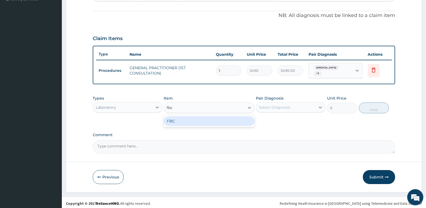
click at [217, 118] on div "FBC" at bounding box center [209, 121] width 91 height 10
type input "4700"
click at [293, 105] on div "Select Diagnosis" at bounding box center [285, 107] width 59 height 9
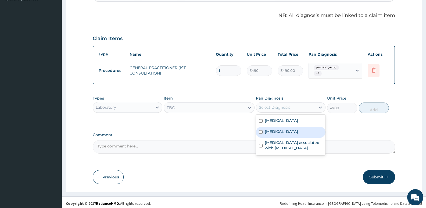
drag, startPoint x: 291, startPoint y: 128, endPoint x: 365, endPoint y: 112, distance: 75.4
click at [291, 128] on div "Sepsis" at bounding box center [291, 132] width 70 height 11
checkbox input "true"
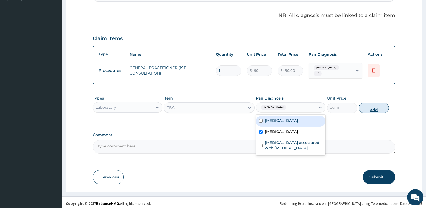
click at [374, 106] on button "Add" at bounding box center [374, 107] width 30 height 11
type input "0"
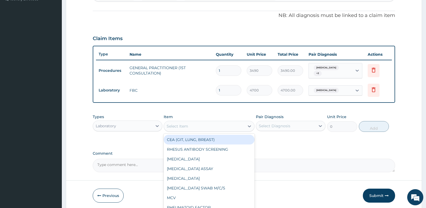
click at [193, 127] on div "Select Item" at bounding box center [204, 126] width 80 height 9
type input "mp"
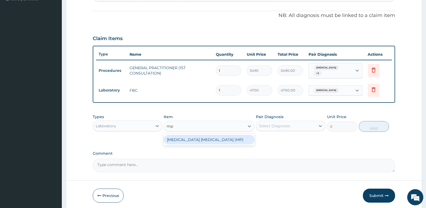
click at [223, 140] on div "MALARIA PARASITE (MP)" at bounding box center [209, 140] width 91 height 10
type input "2740"
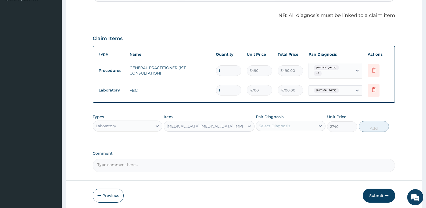
click at [270, 126] on div "Select Diagnosis" at bounding box center [285, 126] width 59 height 9
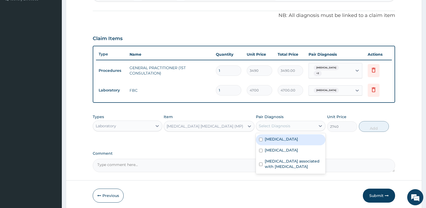
click at [274, 139] on label "Malaria" at bounding box center [281, 138] width 33 height 5
checkbox input "true"
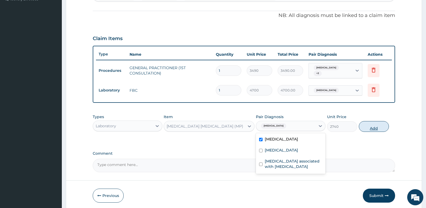
click at [371, 126] on button "Add" at bounding box center [374, 126] width 30 height 11
type input "0"
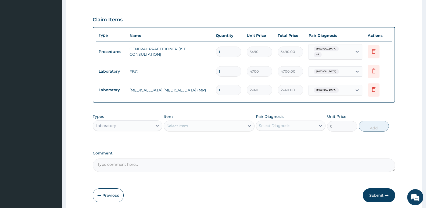
scroll to position [191, 0]
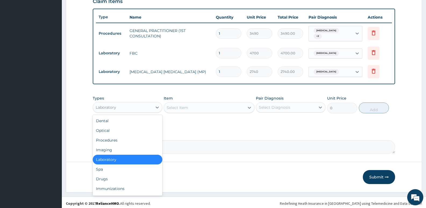
click at [129, 103] on div "Laboratory" at bounding box center [122, 107] width 59 height 9
click at [119, 179] on div "Drugs" at bounding box center [128, 179] width 70 height 10
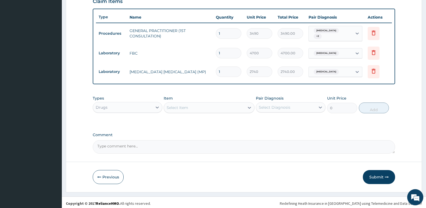
click at [196, 106] on div "Select Item" at bounding box center [204, 107] width 80 height 9
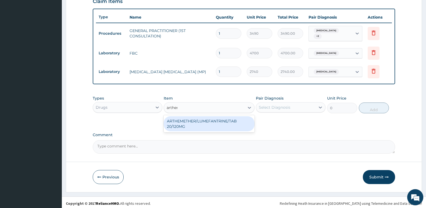
type input "artheme"
click at [204, 125] on div "ARTHEMETHER/LUMEFANTRINE/TAB 20/120MG" at bounding box center [209, 123] width 91 height 15
type input "130"
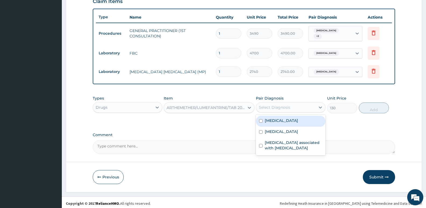
click at [293, 106] on div "Select Diagnosis" at bounding box center [285, 107] width 59 height 9
drag, startPoint x: 286, startPoint y: 119, endPoint x: 358, endPoint y: 112, distance: 72.7
click at [286, 119] on div "Malaria" at bounding box center [291, 121] width 70 height 11
checkbox input "true"
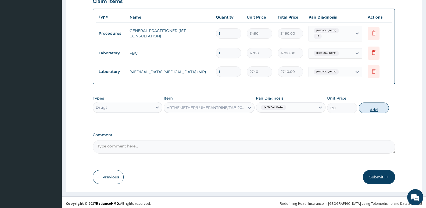
click at [376, 108] on button "Add" at bounding box center [374, 107] width 30 height 11
type input "0"
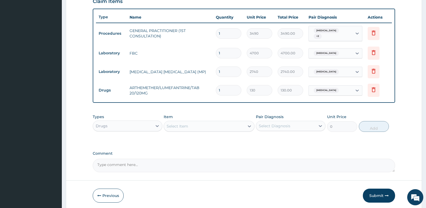
click at [217, 127] on div "Select Item" at bounding box center [204, 126] width 80 height 9
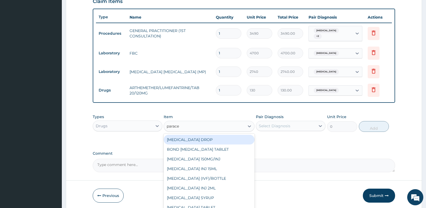
type input "paracet"
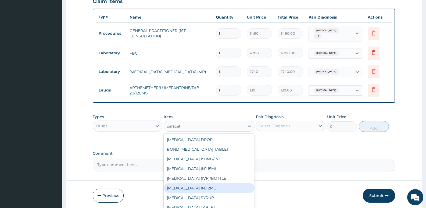
scroll to position [9, 0]
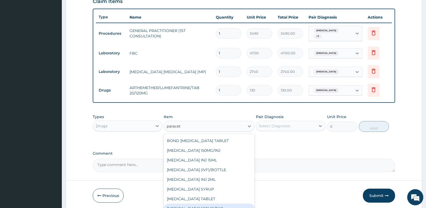
drag, startPoint x: 227, startPoint y: 206, endPoint x: 231, endPoint y: 198, distance: 8.7
click at [227, 206] on div "PARACETAMOL 500MG/TAB" at bounding box center [209, 209] width 91 height 10
type input "22.625"
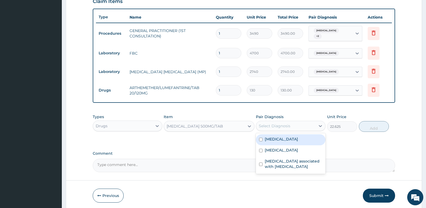
click at [286, 122] on div "Select Diagnosis" at bounding box center [285, 126] width 59 height 9
click at [288, 139] on div "Malaria" at bounding box center [291, 139] width 70 height 11
checkbox input "true"
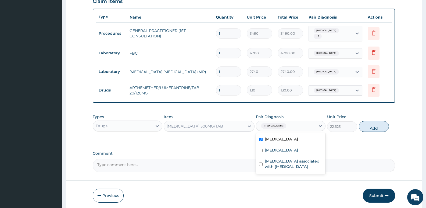
click at [367, 129] on button "Add" at bounding box center [374, 126] width 30 height 11
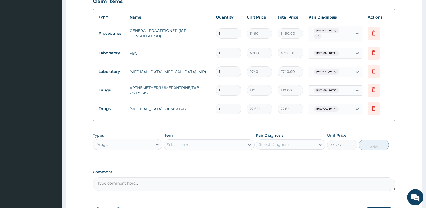
type input "0"
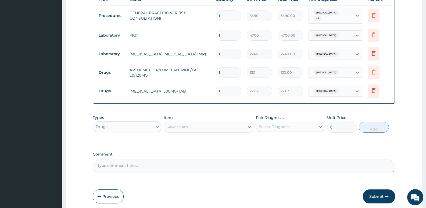
scroll to position [229, 0]
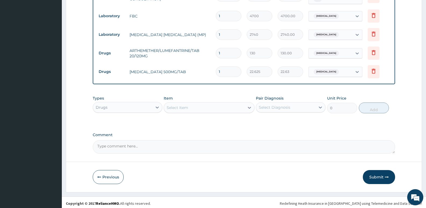
click at [201, 107] on div "Select Item" at bounding box center [204, 107] width 80 height 9
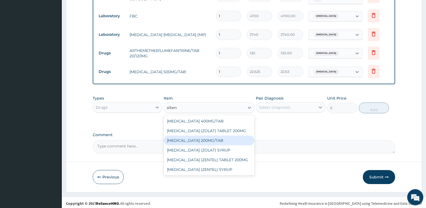
type input "albend"
click at [211, 138] on div "ALBENDAZOLE 200MG/TAB" at bounding box center [209, 141] width 91 height 10
type input "176"
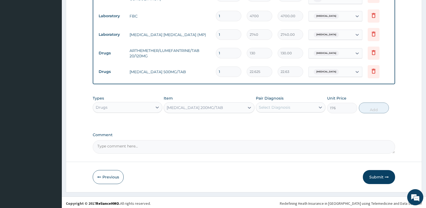
click at [295, 107] on div "Select Diagnosis" at bounding box center [285, 107] width 59 height 9
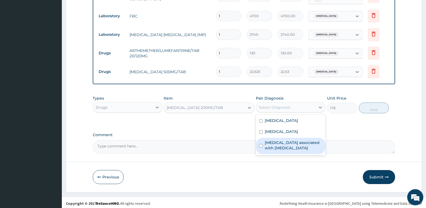
drag, startPoint x: 287, startPoint y: 137, endPoint x: 306, endPoint y: 117, distance: 27.8
click at [287, 138] on div "Arthropathy associated with helminthiasis" at bounding box center [291, 146] width 70 height 16
checkbox input "true"
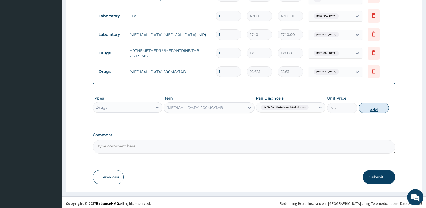
click at [370, 106] on button "Add" at bounding box center [374, 107] width 30 height 11
type input "0"
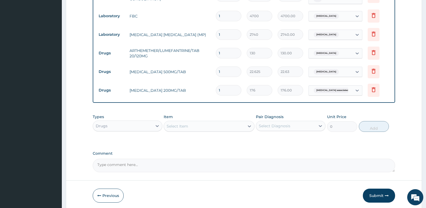
scroll to position [247, 0]
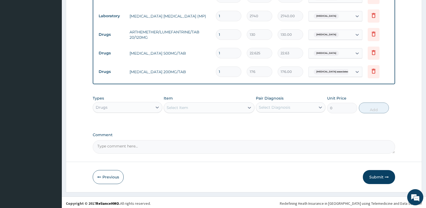
click at [212, 105] on div "Select Item" at bounding box center [204, 107] width 80 height 9
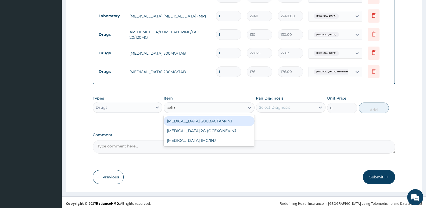
type input "ceftri"
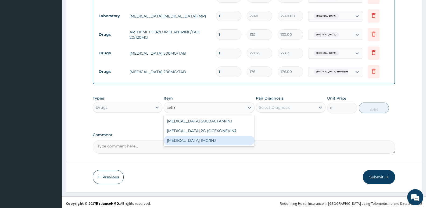
click at [225, 136] on div "CEFTRIAXONE 1MG/INJ" at bounding box center [209, 141] width 91 height 10
type input "2269.10009765625"
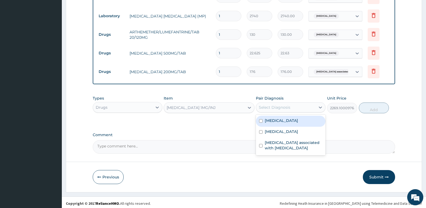
click at [300, 106] on div "Select Diagnosis" at bounding box center [285, 107] width 59 height 9
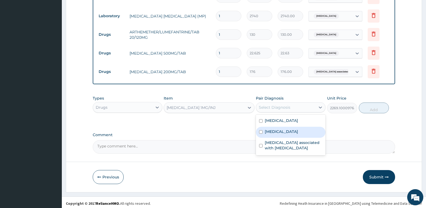
click at [290, 127] on div "Sepsis" at bounding box center [291, 132] width 70 height 11
checkbox input "true"
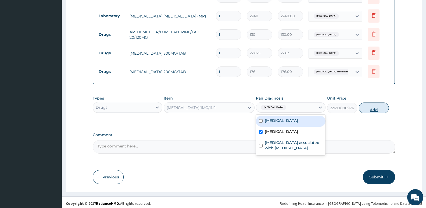
click at [362, 106] on button "Add" at bounding box center [374, 107] width 30 height 11
type input "0"
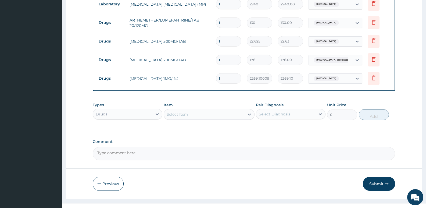
scroll to position [266, 0]
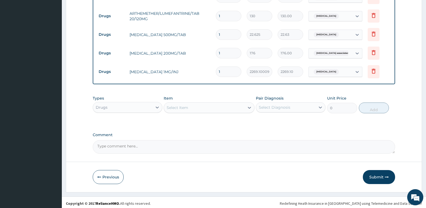
click at [214, 105] on div "Select Item" at bounding box center [204, 107] width 80 height 9
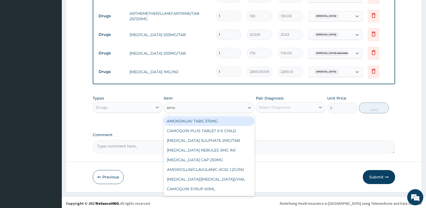
type input "amox"
click at [209, 120] on div "AMOXIL CAP 250MG" at bounding box center [209, 121] width 91 height 10
type input "177.9199981689453"
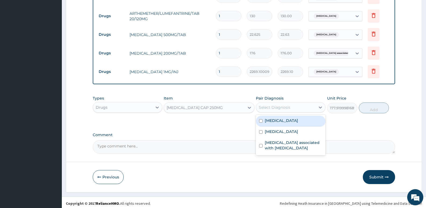
click at [299, 103] on div "Select Diagnosis" at bounding box center [285, 107] width 59 height 9
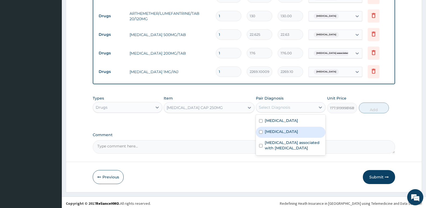
click at [294, 133] on div "Sepsis" at bounding box center [291, 132] width 70 height 11
checkbox input "true"
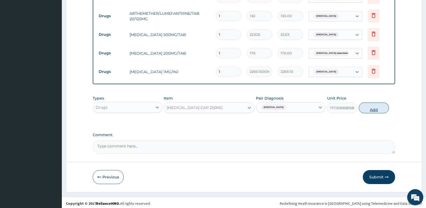
click at [368, 109] on button "Add" at bounding box center [374, 107] width 30 height 11
type input "0"
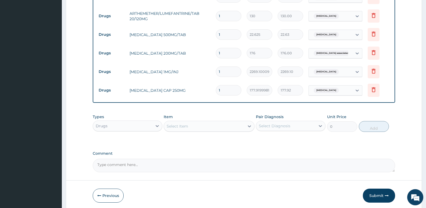
type input "10"
type input "1779.20"
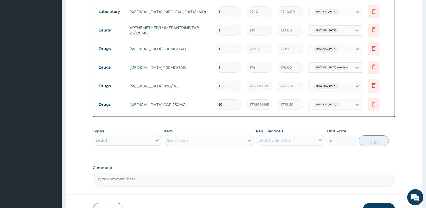
scroll to position [239, 0]
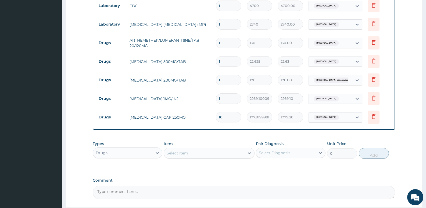
type input "10"
drag, startPoint x: 222, startPoint y: 59, endPoint x: 187, endPoint y: 47, distance: 36.5
click at [206, 59] on tr "Drugs PARACETAMOL 500MG/TAB 1 22.625 22.63 Malaria Delete" at bounding box center [244, 61] width 296 height 19
type input "9"
type input "203.63"
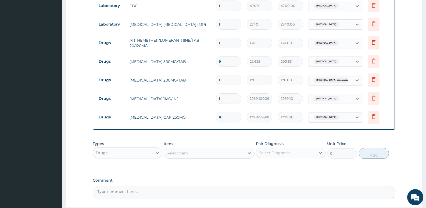
type input "9"
drag, startPoint x: 230, startPoint y: 41, endPoint x: 71, endPoint y: -23, distance: 172.1
click at [71, 0] on html "R EL Toggle navigation CSH Claims Dept CSH Claims Dept - csh.hmounit@gmail.com …" at bounding box center [213, 8] width 426 height 494
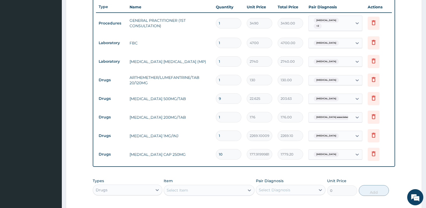
type input "6"
type input "780.00"
type input "6"
drag, startPoint x: 147, startPoint y: 79, endPoint x: 158, endPoint y: 81, distance: 11.8
click at [147, 79] on td "ARTHEMETHER/LUMEFANTRINE/TAB 20/120MG" at bounding box center [170, 80] width 86 height 16
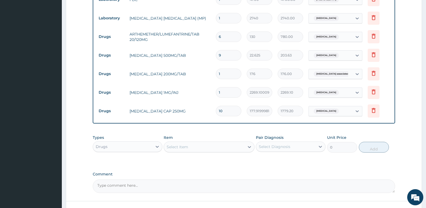
scroll to position [284, 0]
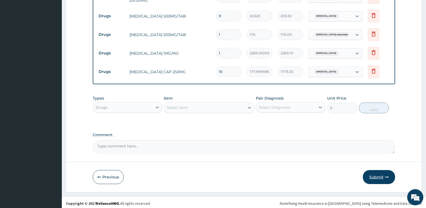
click at [380, 176] on button "Submit" at bounding box center [379, 177] width 32 height 14
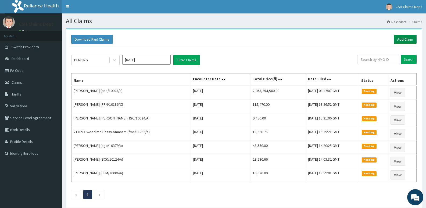
click at [404, 39] on link "Add Claim" at bounding box center [405, 39] width 23 height 9
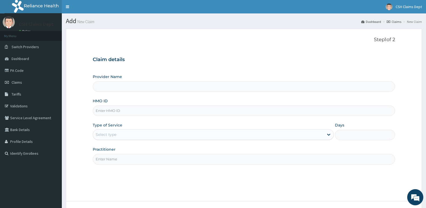
type input "Crystal Specialist Hospital"
click at [129, 108] on input "HMO ID" at bounding box center [244, 110] width 303 height 10
type input "pfn/10011/e"
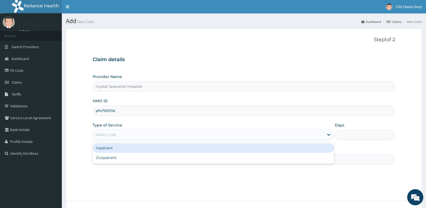
drag, startPoint x: 164, startPoint y: 133, endPoint x: 160, endPoint y: 150, distance: 17.9
click at [164, 134] on div "Select type" at bounding box center [208, 134] width 231 height 9
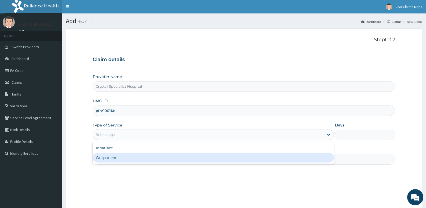
click at [159, 159] on div "Outpatient" at bounding box center [213, 158] width 241 height 10
type input "1"
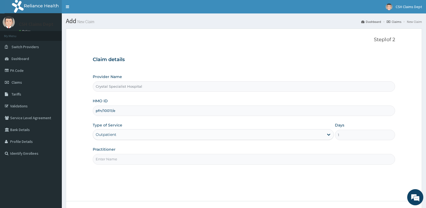
click at [143, 160] on input "Practitioner" at bounding box center [244, 159] width 303 height 10
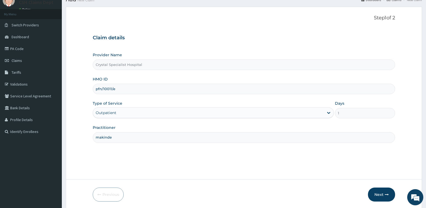
scroll to position [41, 0]
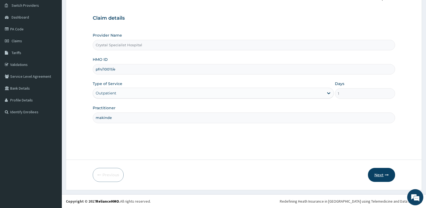
type input "makinde"
click at [385, 177] on button "Next" at bounding box center [381, 175] width 27 height 14
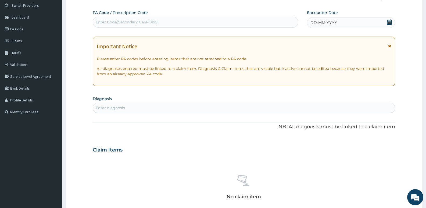
click at [388, 23] on icon at bounding box center [389, 21] width 5 height 5
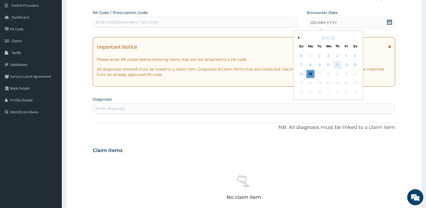
click at [336, 65] on div "11" at bounding box center [337, 65] width 8 height 8
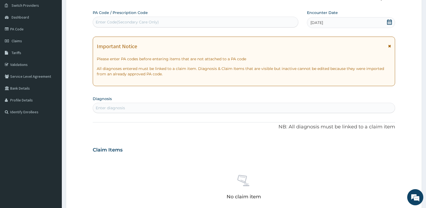
click at [148, 109] on div "Enter diagnosis" at bounding box center [244, 108] width 302 height 9
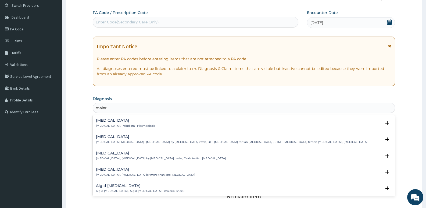
type input "[MEDICAL_DATA]"
click at [113, 127] on p "[MEDICAL_DATA] , Paludism , Plasmodiosis" at bounding box center [125, 126] width 59 height 4
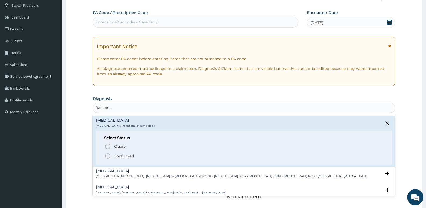
click at [110, 154] on icon "status option filled" at bounding box center [108, 156] width 6 height 6
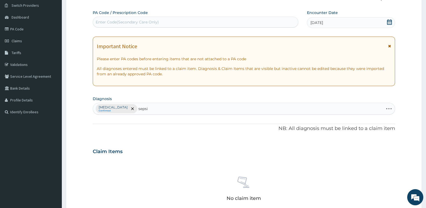
type input "[MEDICAL_DATA]"
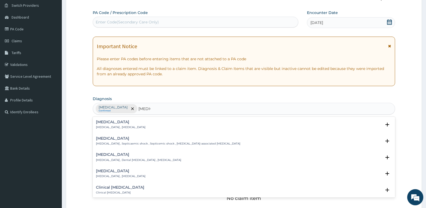
click at [111, 125] on div "[MEDICAL_DATA] [MEDICAL_DATA] , [MEDICAL_DATA]" at bounding box center [120, 124] width 49 height 9
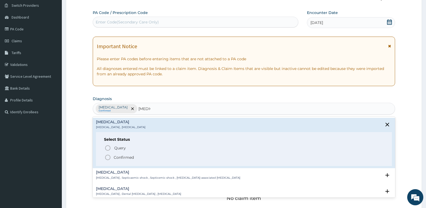
click at [120, 156] on p "Confirmed" at bounding box center [124, 157] width 20 height 5
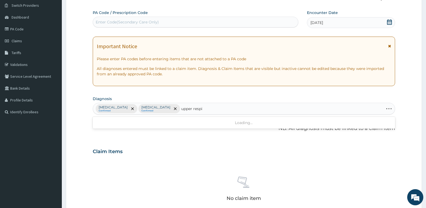
type input "upper respir"
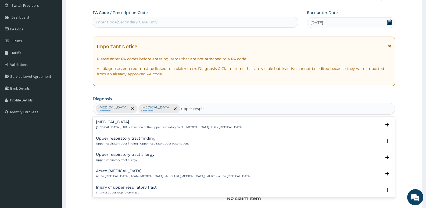
click at [110, 125] on div "[MEDICAL_DATA] [MEDICAL_DATA] , URTI - Infection of the upper respiratory tract…" at bounding box center [169, 124] width 147 height 9
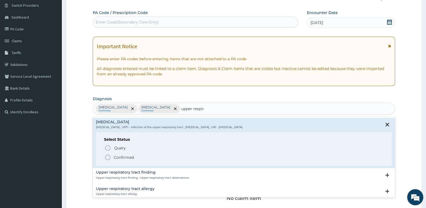
click at [125, 154] on div "Query Query covers suspected (?), Keep in view (kiv), Ruled out (r/o) Confirmed" at bounding box center [244, 152] width 280 height 16
click at [126, 158] on p "Confirmed" at bounding box center [124, 157] width 20 height 5
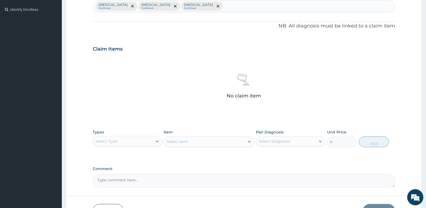
scroll to position [176, 0]
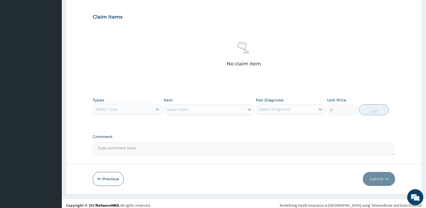
click at [111, 109] on div "Select Type" at bounding box center [107, 108] width 22 height 5
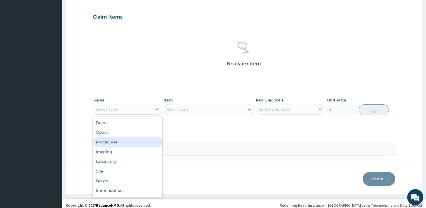
click at [118, 145] on div "Procedures" at bounding box center [128, 142] width 70 height 10
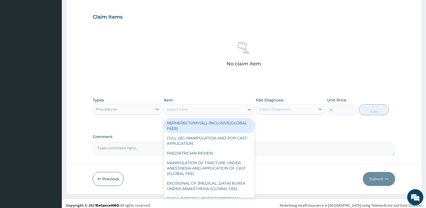
click at [186, 111] on div "Select Item" at bounding box center [178, 109] width 22 height 5
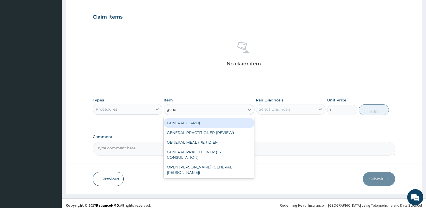
type input "gener"
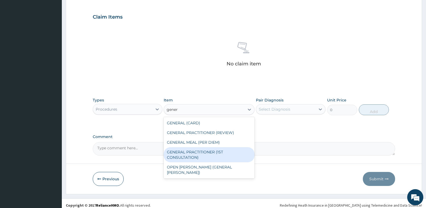
click at [206, 153] on div "GENERAL PRACTITIONER (1ST CONSULTATION)" at bounding box center [209, 154] width 91 height 15
type input "3490"
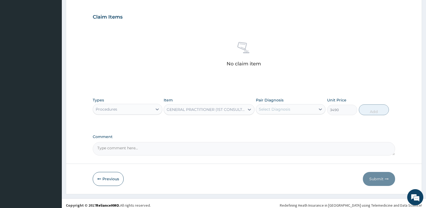
click at [264, 114] on div "Pair Diagnosis Select Diagnosis" at bounding box center [291, 106] width 70 height 18
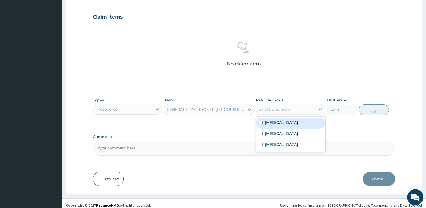
click at [268, 113] on div "Select Diagnosis" at bounding box center [285, 109] width 59 height 9
click at [271, 123] on label "[MEDICAL_DATA]" at bounding box center [281, 122] width 33 height 5
checkbox input "true"
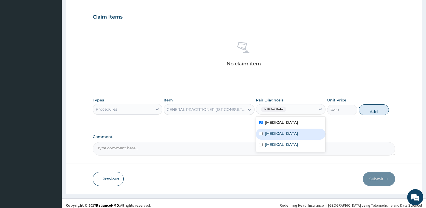
click at [271, 131] on label "[MEDICAL_DATA]" at bounding box center [281, 133] width 33 height 5
checkbox input "true"
click at [274, 141] on div "[MEDICAL_DATA]" at bounding box center [291, 145] width 70 height 11
checkbox input "true"
click at [380, 109] on button "Add" at bounding box center [374, 109] width 30 height 11
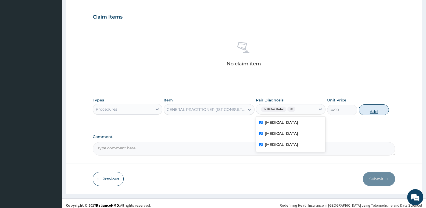
type input "0"
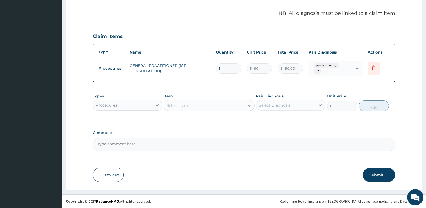
scroll to position [154, 0]
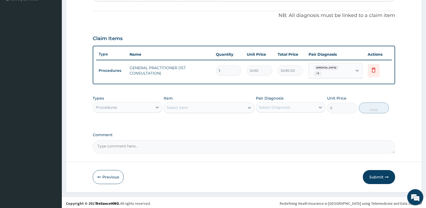
click at [116, 105] on div "Procedures" at bounding box center [107, 107] width 22 height 5
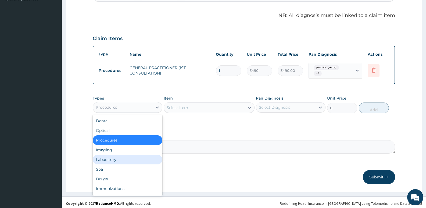
click at [115, 157] on div "Laboratory" at bounding box center [128, 160] width 70 height 10
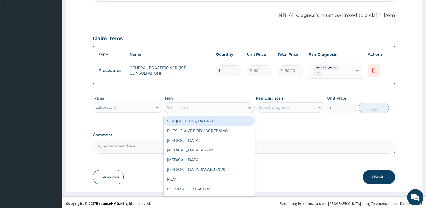
click at [204, 106] on div "Select Item" at bounding box center [204, 107] width 80 height 9
type input "fbc"
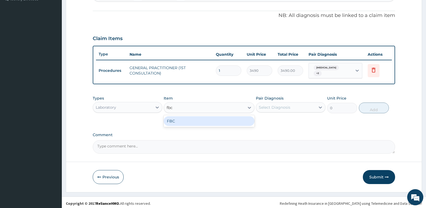
click at [208, 117] on div "FBC" at bounding box center [209, 121] width 91 height 10
type input "4700"
click at [287, 110] on div "Select Diagnosis" at bounding box center [291, 107] width 70 height 10
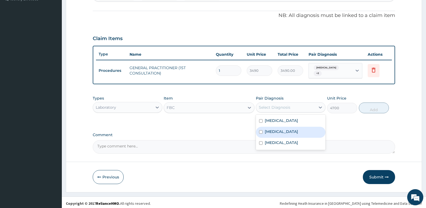
click at [275, 132] on label "[MEDICAL_DATA]" at bounding box center [281, 131] width 33 height 5
checkbox input "true"
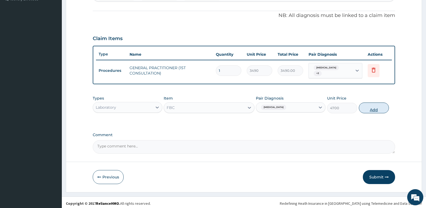
click at [368, 107] on button "Add" at bounding box center [374, 107] width 30 height 11
type input "0"
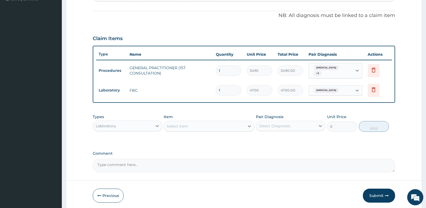
click at [193, 123] on div "Select Item" at bounding box center [204, 126] width 80 height 9
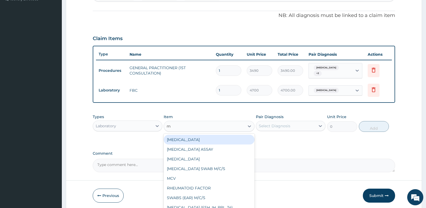
type input "mp"
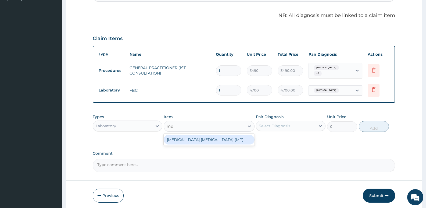
drag, startPoint x: 199, startPoint y: 141, endPoint x: 237, endPoint y: 125, distance: 41.1
click at [199, 141] on div "[MEDICAL_DATA] [MEDICAL_DATA] (MP)" at bounding box center [209, 140] width 91 height 10
type input "2740"
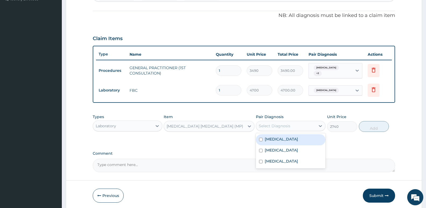
click at [266, 127] on div "Select Diagnosis" at bounding box center [285, 126] width 59 height 9
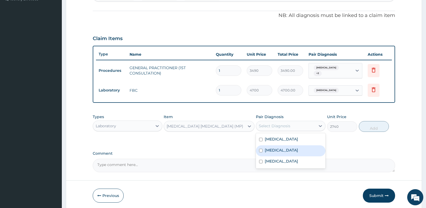
click at [274, 140] on div "[MEDICAL_DATA]" at bounding box center [291, 139] width 70 height 11
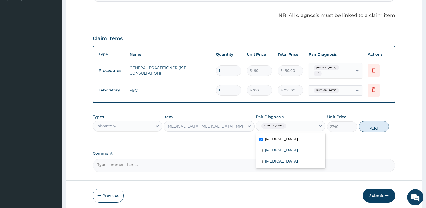
checkbox input "true"
click at [375, 125] on button "Add" at bounding box center [374, 126] width 30 height 11
type input "0"
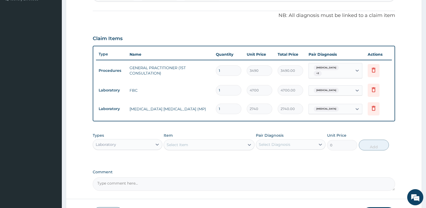
scroll to position [191, 0]
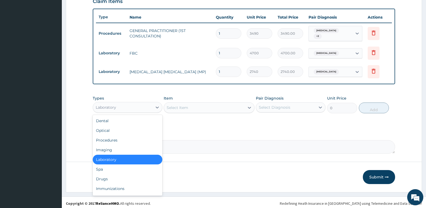
click at [132, 103] on div "Laboratory" at bounding box center [122, 107] width 59 height 9
click at [109, 176] on div "Drugs" at bounding box center [128, 179] width 70 height 10
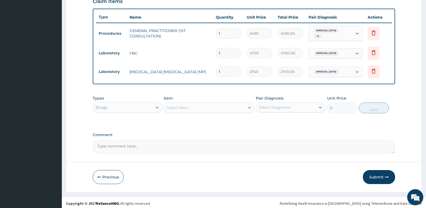
click at [181, 106] on div "Select Item" at bounding box center [178, 107] width 22 height 5
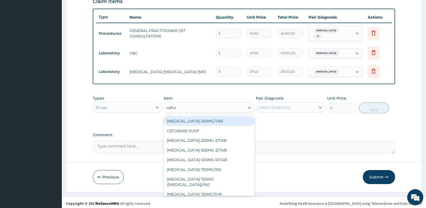
type input "cefuro"
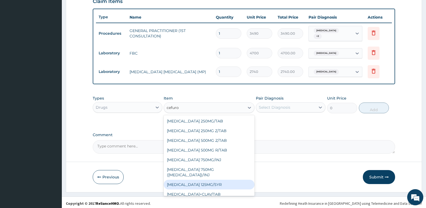
drag, startPoint x: 218, startPoint y: 172, endPoint x: 219, endPoint y: 167, distance: 5.5
click at [218, 170] on div "[MEDICAL_DATA] 250MG/TAB [MEDICAL_DATA] 250MG Z/TAB [MEDICAL_DATA] 500MG Z/TAB …" at bounding box center [209, 155] width 91 height 81
click at [213, 180] on div "[MEDICAL_DATA] 125MG/SYR" at bounding box center [209, 185] width 91 height 10
type input "6035.77001953125"
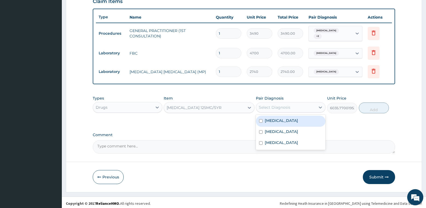
click at [284, 105] on div "Select Diagnosis" at bounding box center [274, 107] width 31 height 5
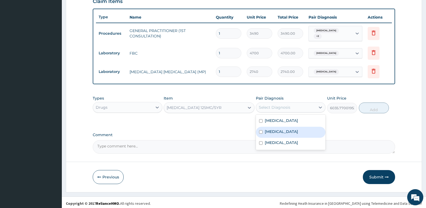
click at [275, 129] on label "[MEDICAL_DATA]" at bounding box center [281, 131] width 33 height 5
checkbox input "true"
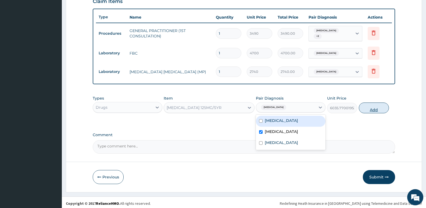
click at [372, 105] on button "Add" at bounding box center [374, 107] width 30 height 11
type input "0"
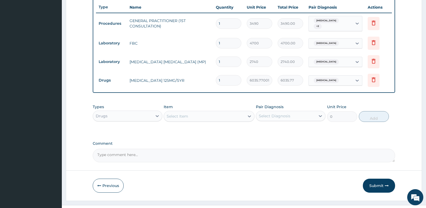
scroll to position [210, 0]
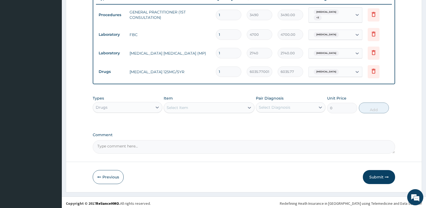
click at [190, 106] on div "Select Item" at bounding box center [204, 107] width 80 height 9
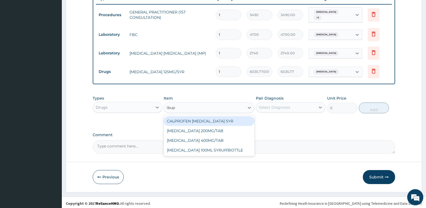
type input "ibupr"
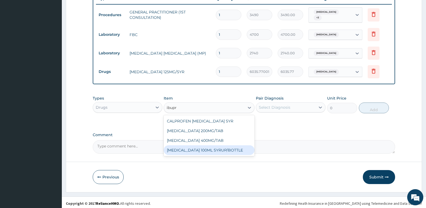
drag, startPoint x: 207, startPoint y: 149, endPoint x: 241, endPoint y: 115, distance: 47.7
click at [208, 149] on div "[MEDICAL_DATA] 100ML SYRUP/BOTTLE" at bounding box center [209, 150] width 91 height 10
type input "792.5800170898438"
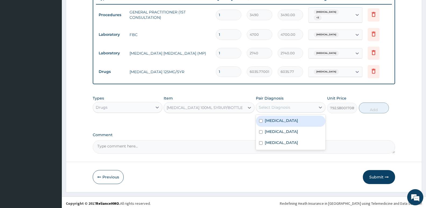
click at [275, 103] on div "Select Diagnosis" at bounding box center [285, 107] width 59 height 9
click at [267, 119] on label "[MEDICAL_DATA]" at bounding box center [281, 120] width 33 height 5
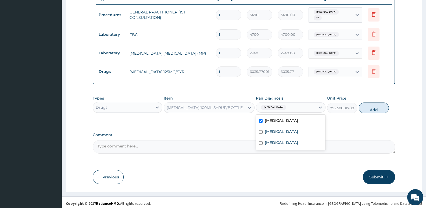
checkbox input "true"
click at [363, 108] on button "Add" at bounding box center [374, 107] width 30 height 11
type input "0"
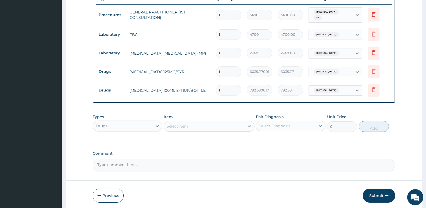
click at [187, 123] on div "Select Item" at bounding box center [178, 125] width 22 height 5
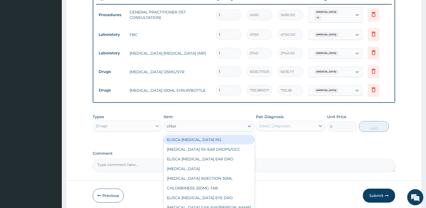
type input "chlorp"
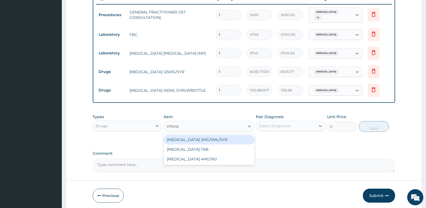
click at [242, 140] on div "[MEDICAL_DATA] 2MG/5ML/SYR" at bounding box center [209, 140] width 91 height 10
type input "878.89501953125"
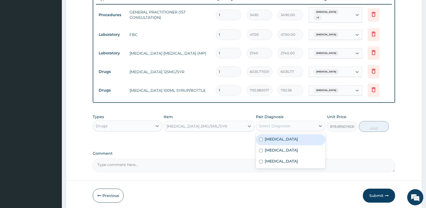
click at [286, 124] on div "Select Diagnosis" at bounding box center [274, 125] width 31 height 5
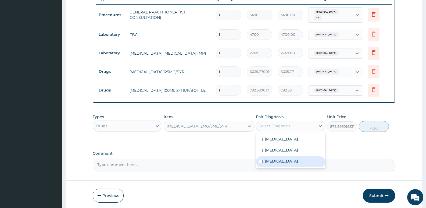
click at [285, 162] on div "[MEDICAL_DATA]" at bounding box center [291, 161] width 70 height 11
checkbox input "true"
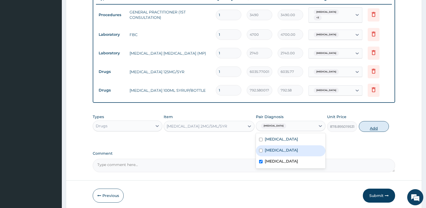
click at [368, 122] on button "Add" at bounding box center [374, 126] width 30 height 11
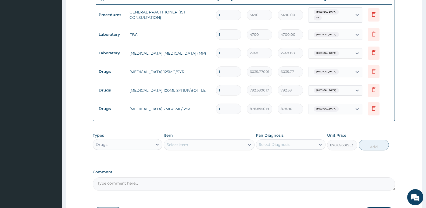
type input "0"
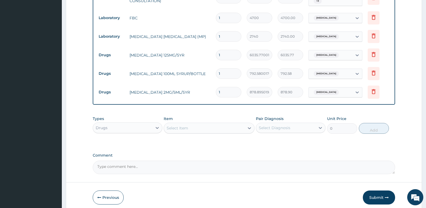
scroll to position [247, 0]
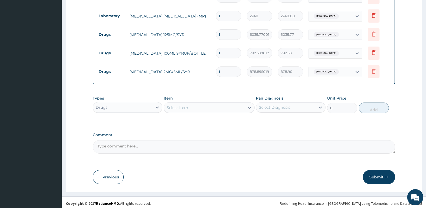
click at [173, 105] on div "Select Item" at bounding box center [178, 107] width 22 height 5
click at [173, 105] on input "lonat" at bounding box center [172, 107] width 10 height 5
click at [175, 107] on input "lonat" at bounding box center [172, 107] width 10 height 5
type input "lonart"
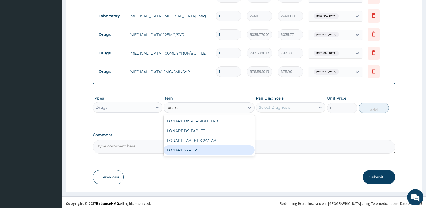
click at [209, 145] on div "LONART SYRUP" at bounding box center [209, 150] width 91 height 10
type input "2392.344970703125"
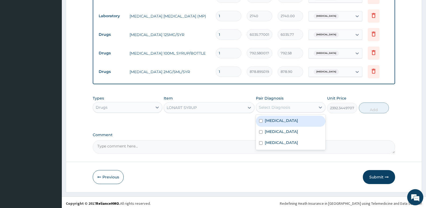
click at [271, 108] on div "Select Diagnosis" at bounding box center [285, 107] width 59 height 9
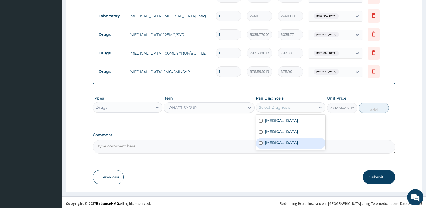
click at [279, 140] on label "[MEDICAL_DATA]" at bounding box center [281, 142] width 33 height 5
checkbox input "true"
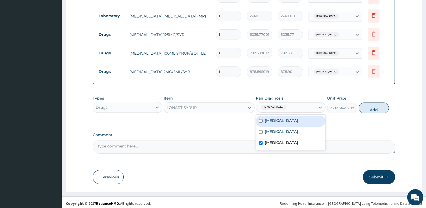
click at [261, 119] on input "checkbox" at bounding box center [260, 120] width 3 height 3
checkbox input "true"
click at [274, 141] on label "[MEDICAL_DATA]" at bounding box center [281, 142] width 33 height 5
checkbox input "false"
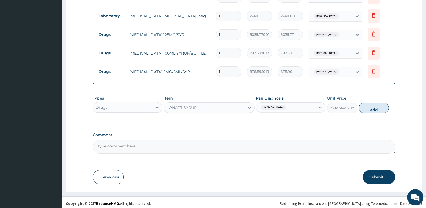
click at [367, 111] on div "Types Drugs Item LONART SYRUP Pair Diagnosis [MEDICAL_DATA] Unit Price 2392.344…" at bounding box center [244, 104] width 303 height 23
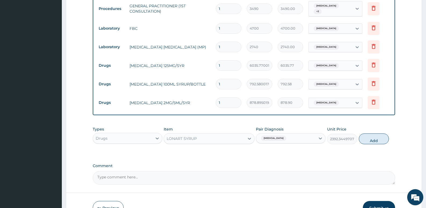
scroll to position [220, 0]
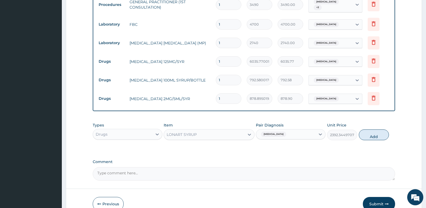
click at [373, 134] on button "Add" at bounding box center [374, 134] width 30 height 11
type input "0"
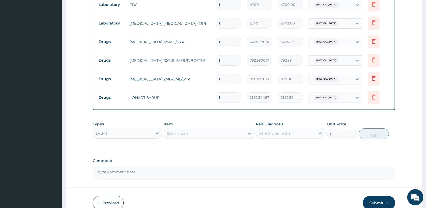
scroll to position [247, 0]
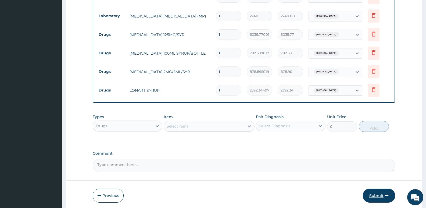
click at [383, 191] on button "Submit" at bounding box center [379, 196] width 32 height 14
click at [381, 189] on button "Submit" at bounding box center [379, 196] width 32 height 14
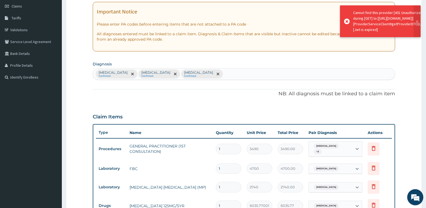
scroll to position [5, 0]
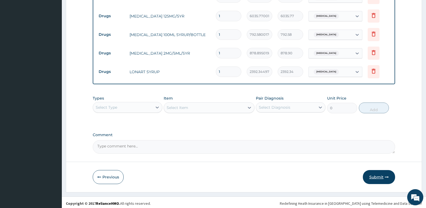
click at [374, 177] on button "Submit" at bounding box center [379, 177] width 32 height 14
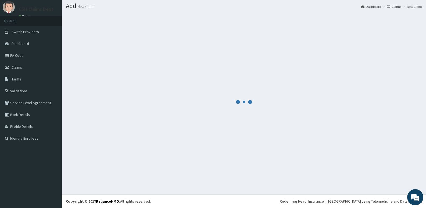
scroll to position [266, 0]
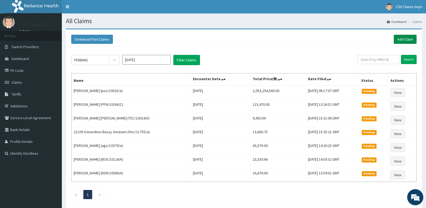
click at [411, 40] on link "Add Claim" at bounding box center [405, 39] width 23 height 9
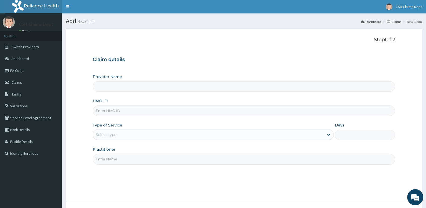
type input "Crystal Specialist Hospital"
click at [156, 110] on input "HMO ID" at bounding box center [244, 110] width 303 height 10
type input "pfn/10011/c"
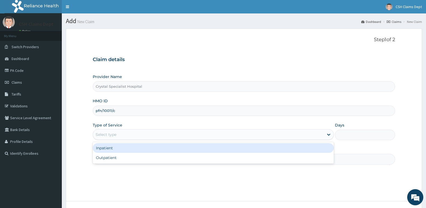
click at [144, 132] on div "Select type" at bounding box center [208, 134] width 231 height 9
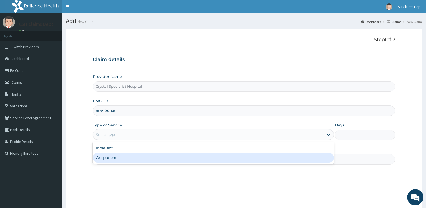
click at [130, 156] on div "Outpatient" at bounding box center [213, 158] width 241 height 10
type input "1"
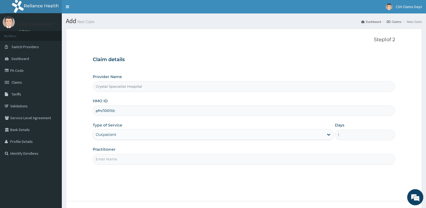
click at [123, 159] on input "Practitioner" at bounding box center [244, 159] width 303 height 10
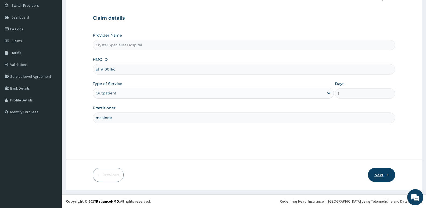
type input "makinde"
click at [373, 176] on button "Next" at bounding box center [381, 175] width 27 height 14
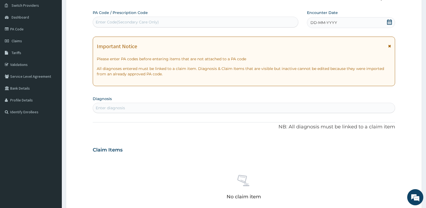
click at [389, 23] on icon at bounding box center [389, 21] width 5 height 5
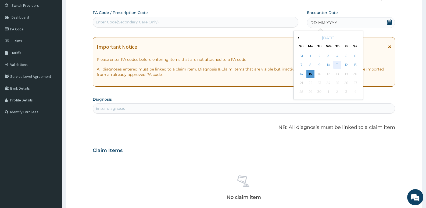
click at [337, 65] on div "11" at bounding box center [337, 65] width 8 height 8
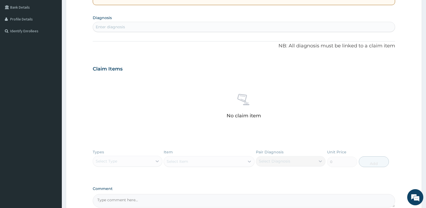
scroll to position [122, 0]
click at [113, 29] on div "Enter diagnosis" at bounding box center [110, 26] width 29 height 5
type input "[MEDICAL_DATA]"
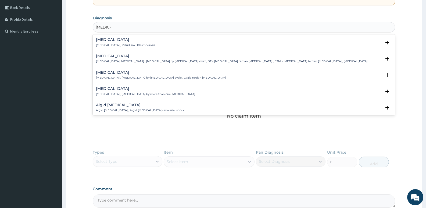
click at [106, 44] on p "[MEDICAL_DATA] , Paludism , Plasmodiosis" at bounding box center [125, 45] width 59 height 4
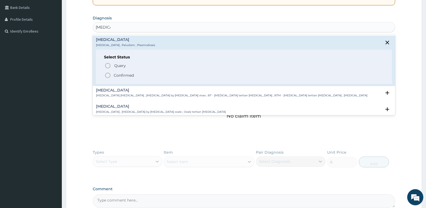
click at [130, 73] on p "Confirmed" at bounding box center [124, 75] width 20 height 5
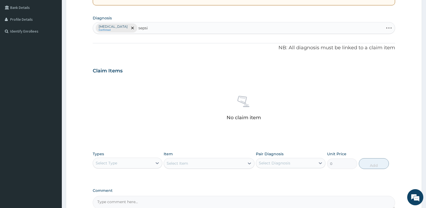
type input "[MEDICAL_DATA]"
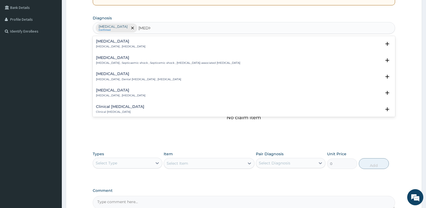
click at [111, 47] on p "[MEDICAL_DATA] , [MEDICAL_DATA]" at bounding box center [120, 47] width 49 height 4
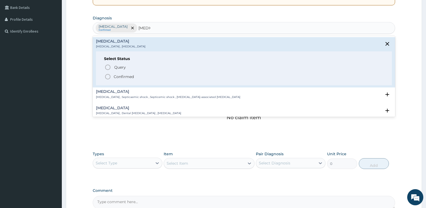
click at [118, 78] on p "Confirmed" at bounding box center [124, 76] width 20 height 5
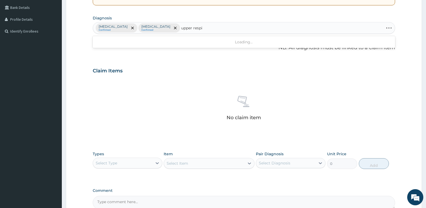
type input "upper respir"
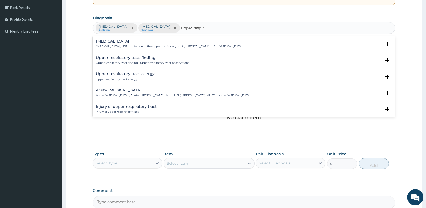
click at [116, 42] on h4 "[MEDICAL_DATA]" at bounding box center [169, 41] width 147 height 4
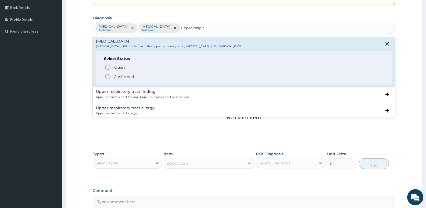
click at [122, 77] on p "Confirmed" at bounding box center [124, 76] width 20 height 5
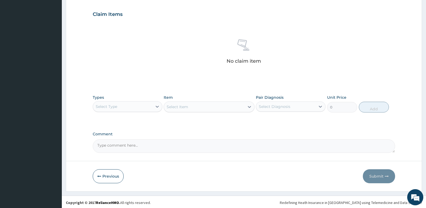
scroll to position [180, 0]
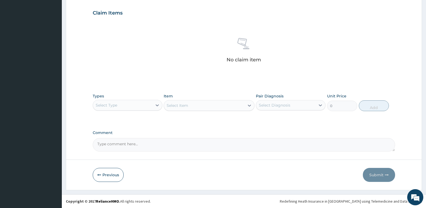
click at [117, 104] on div "Select Type" at bounding box center [107, 104] width 22 height 5
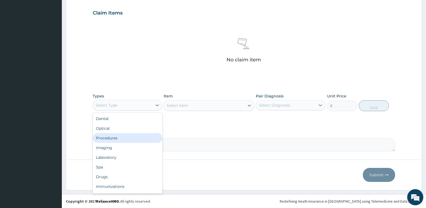
click at [123, 138] on div "Procedures" at bounding box center [128, 138] width 70 height 10
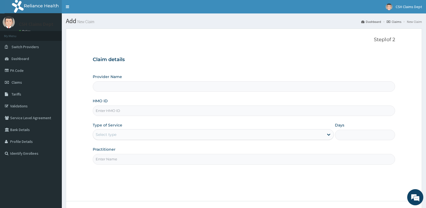
type input "Crystal Specialist Hospital"
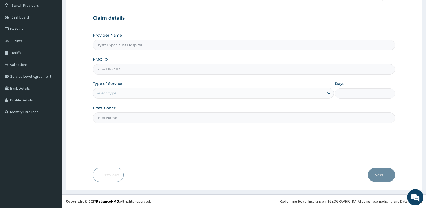
click at [153, 72] on input "HMO ID" at bounding box center [244, 69] width 303 height 10
type input "pfn/10011/c"
click at [112, 97] on div "Select type" at bounding box center [208, 93] width 231 height 9
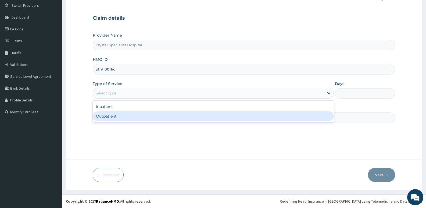
click at [115, 118] on div "Outpatient" at bounding box center [213, 116] width 241 height 10
type input "1"
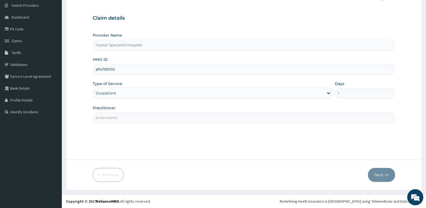
click at [109, 119] on input "Practitioner" at bounding box center [244, 117] width 303 height 10
type input "o"
type input "makinde"
click at [380, 174] on button "Next" at bounding box center [381, 175] width 27 height 14
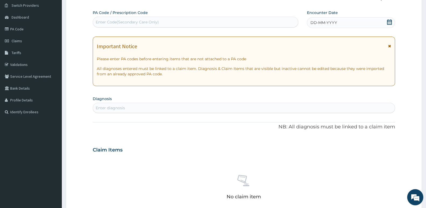
click at [391, 23] on icon at bounding box center [389, 21] width 5 height 5
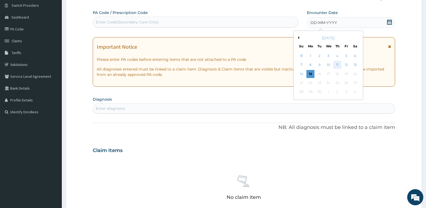
click at [337, 66] on div "11" at bounding box center [337, 65] width 8 height 8
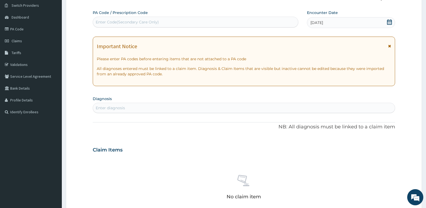
click at [197, 107] on div "Enter diagnosis" at bounding box center [244, 108] width 302 height 9
type input "[MEDICAL_DATA]"
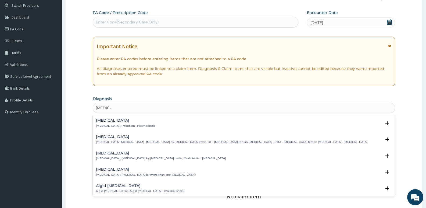
click at [134, 126] on p "[MEDICAL_DATA] , Paludism , Plasmodiosis" at bounding box center [125, 126] width 59 height 4
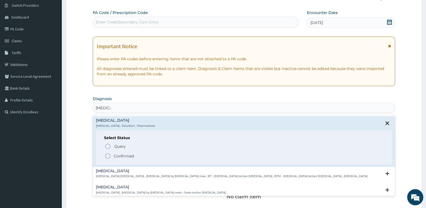
click at [122, 155] on p "Confirmed" at bounding box center [124, 155] width 20 height 5
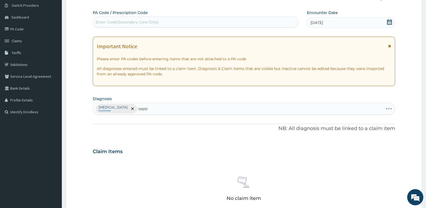
type input "[MEDICAL_DATA]"
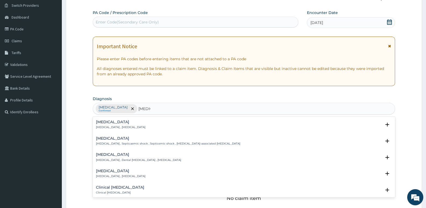
click at [110, 124] on h4 "[MEDICAL_DATA]" at bounding box center [120, 122] width 49 height 4
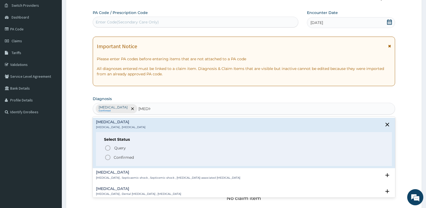
click at [120, 156] on p "Confirmed" at bounding box center [124, 157] width 20 height 5
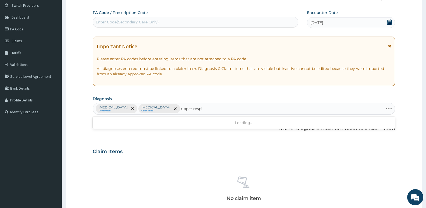
type input "upper respir"
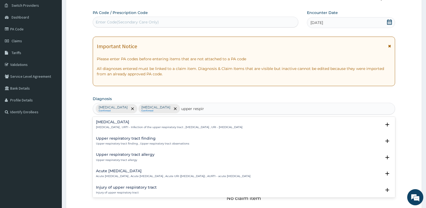
click at [119, 122] on h4 "[MEDICAL_DATA]" at bounding box center [169, 122] width 147 height 4
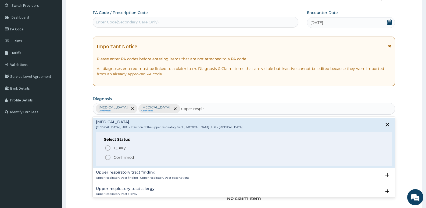
click at [123, 160] on p "Confirmed" at bounding box center [124, 157] width 20 height 5
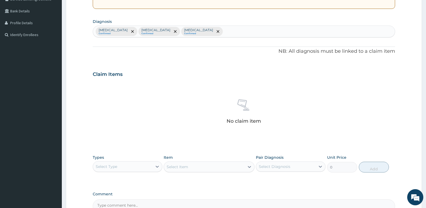
scroll to position [149, 0]
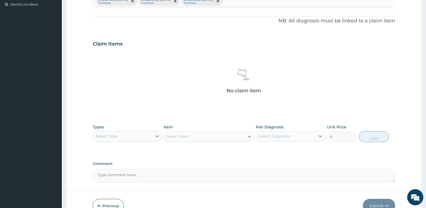
click at [125, 134] on div "Select Type" at bounding box center [122, 136] width 59 height 9
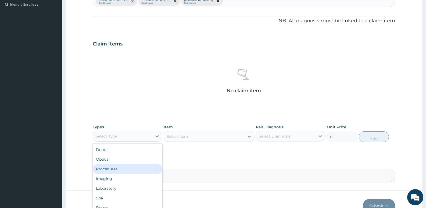
click at [116, 169] on div "Procedures" at bounding box center [128, 169] width 70 height 10
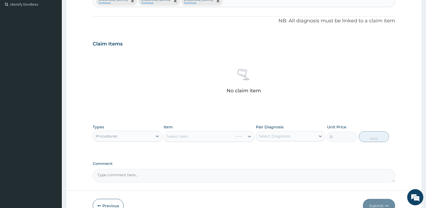
click at [184, 138] on div "Select Item" at bounding box center [209, 136] width 91 height 11
click at [195, 140] on div "Select Item" at bounding box center [204, 136] width 80 height 9
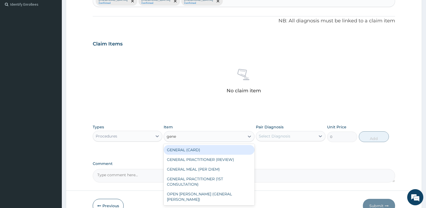
type input "gener"
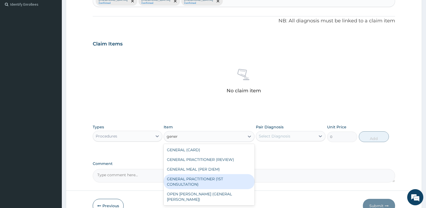
click at [210, 176] on div "GENERAL PRACTITIONER (1ST CONSULTATION)" at bounding box center [209, 181] width 91 height 15
type input "3490"
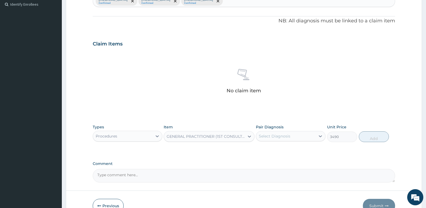
click at [263, 140] on div "Select Diagnosis" at bounding box center [285, 136] width 59 height 9
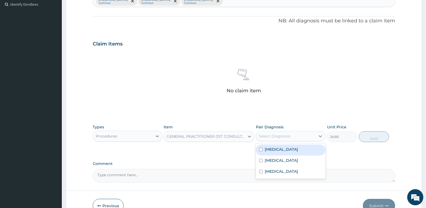
click at [270, 149] on label "[MEDICAL_DATA]" at bounding box center [281, 149] width 33 height 5
checkbox input "true"
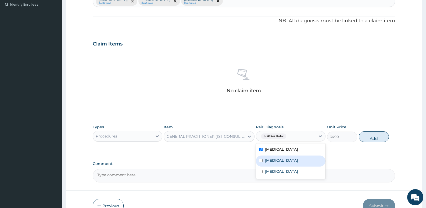
click at [273, 160] on label "[MEDICAL_DATA]" at bounding box center [281, 160] width 33 height 5
checkbox input "true"
click at [277, 171] on label "[MEDICAL_DATA]" at bounding box center [281, 171] width 33 height 5
checkbox input "true"
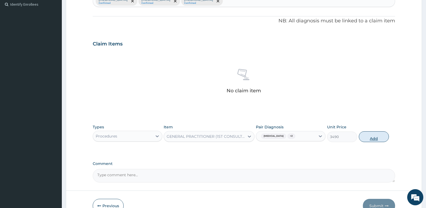
click at [375, 137] on button "Add" at bounding box center [374, 136] width 30 height 11
type input "0"
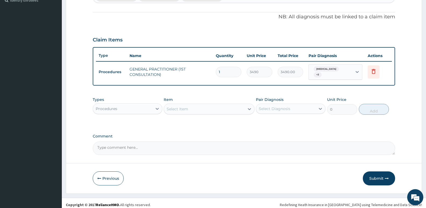
scroll to position [154, 0]
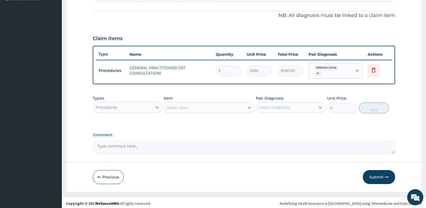
click at [120, 106] on div "Procedures" at bounding box center [122, 107] width 59 height 9
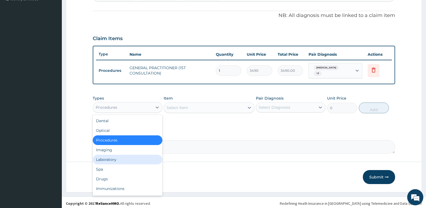
click at [115, 156] on div "Laboratory" at bounding box center [128, 160] width 70 height 10
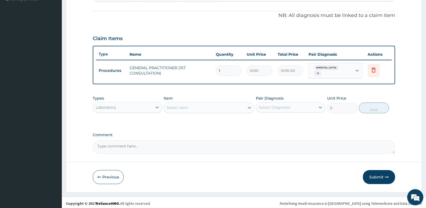
click at [186, 109] on div "Select Item" at bounding box center [204, 107] width 80 height 9
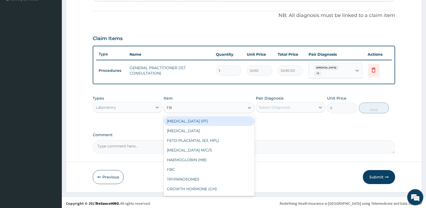
type input "FBC"
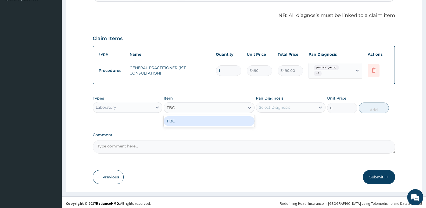
click at [199, 119] on div "FBC" at bounding box center [209, 121] width 91 height 10
type input "4700"
click at [279, 103] on div "Select Diagnosis" at bounding box center [285, 107] width 59 height 9
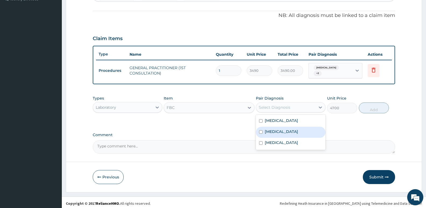
click at [279, 129] on div "[MEDICAL_DATA]" at bounding box center [291, 132] width 70 height 11
checkbox input "true"
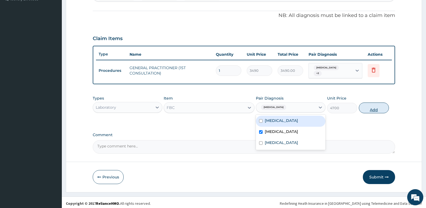
click at [365, 105] on button "Add" at bounding box center [374, 107] width 30 height 11
type input "0"
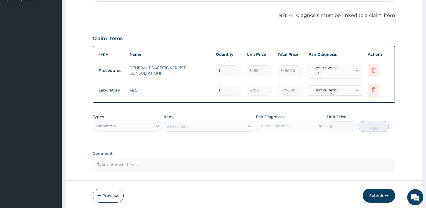
click at [194, 127] on div "Select Item" at bounding box center [204, 126] width 80 height 9
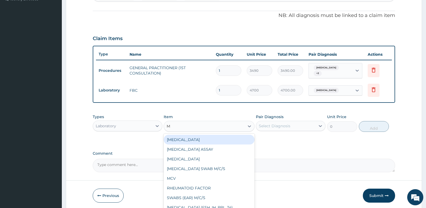
type input "MP"
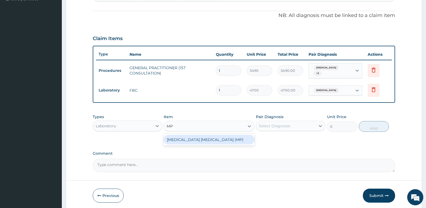
click at [214, 139] on div "[MEDICAL_DATA] [MEDICAL_DATA] (MP)" at bounding box center [209, 140] width 91 height 10
type input "2740"
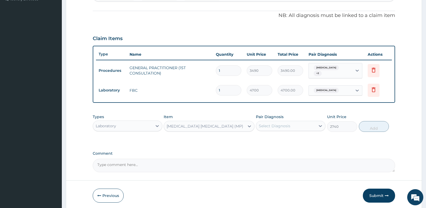
click at [283, 122] on div "Select Diagnosis" at bounding box center [285, 126] width 59 height 9
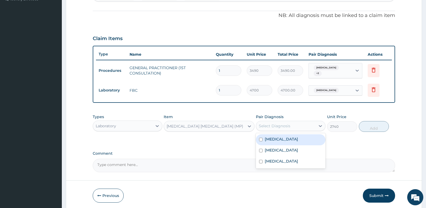
click at [283, 137] on div "[MEDICAL_DATA]" at bounding box center [291, 139] width 70 height 11
checkbox input "true"
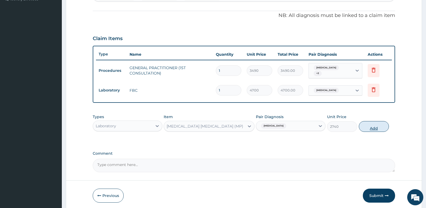
click at [366, 124] on button "Add" at bounding box center [374, 126] width 30 height 11
type input "0"
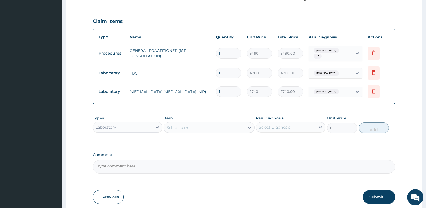
scroll to position [191, 0]
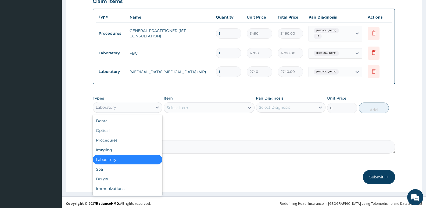
click at [124, 103] on div "Laboratory" at bounding box center [122, 107] width 59 height 9
click at [113, 175] on div "Drugs" at bounding box center [128, 179] width 70 height 10
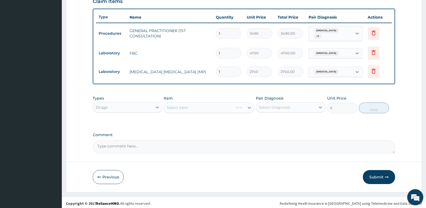
click at [175, 106] on div "Select Item" at bounding box center [209, 107] width 91 height 11
click at [185, 108] on div "Select Item" at bounding box center [204, 107] width 80 height 9
type input "ARTHEM"
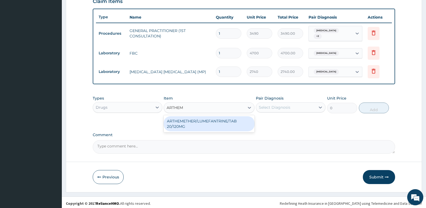
click at [217, 123] on div "ARTHEMETHER/LUMEFANTRINE/TAB 20/120MG" at bounding box center [209, 123] width 91 height 15
type input "130"
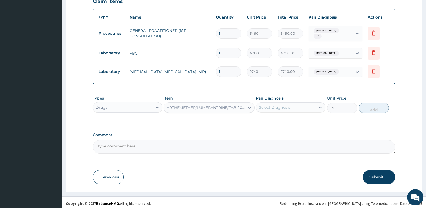
click at [275, 106] on div "Select Diagnosis" at bounding box center [274, 107] width 31 height 5
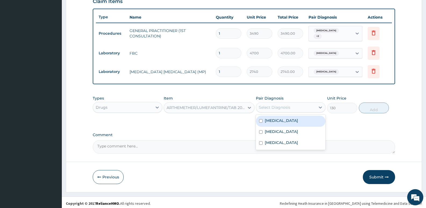
click at [275, 118] on label "[MEDICAL_DATA]" at bounding box center [281, 120] width 33 height 5
checkbox input "true"
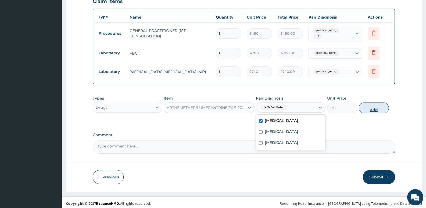
drag, startPoint x: 373, startPoint y: 104, endPoint x: 320, endPoint y: 102, distance: 53.0
click at [373, 104] on button "Add" at bounding box center [374, 107] width 30 height 11
type input "0"
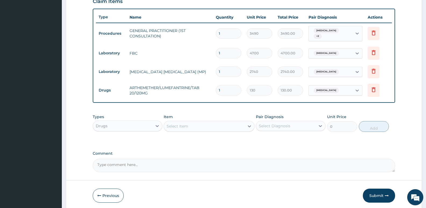
click at [197, 123] on div "Select Item" at bounding box center [204, 126] width 80 height 9
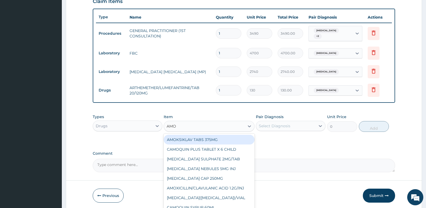
type input "AMOX"
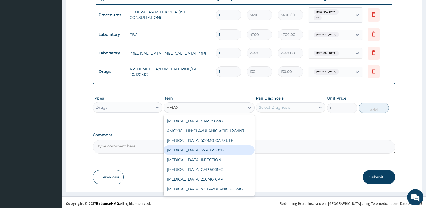
click at [202, 149] on div "[MEDICAL_DATA] SYRUP 100ML" at bounding box center [209, 150] width 91 height 10
type input "1450.89501953125"
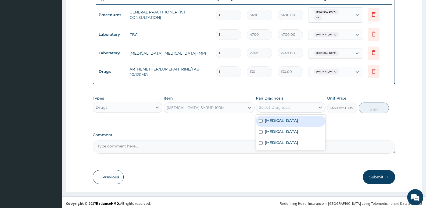
click at [292, 105] on div "Select Diagnosis" at bounding box center [285, 107] width 59 height 9
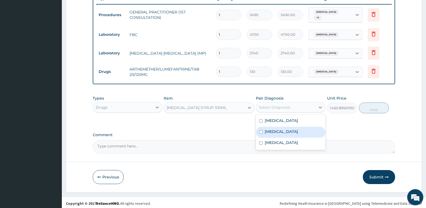
click at [286, 132] on div "[MEDICAL_DATA]" at bounding box center [291, 132] width 70 height 11
checkbox input "true"
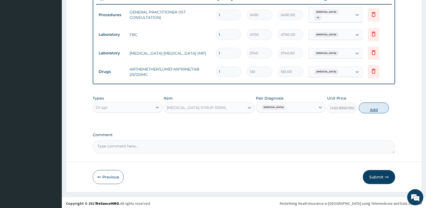
click at [369, 107] on button "Add" at bounding box center [374, 107] width 30 height 11
type input "0"
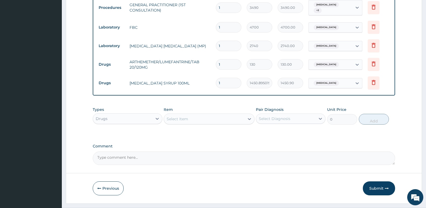
scroll to position [229, 0]
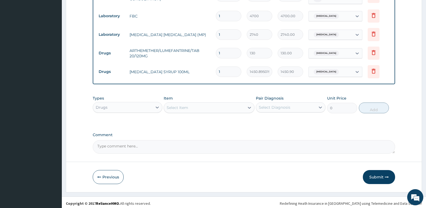
click at [179, 108] on div "Select Item" at bounding box center [178, 107] width 22 height 5
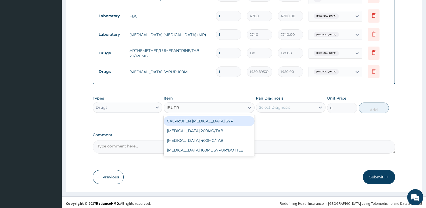
type input "IBUPRO"
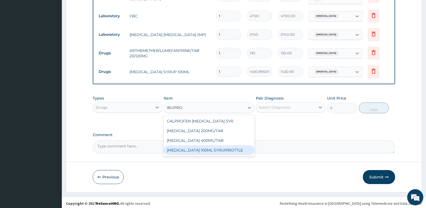
click at [194, 147] on div "[MEDICAL_DATA] 100ML SYRUP/BOTTLE" at bounding box center [209, 150] width 91 height 10
type input "792.5800170898438"
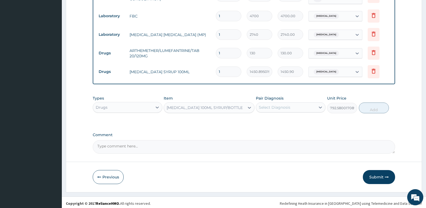
click at [298, 104] on div "Select Diagnosis" at bounding box center [285, 107] width 59 height 9
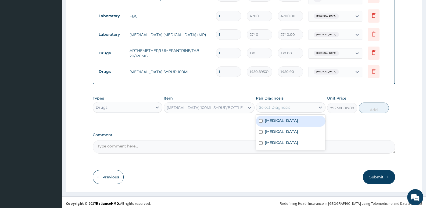
click at [281, 120] on div "[MEDICAL_DATA]" at bounding box center [291, 121] width 70 height 11
checkbox input "true"
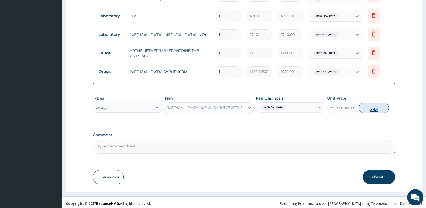
click at [373, 108] on button "Add" at bounding box center [374, 107] width 30 height 11
type input "0"
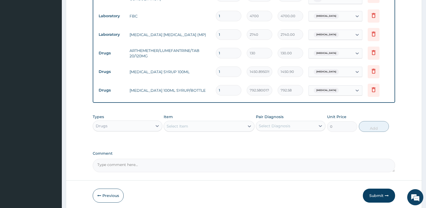
scroll to position [247, 0]
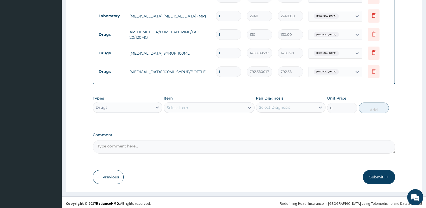
click at [187, 108] on div "Select Item" at bounding box center [204, 107] width 80 height 9
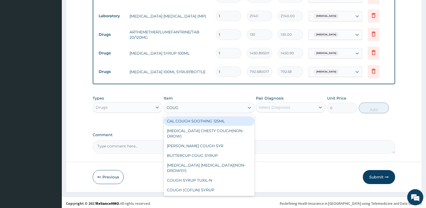
type input "COUGH"
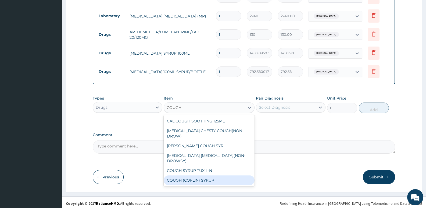
click at [217, 175] on div "COUGH (COFLIN) SYRUP" at bounding box center [209, 180] width 91 height 10
type input "1032.06005859375"
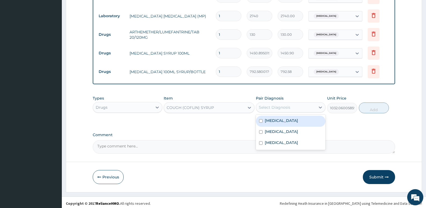
click at [290, 107] on div "Select Diagnosis" at bounding box center [274, 107] width 31 height 5
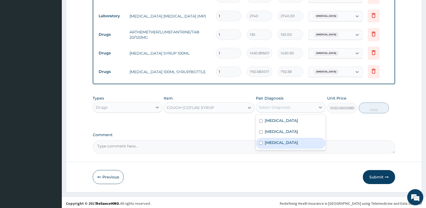
click at [283, 140] on label "[MEDICAL_DATA]" at bounding box center [281, 142] width 33 height 5
checkbox input "true"
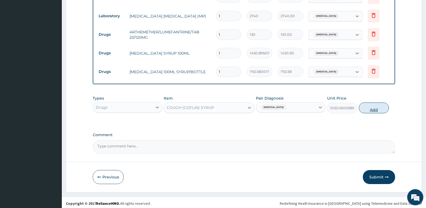
click at [380, 106] on button "Add" at bounding box center [374, 107] width 30 height 11
type input "0"
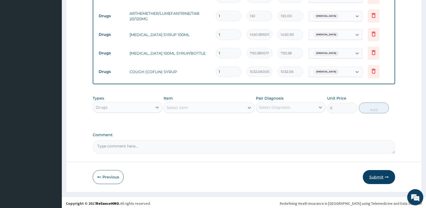
click at [374, 174] on button "Submit" at bounding box center [379, 177] width 32 height 14
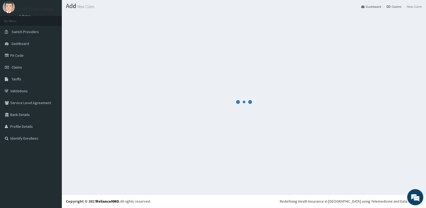
scroll to position [266, 0]
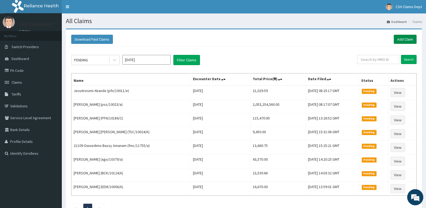
click at [413, 39] on link "Add Claim" at bounding box center [405, 39] width 23 height 9
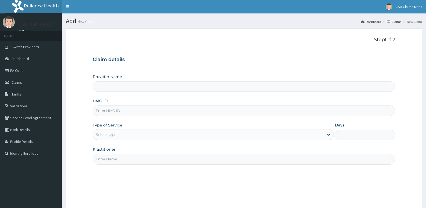
type input "Crystal Specialist Hospital"
